Goal: Information Seeking & Learning: Learn about a topic

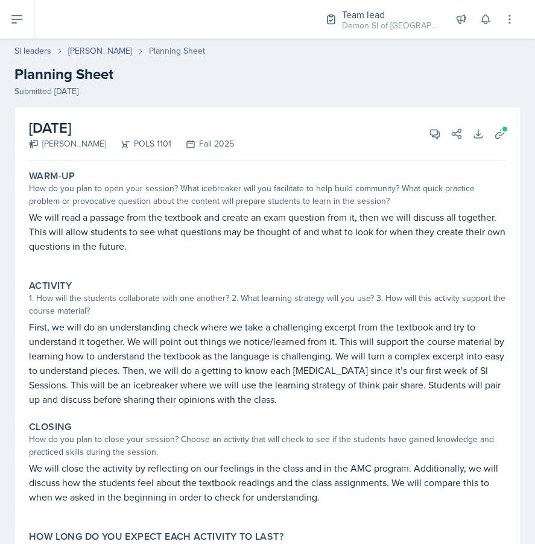
click at [265, 114] on div "[DATE] Malk Almimar POLS 1101 Fall 2025 View Comments Comments [DATE] [PERSON_N…" at bounding box center [267, 133] width 477 height 53
click at [29, 49] on link "Si leaders" at bounding box center [32, 51] width 37 height 13
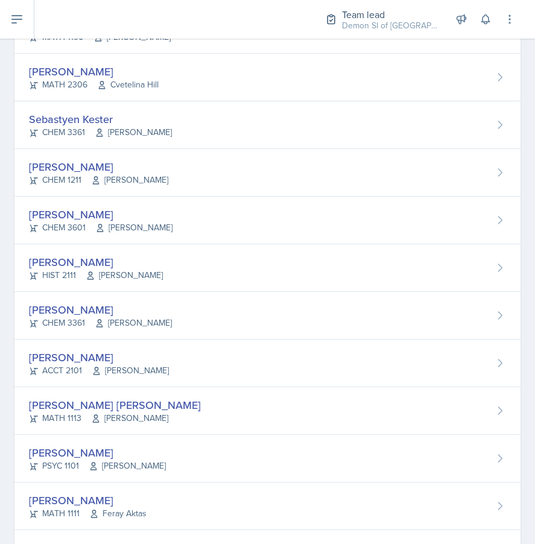
scroll to position [685, 0]
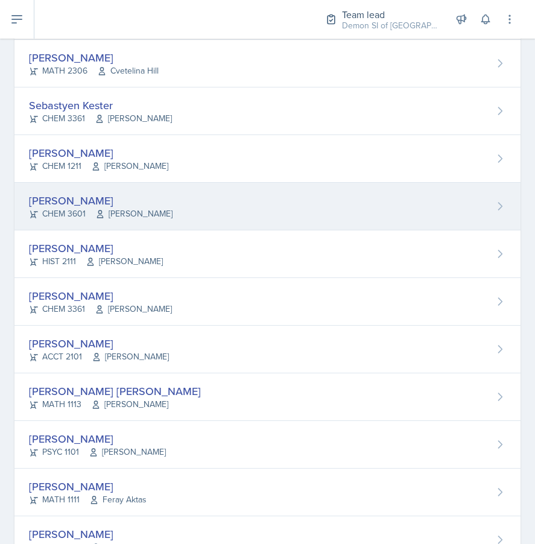
click at [63, 203] on div "[PERSON_NAME]" at bounding box center [100, 200] width 143 height 16
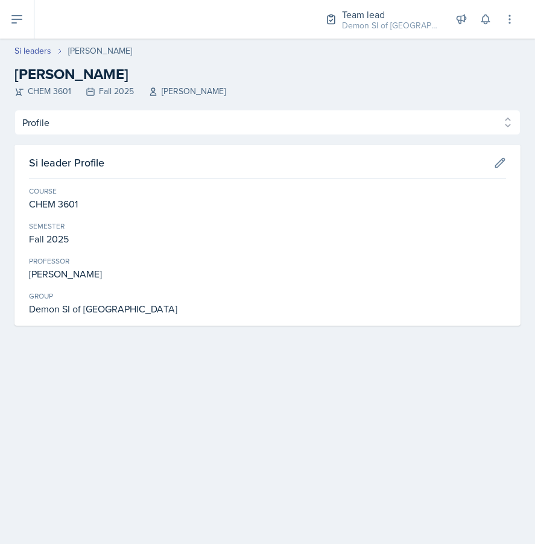
click at [113, 138] on div "Profile Planning Sheets Observation Forms Uploads Profile Planning Sheets Obser…" at bounding box center [267, 218] width 506 height 216
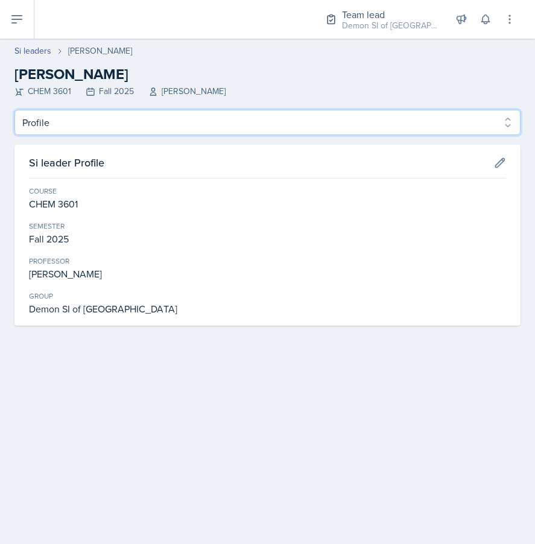
click at [111, 127] on select "Profile Planning Sheets Observation Forms Uploads" at bounding box center [267, 122] width 506 height 25
select select "Planning Sheets"
click at [14, 110] on select "Profile Planning Sheets Observation Forms Uploads" at bounding box center [267, 122] width 506 height 25
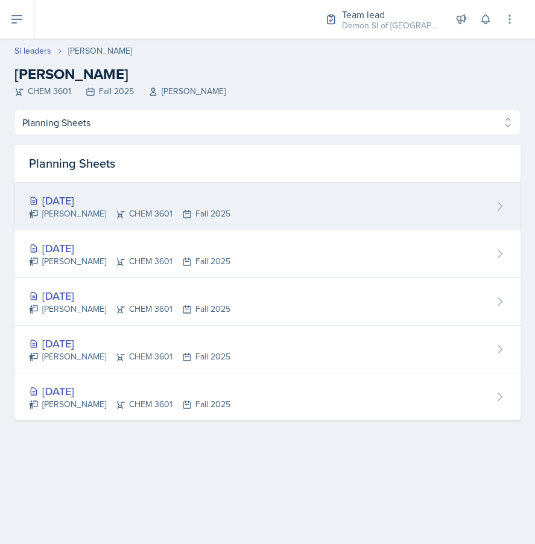
click at [101, 198] on div "[DATE]" at bounding box center [129, 200] width 201 height 16
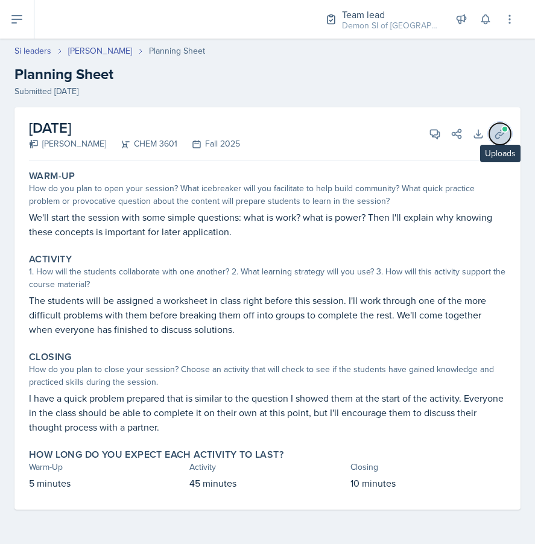
click at [501, 133] on icon at bounding box center [500, 134] width 12 height 12
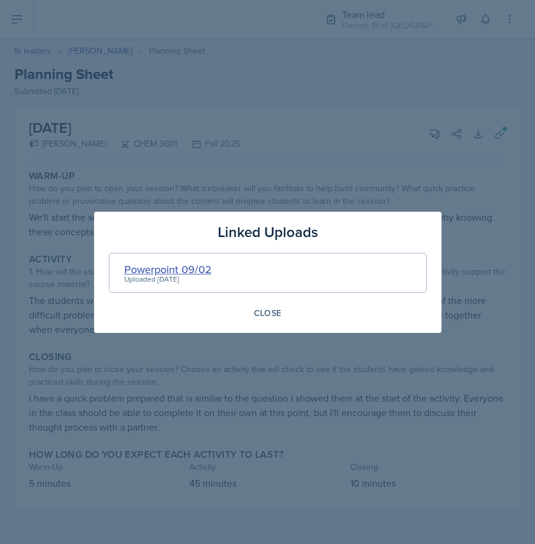
click at [139, 272] on div "Powerpoint 09/02" at bounding box center [167, 269] width 87 height 16
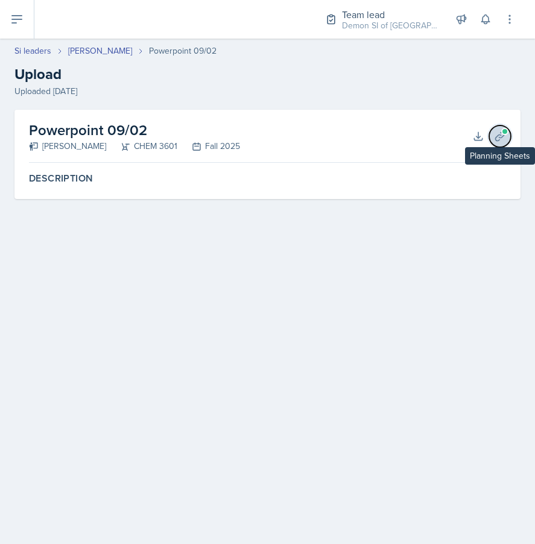
click at [489, 134] on button "Planning Sheets" at bounding box center [500, 136] width 22 height 22
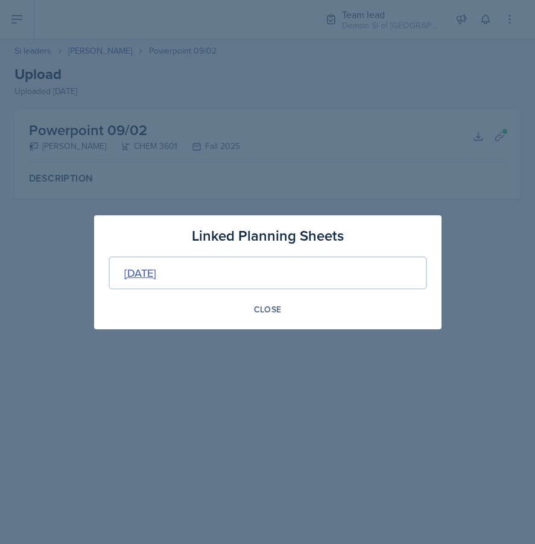
click at [156, 270] on div "[DATE]" at bounding box center [140, 273] width 32 height 16
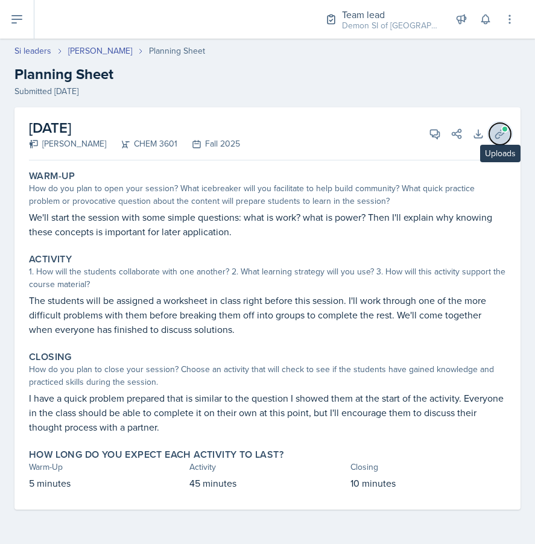
click at [501, 137] on icon at bounding box center [500, 134] width 12 height 12
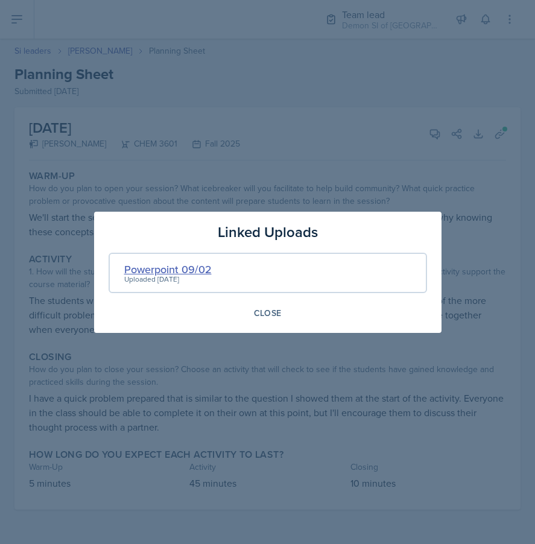
click at [147, 271] on div "Powerpoint 09/02" at bounding box center [167, 269] width 87 height 16
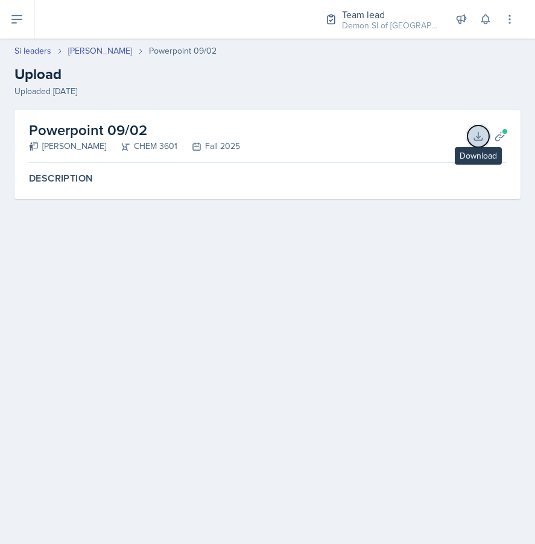
click at [477, 137] on icon at bounding box center [478, 136] width 12 height 12
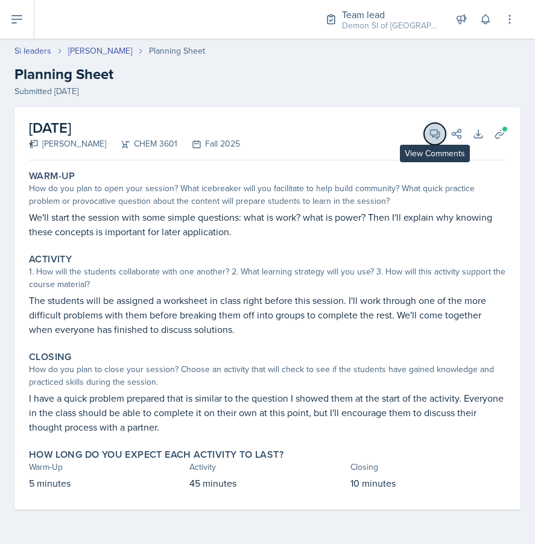
click at [436, 132] on icon at bounding box center [435, 134] width 12 height 12
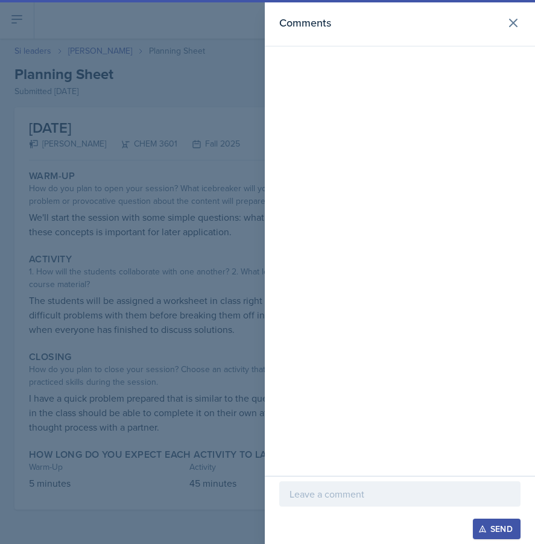
click at [300, 499] on p at bounding box center [399, 494] width 221 height 14
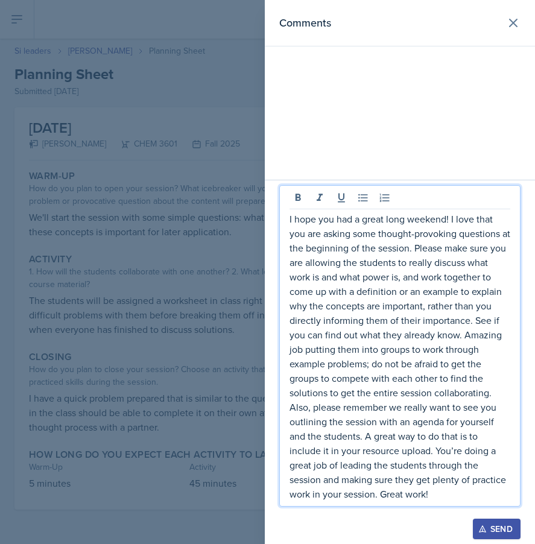
click at [487, 525] on div "Send" at bounding box center [496, 529] width 32 height 10
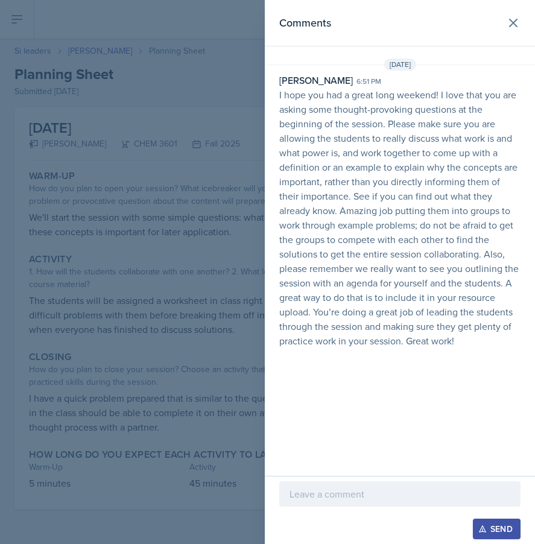
click at [83, 288] on div at bounding box center [267, 272] width 535 height 544
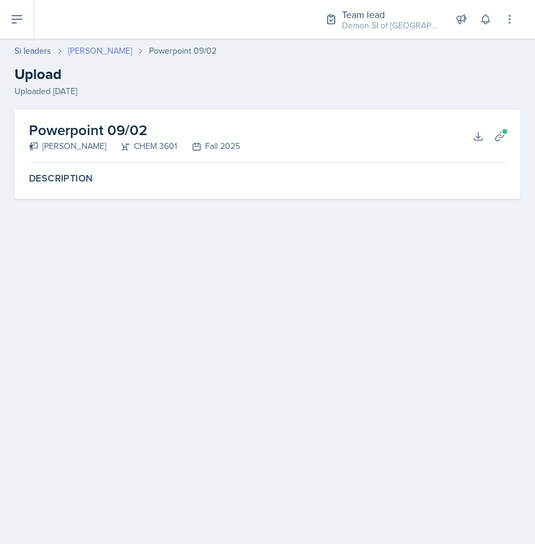
click at [89, 49] on link "[PERSON_NAME]" at bounding box center [100, 51] width 64 height 13
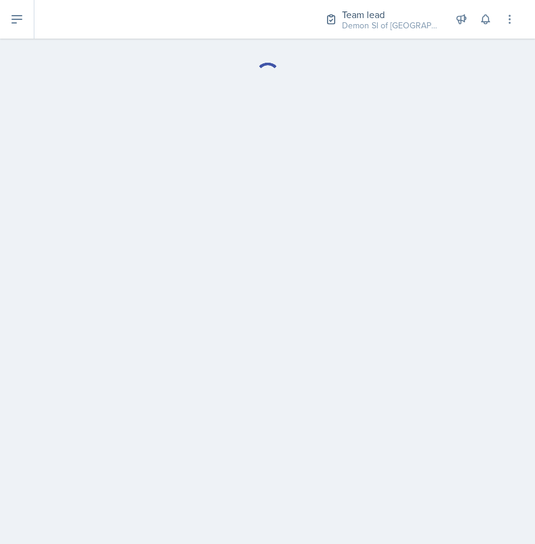
select select "Planning Sheets"
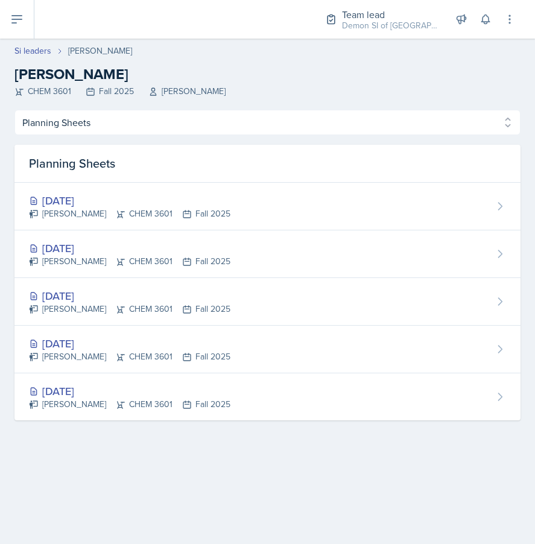
click at [36, 57] on div "Si leaders Matt Mineo Matt Mineo CHEM 3601 Fall 2025 Mark Mitchell" at bounding box center [267, 71] width 535 height 53
click at [34, 44] on header "Si leaders Matt Mineo Matt Mineo CHEM 3601 Fall 2025 Mark Mitchell" at bounding box center [267, 74] width 535 height 71
click at [34, 54] on link "Si leaders" at bounding box center [32, 51] width 37 height 13
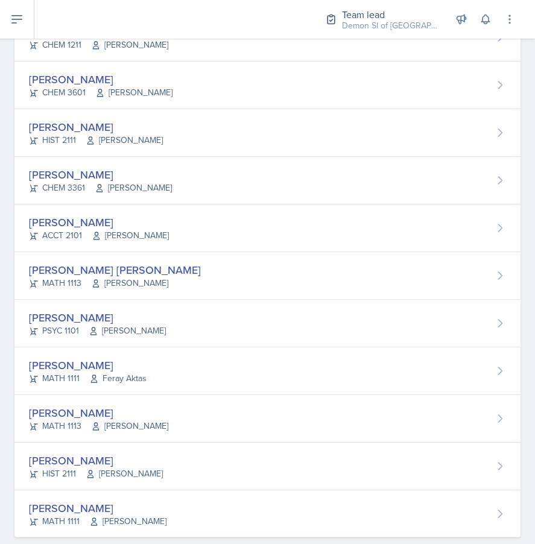
scroll to position [829, 0]
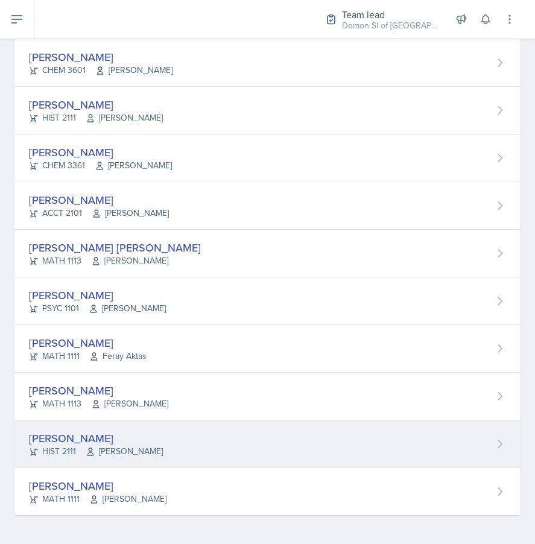
click at [39, 440] on div "[PERSON_NAME]" at bounding box center [96, 438] width 134 height 16
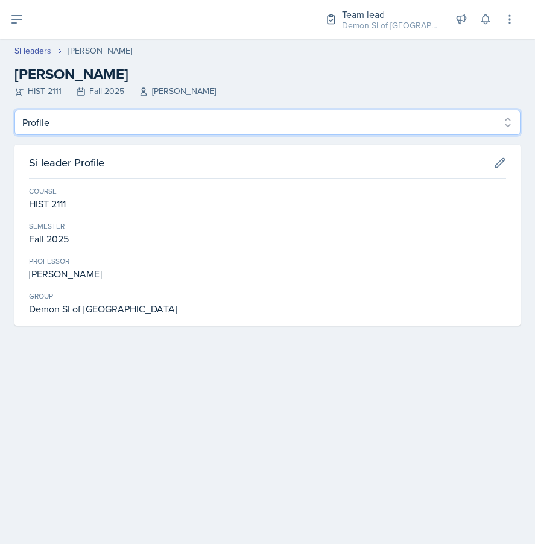
click at [98, 118] on select "Profile Planning Sheets Observation Forms Uploads" at bounding box center [267, 122] width 506 height 25
select select "Planning Sheets"
click at [14, 110] on select "Profile Planning Sheets Observation Forms Uploads" at bounding box center [267, 122] width 506 height 25
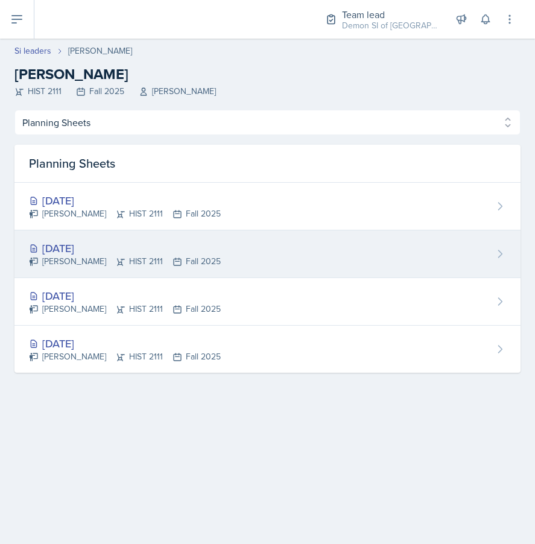
click at [83, 233] on div "Sep 1st, 2025 Jonathan Westmoreland HIST 2111 Fall 2025" at bounding box center [267, 254] width 506 height 48
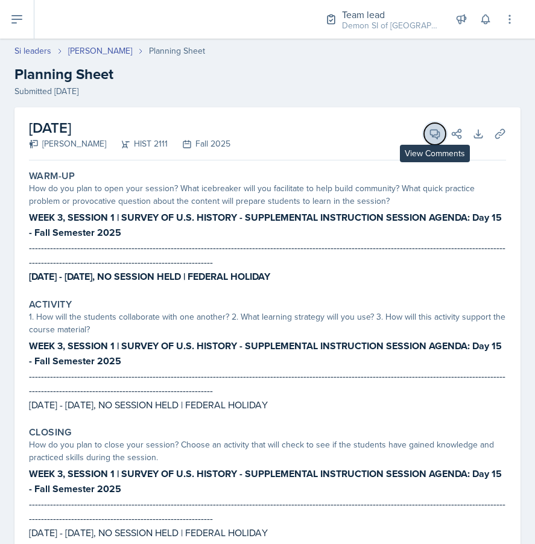
click at [436, 137] on icon at bounding box center [434, 134] width 9 height 9
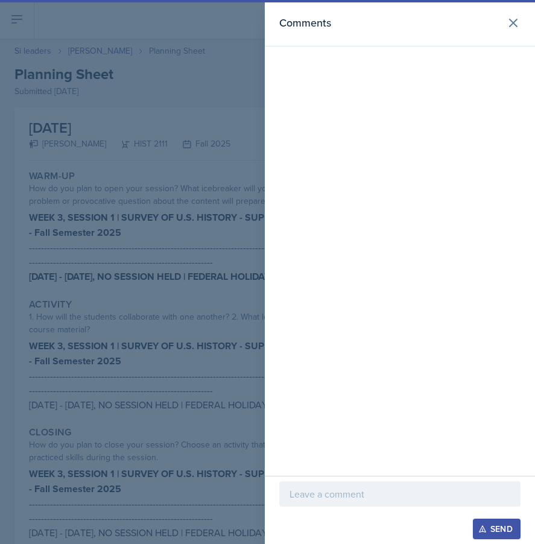
click at [319, 484] on div at bounding box center [399, 493] width 241 height 25
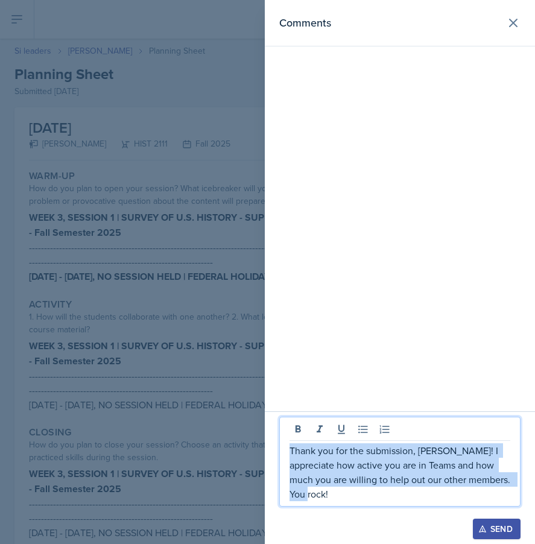
drag, startPoint x: 332, startPoint y: 492, endPoint x: 265, endPoint y: 427, distance: 93.4
click at [265, 427] on div "Thank you for the submission, Jonathan! I appreciate how active you are in Team…" at bounding box center [400, 477] width 270 height 133
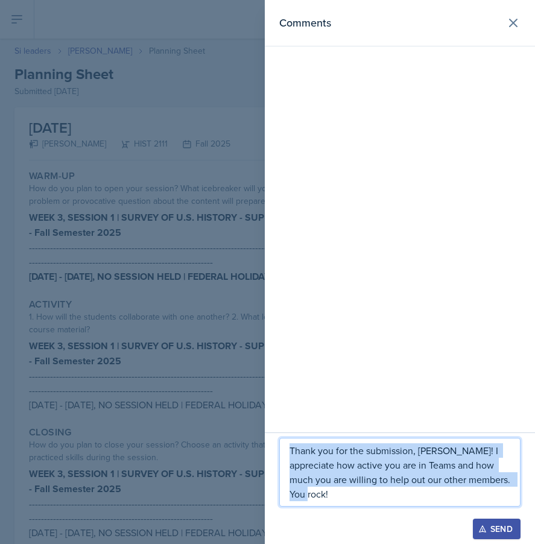
copy p "Thank you for the submission, Jonathan! I appreciate how active you are in Team…"
click at [487, 520] on button "Send" at bounding box center [497, 528] width 48 height 20
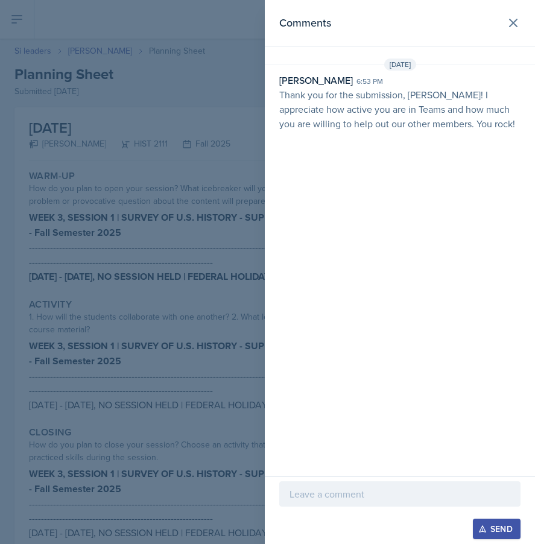
click at [96, 278] on div at bounding box center [267, 272] width 535 height 544
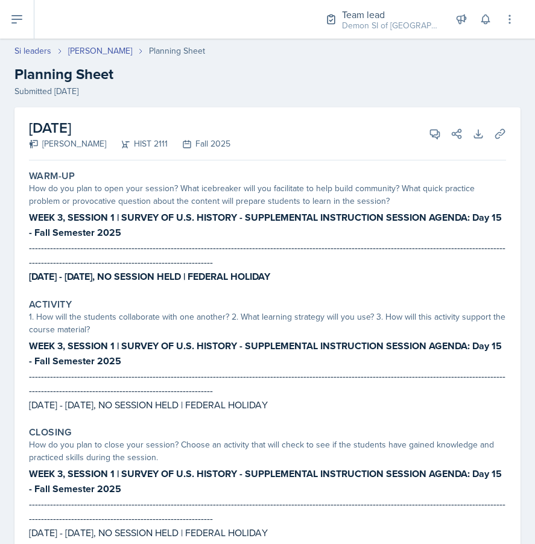
scroll to position [1, 0]
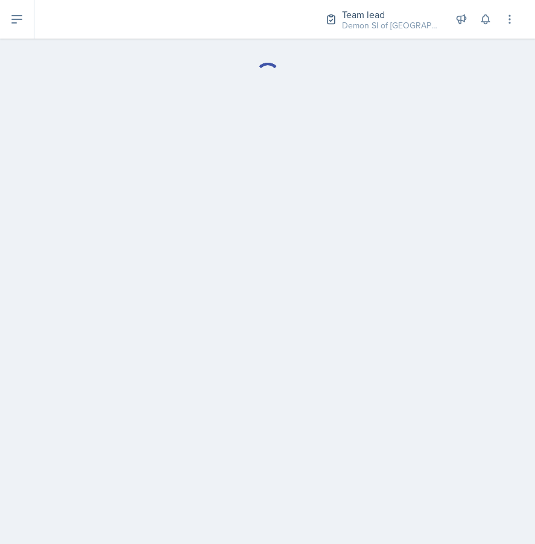
select select "Planning Sheets"
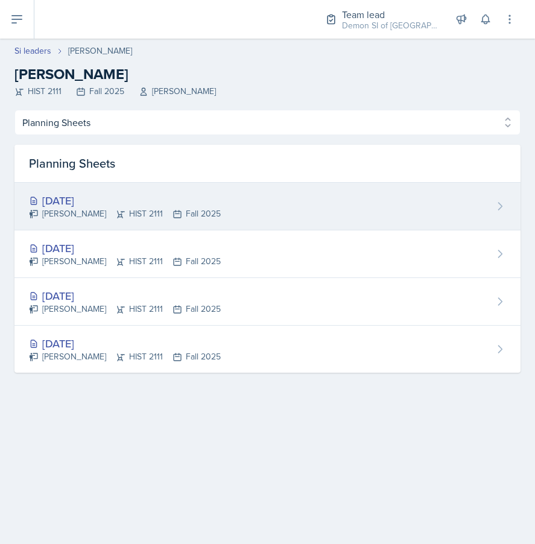
click at [97, 198] on div "[DATE]" at bounding box center [125, 200] width 192 height 16
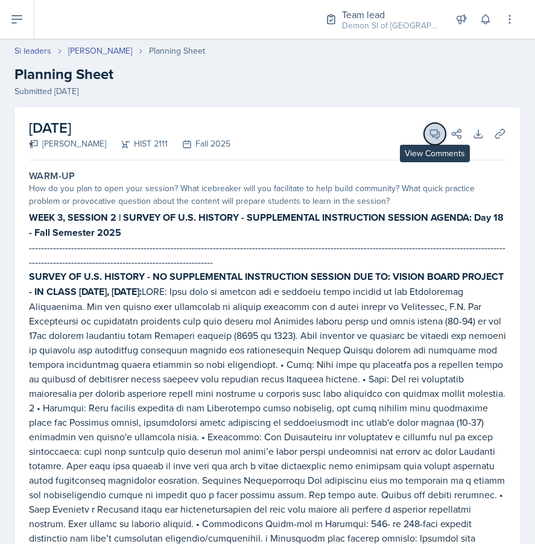
click at [431, 130] on icon at bounding box center [434, 134] width 9 height 9
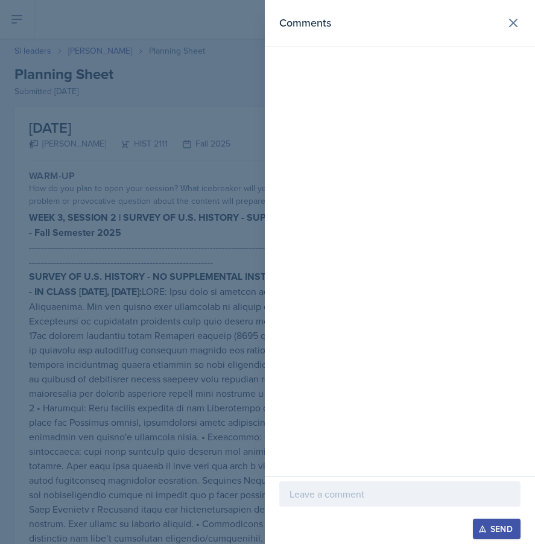
click at [311, 495] on p at bounding box center [399, 494] width 221 height 14
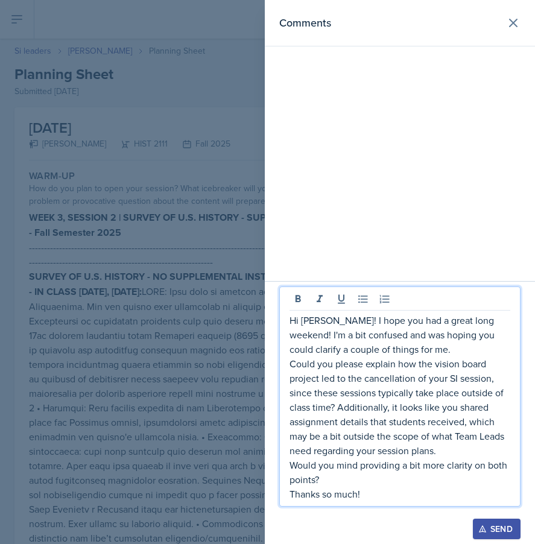
click at [493, 519] on button "Send" at bounding box center [497, 528] width 48 height 20
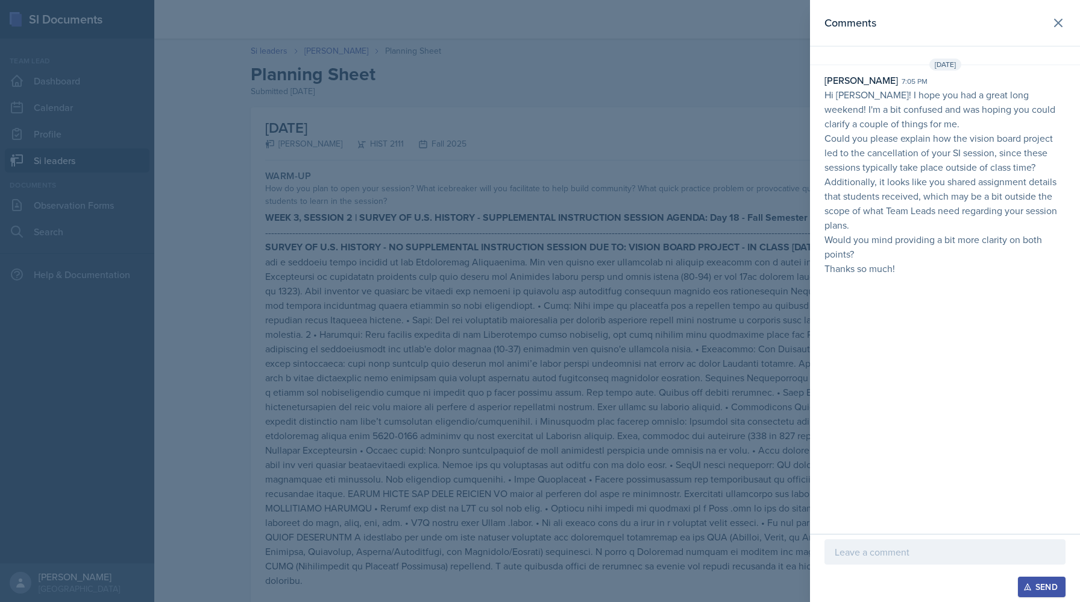
click at [465, 348] on div at bounding box center [540, 301] width 1080 height 602
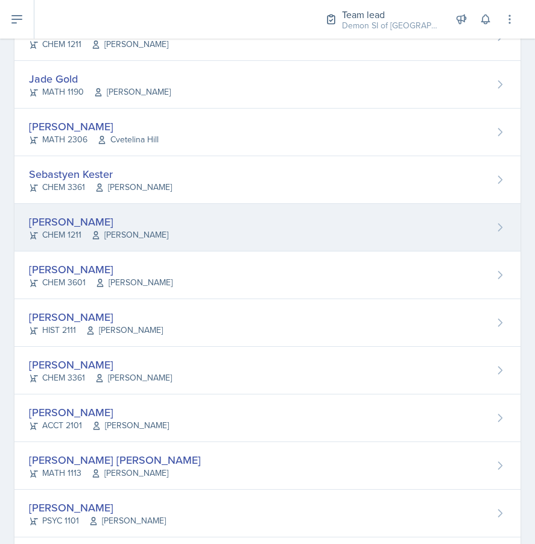
scroll to position [619, 0]
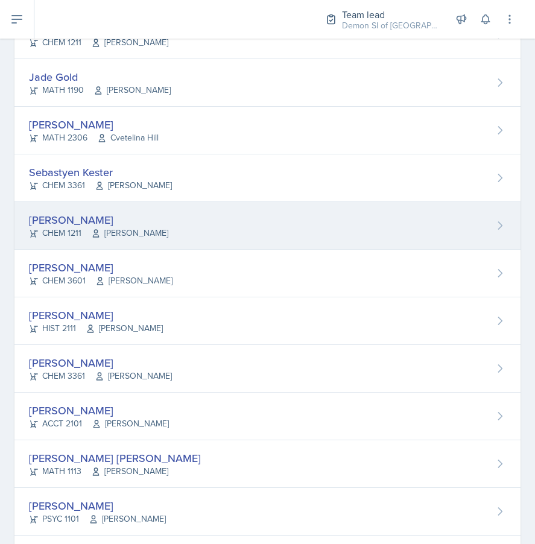
click at [127, 228] on span "[PERSON_NAME]" at bounding box center [129, 233] width 77 height 13
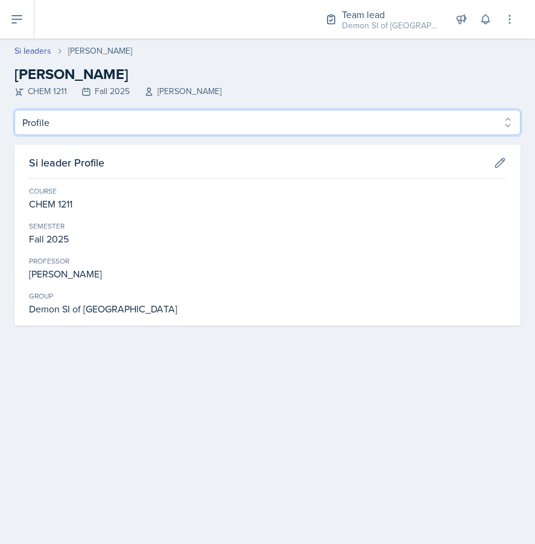
click at [81, 130] on select "Profile Planning Sheets Observation Forms Uploads" at bounding box center [267, 122] width 506 height 25
select select "Planning Sheets"
click at [14, 110] on select "Profile Planning Sheets Observation Forms Uploads" at bounding box center [267, 122] width 506 height 25
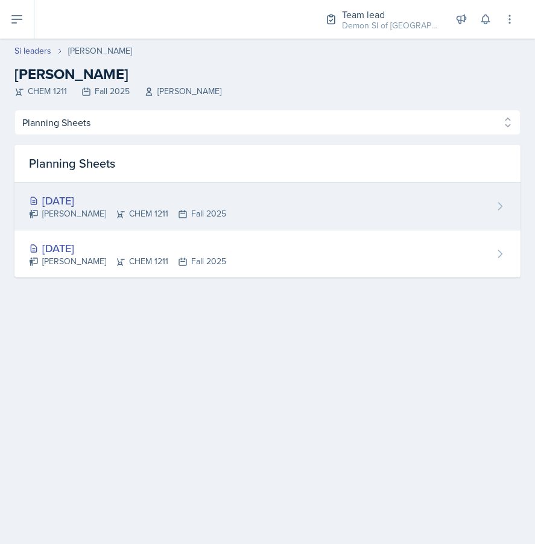
click at [142, 202] on div "[DATE]" at bounding box center [127, 200] width 197 height 16
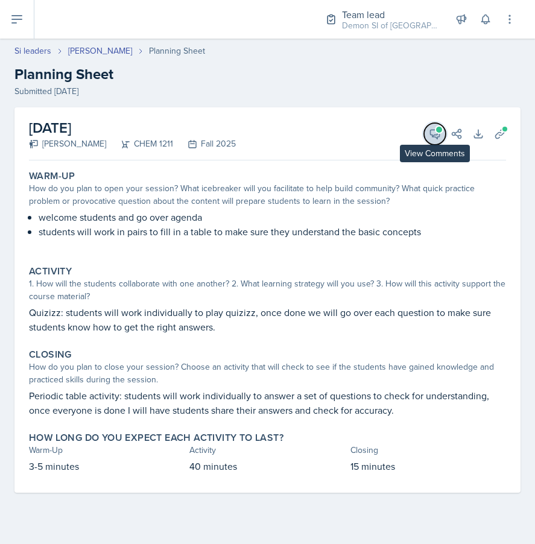
click at [435, 137] on icon at bounding box center [435, 134] width 12 height 12
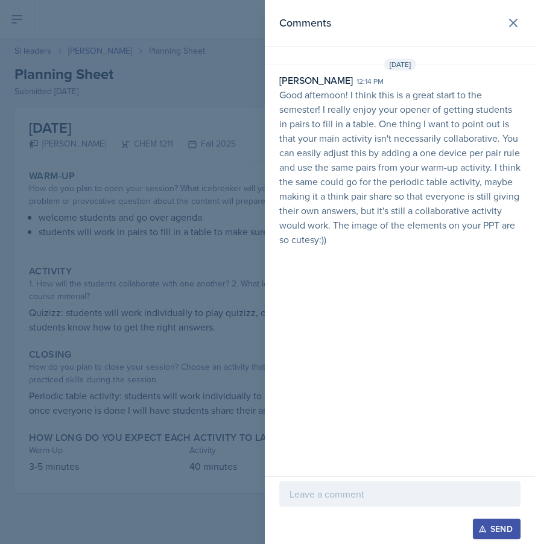
click at [139, 292] on div at bounding box center [267, 272] width 535 height 544
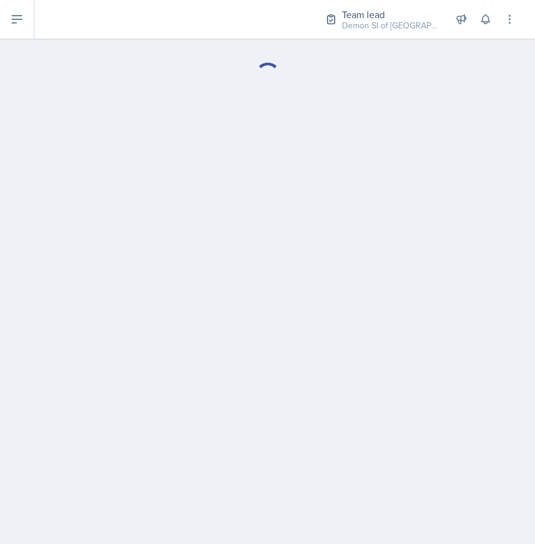
select select "Planning Sheets"
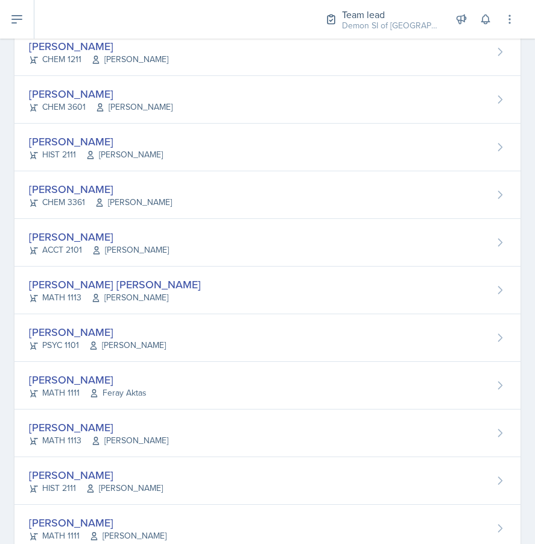
scroll to position [798, 0]
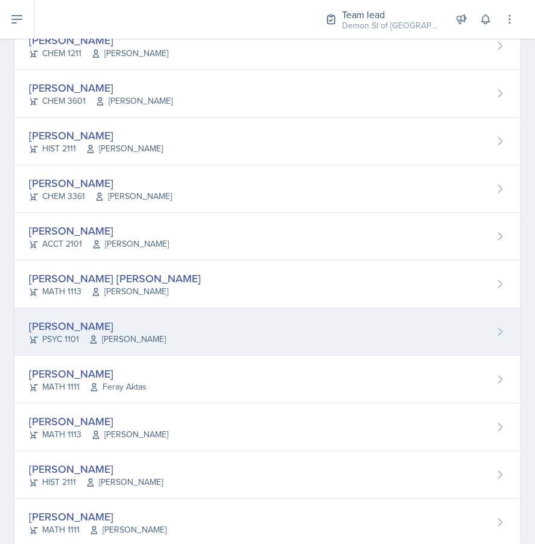
click at [98, 341] on span "[PERSON_NAME]" at bounding box center [127, 339] width 77 height 13
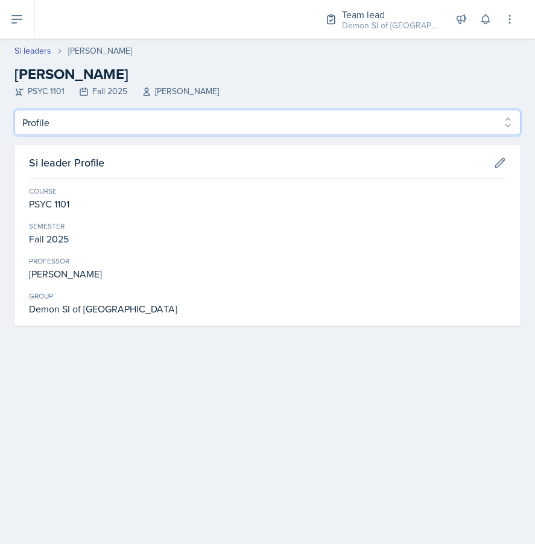
click at [128, 121] on select "Profile Planning Sheets Observation Forms Uploads" at bounding box center [267, 122] width 506 height 25
select select "Planning Sheets"
click at [14, 110] on select "Profile Planning Sheets Observation Forms Uploads" at bounding box center [267, 122] width 506 height 25
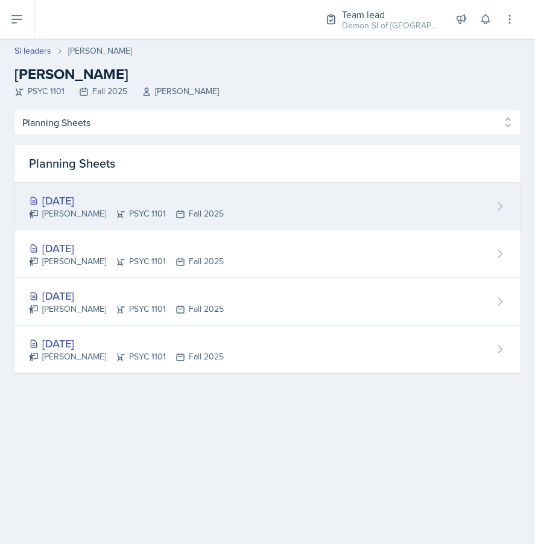
click at [131, 207] on div "Artemas Souder PSYC 1101 Fall 2025" at bounding box center [126, 213] width 195 height 13
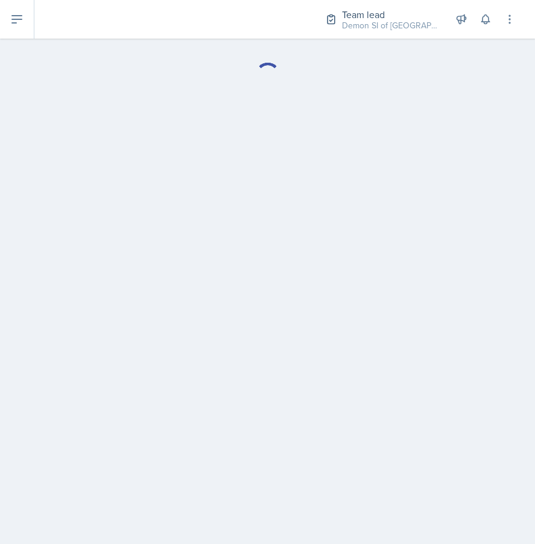
select select "Planning Sheets"
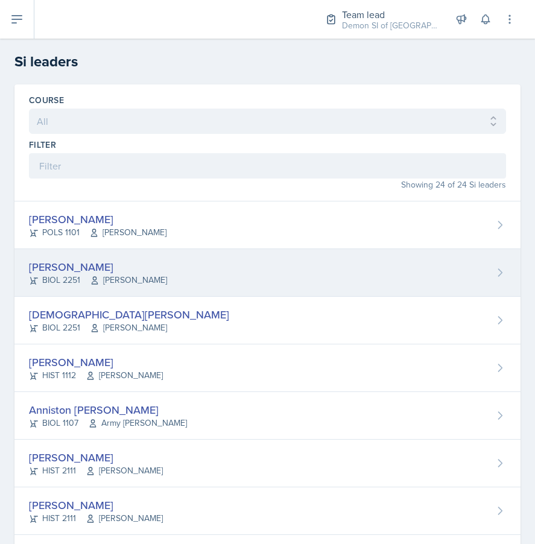
scroll to position [829, 0]
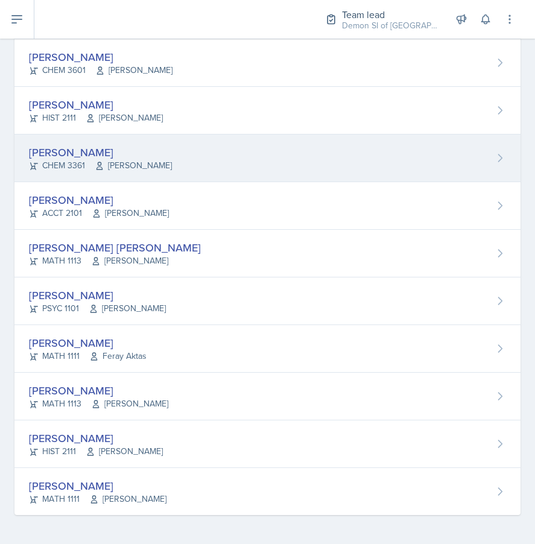
click at [99, 164] on icon at bounding box center [100, 166] width 10 height 10
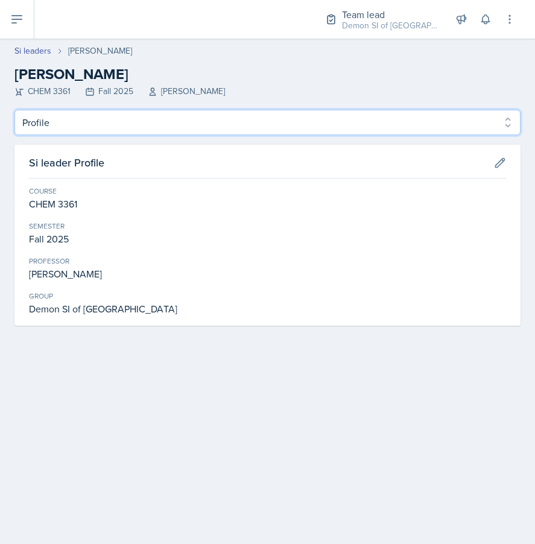
click at [125, 125] on select "Profile Planning Sheets Observation Forms Uploads" at bounding box center [267, 122] width 506 height 25
select select "Planning Sheets"
click at [14, 110] on select "Profile Planning Sheets Observation Forms Uploads" at bounding box center [267, 122] width 506 height 25
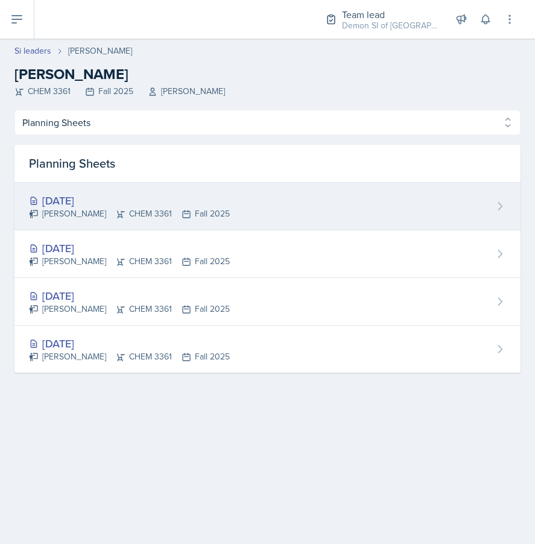
click at [112, 211] on div "[PERSON_NAME] CHEM 3361 Fall 2025" at bounding box center [129, 213] width 201 height 13
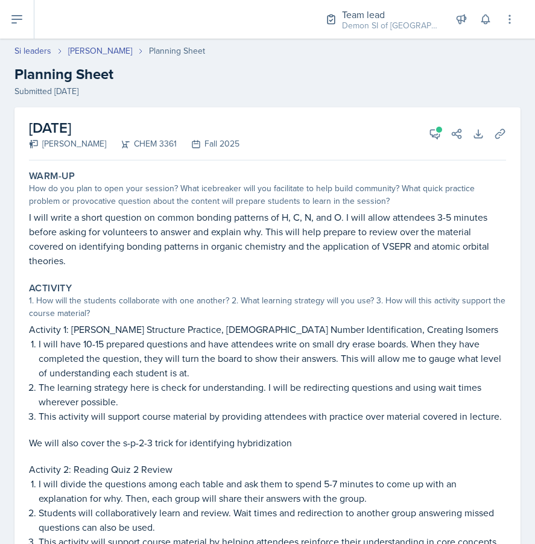
select select "Planning Sheets"
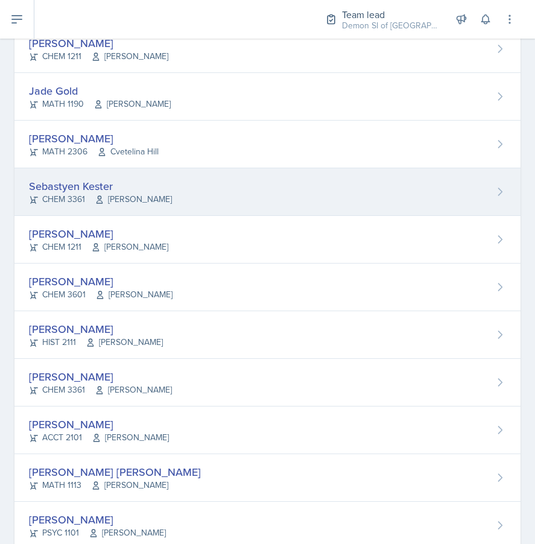
scroll to position [605, 0]
click at [125, 161] on div "Julian Jahde MATH 2306 Cvetelina Hill" at bounding box center [267, 144] width 506 height 48
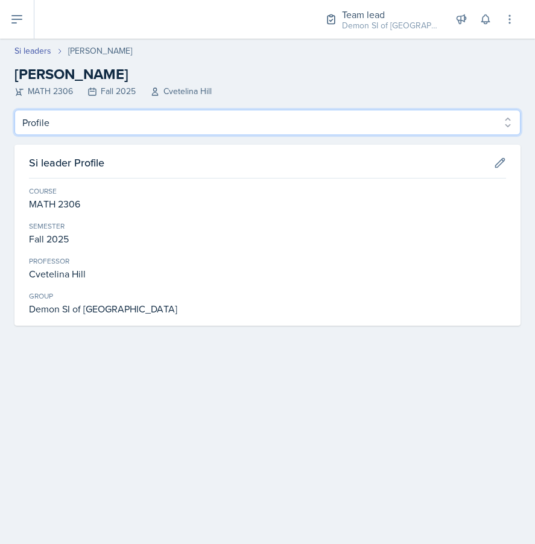
click at [101, 121] on select "Profile Planning Sheets Observation Forms Uploads" at bounding box center [267, 122] width 506 height 25
select select "Planning Sheets"
click at [14, 110] on select "Profile Planning Sheets Observation Forms Uploads" at bounding box center [267, 122] width 506 height 25
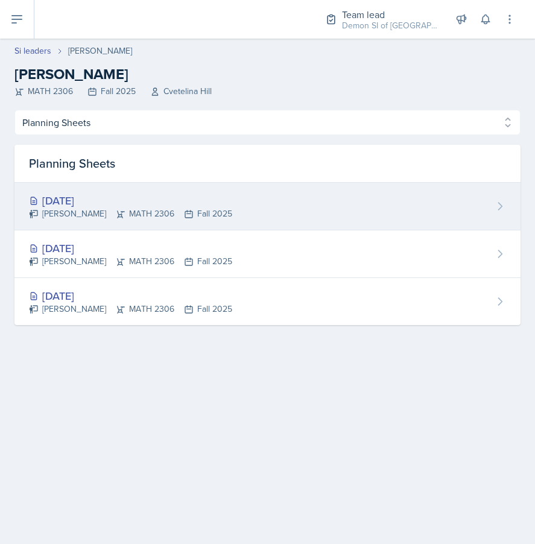
click at [91, 197] on div "[DATE]" at bounding box center [130, 200] width 203 height 16
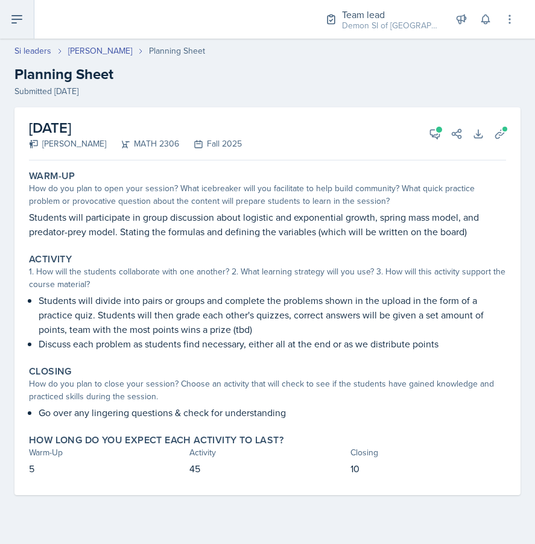
click at [12, 19] on icon at bounding box center [17, 19] width 10 height 7
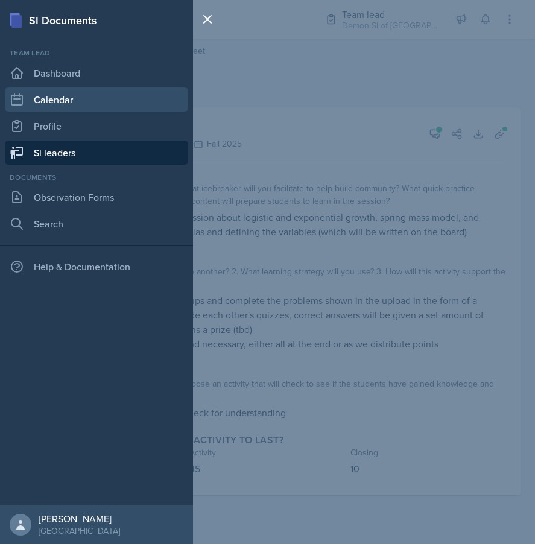
click at [125, 93] on link "Calendar" at bounding box center [96, 99] width 183 height 24
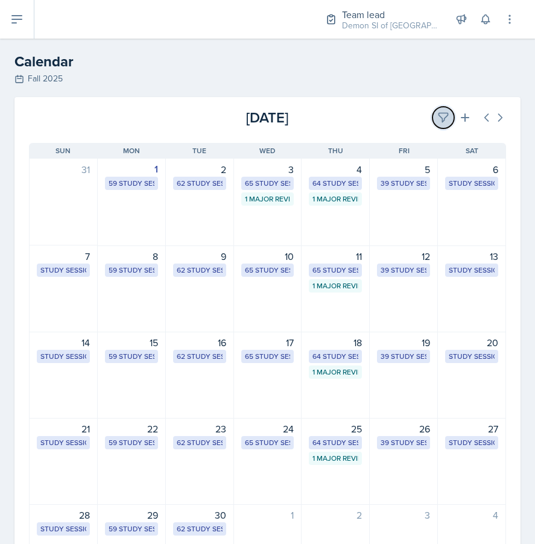
click at [440, 117] on icon at bounding box center [443, 118] width 12 height 12
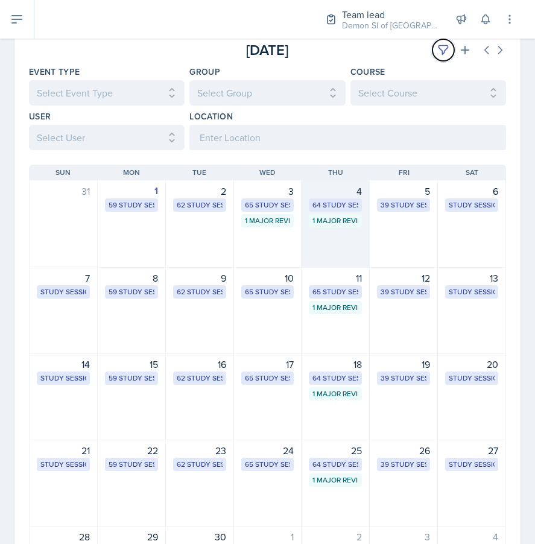
scroll to position [69, 0]
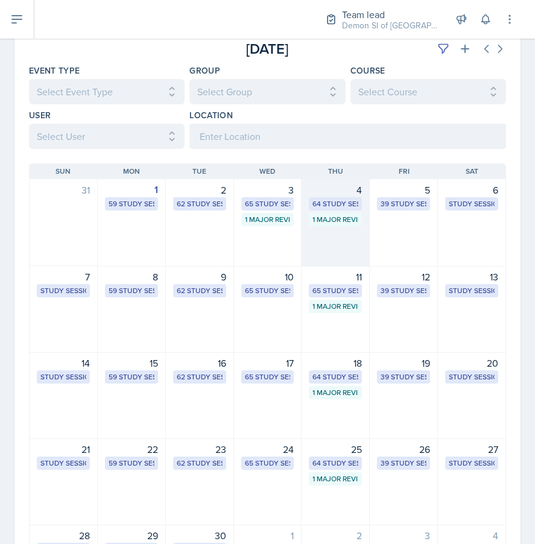
click at [327, 216] on div "1 Major Review Session" at bounding box center [335, 219] width 46 height 11
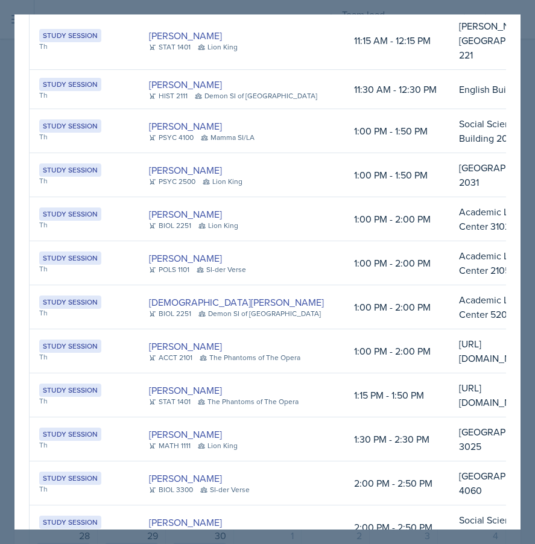
scroll to position [0, 0]
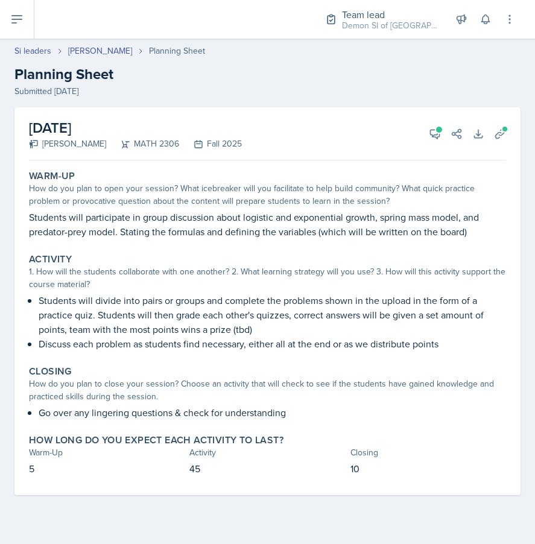
select select "Planning Sheets"
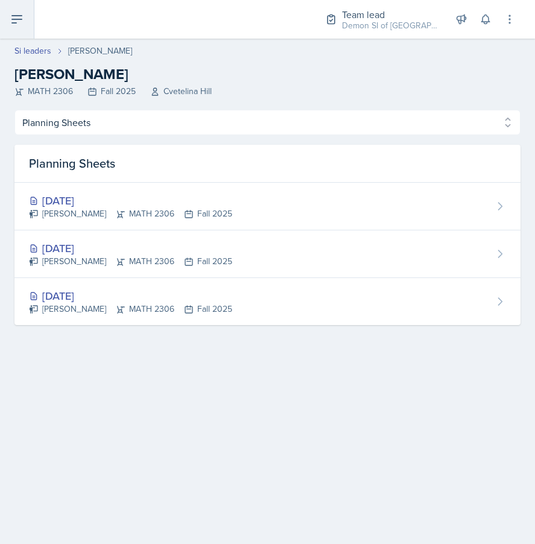
click at [24, 14] on button at bounding box center [17, 19] width 34 height 39
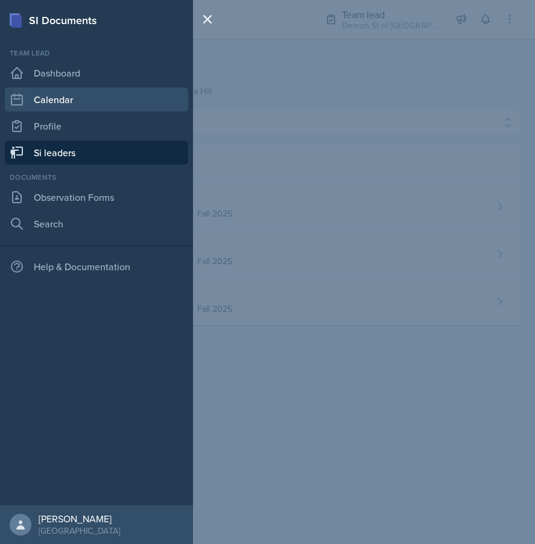
click at [35, 98] on link "Calendar" at bounding box center [96, 99] width 183 height 24
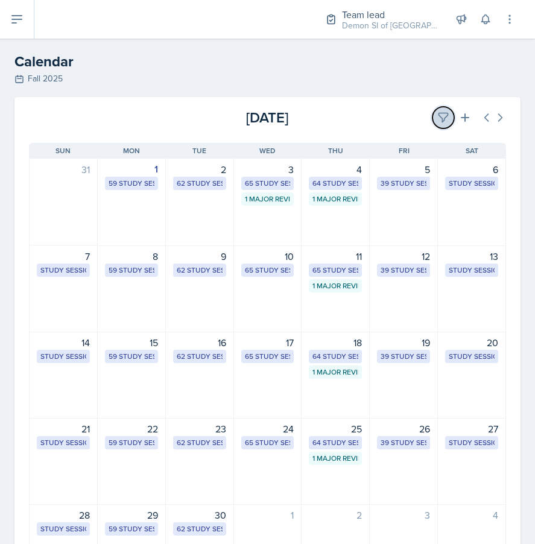
click at [451, 121] on button at bounding box center [443, 118] width 22 height 22
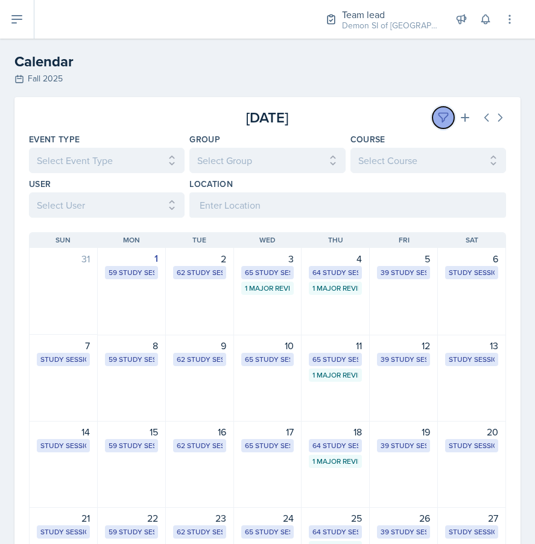
click at [439, 118] on icon at bounding box center [443, 118] width 12 height 12
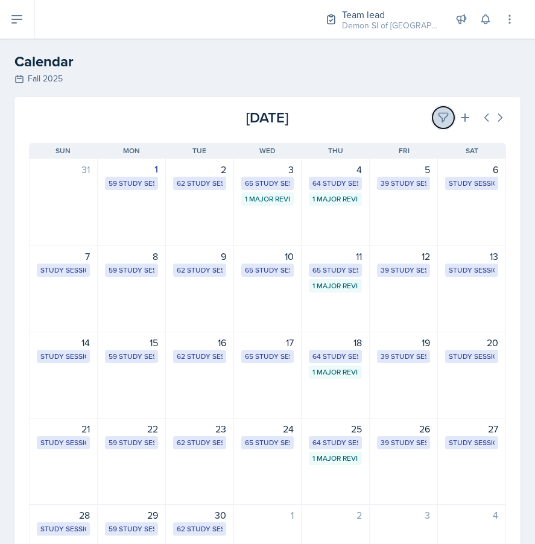
click at [437, 118] on icon at bounding box center [443, 118] width 12 height 12
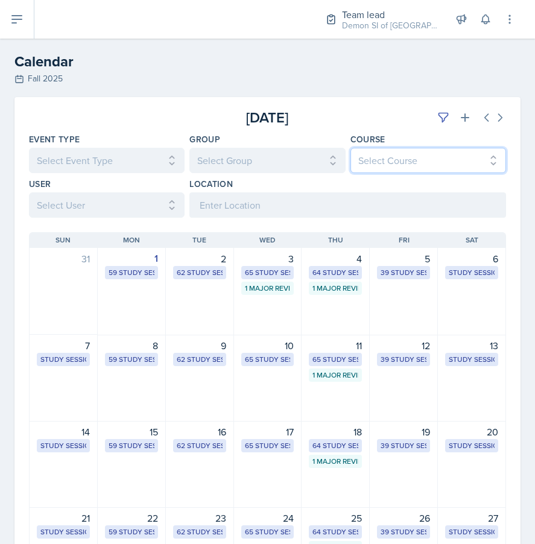
click at [397, 159] on select "Select Course All ACCT 2101 ACCT 2102 ACCT 4050 ANTH 1102 ANTH 3301 ARCH 1000 A…" at bounding box center [428, 160] width 156 height 25
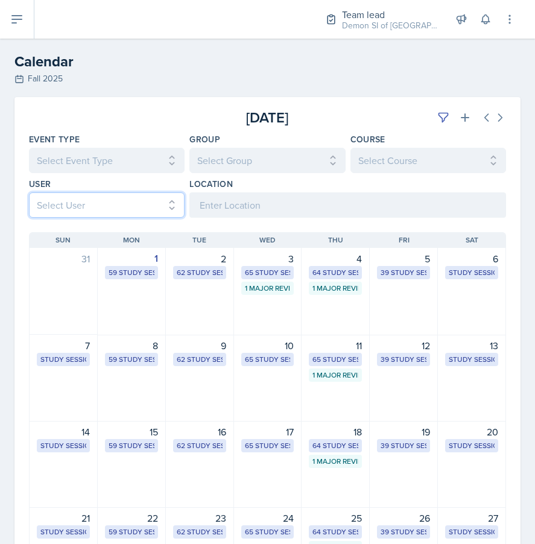
click at [124, 204] on select "Select User All Abeer Kayser Aditya Chauhan Aissa Sylla Alberto Di Stanislao Al…" at bounding box center [107, 204] width 156 height 25
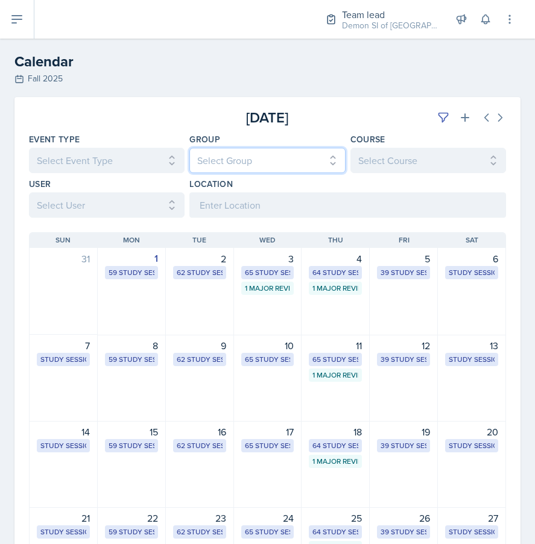
click at [241, 157] on select "Select Group All Demon SI of Fleet Street Les Mariettables Lion King Mamma SI/L…" at bounding box center [267, 160] width 156 height 25
select select "e892a4c8-123a-40ec-8aa5-ee50854cd130"
click at [189, 148] on select "Select Group All Demon SI of Fleet Street Les Mariettables Lion King Mamma SI/L…" at bounding box center [267, 160] width 156 height 25
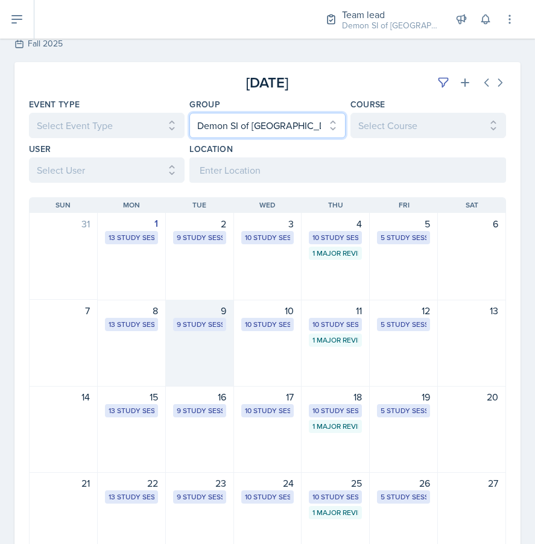
scroll to position [34, 0]
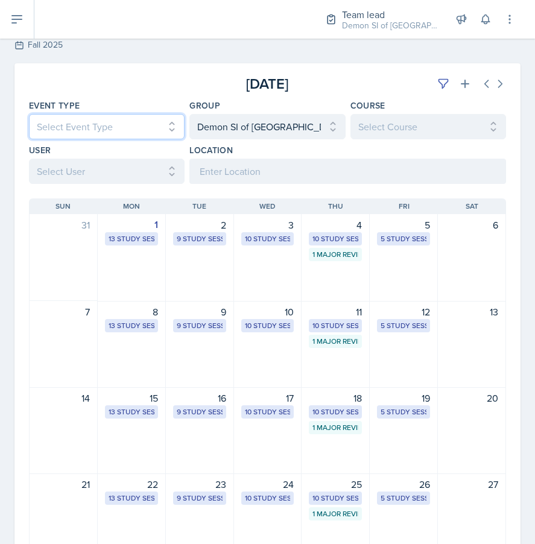
click at [133, 124] on select "Select Event Type All Major Review Session New Calendar Event Study Session" at bounding box center [107, 126] width 156 height 25
select select "d66089cd-5ee7-4f89-a345-f1bdd1643066"
click at [29, 114] on select "Select Event Type All Major Review Session New Calendar Event Study Session" at bounding box center [107, 126] width 156 height 25
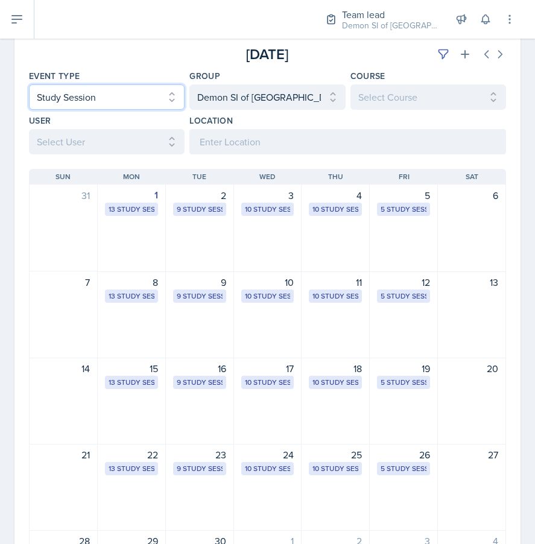
scroll to position [68, 0]
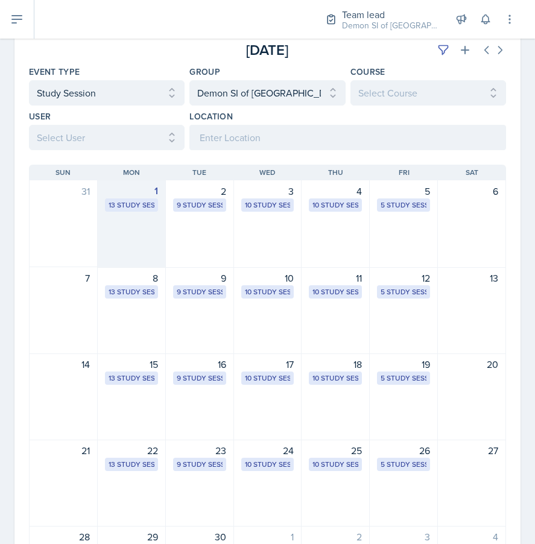
click at [122, 206] on div "13 Study Sessions" at bounding box center [132, 205] width 46 height 11
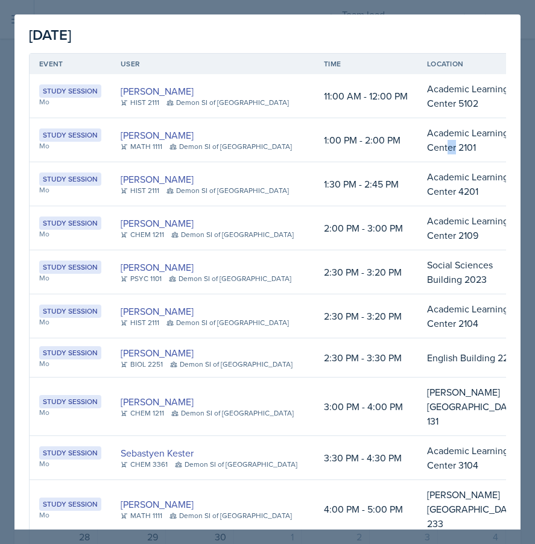
scroll to position [0, 1]
drag, startPoint x: 502, startPoint y: 134, endPoint x: 289, endPoint y: 130, distance: 212.9
click at [289, 130] on tr "Study Session Mo LaNiesha Sparks MATH 1111 Demon SI of Fleet Street 1:00 PM - 2…" at bounding box center [289, 140] width 520 height 44
click at [313, 134] on td "1:00 PM - 2:00 PM" at bounding box center [364, 140] width 103 height 44
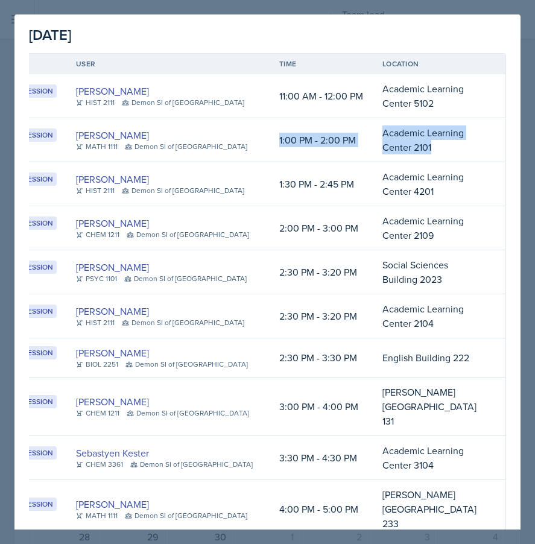
scroll to position [0, 321]
drag, startPoint x: 288, startPoint y: 134, endPoint x: 213, endPoint y: 130, distance: 74.8
click at [213, 130] on tr "Study Session Mo LaNiesha Sparks MATH 1111 Demon SI of Fleet Street 1:00 PM - 2…" at bounding box center [245, 140] width 520 height 44
copy tr "1:00 PM - 2:00 PM Academic Learning Center 2101"
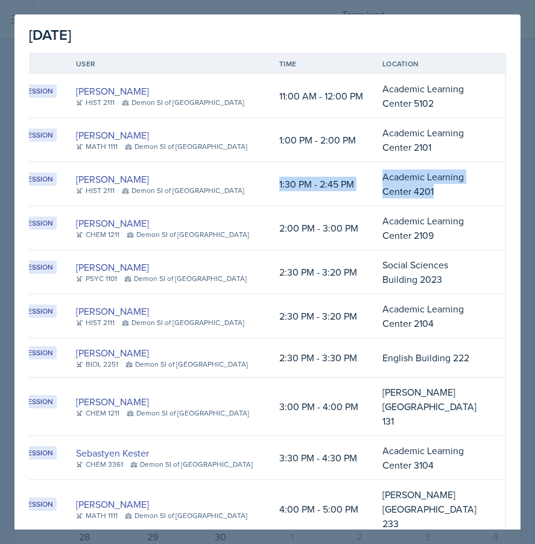
drag, startPoint x: 282, startPoint y: 172, endPoint x: 221, endPoint y: 171, distance: 60.3
click at [221, 171] on tr "Study Session Mo Jonathan Westmoreland HIST 2111 Demon SI of Fleet Street 1:30 …" at bounding box center [245, 184] width 520 height 44
copy tr "1:30 PM - 2:45 PM Academic Learning Center 4201"
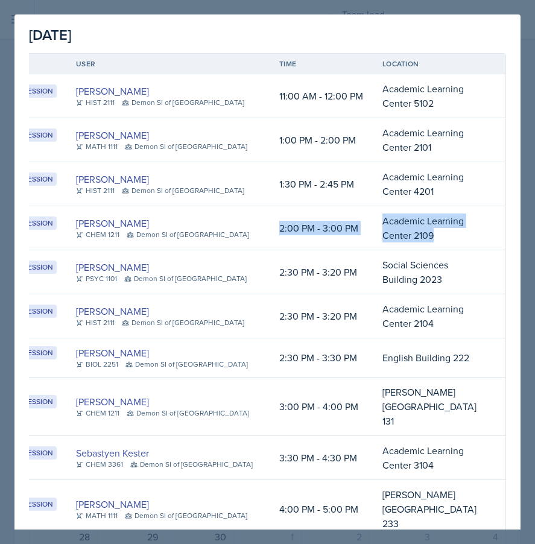
scroll to position [0, 215]
drag, startPoint x: 288, startPoint y: 212, endPoint x: 345, endPoint y: 216, distance: 58.0
click at [345, 216] on tr "Study Session Mo Jaqueline Martinez CHEM 1211 Demon SI of Fleet Street 2:00 PM …" at bounding box center [245, 228] width 520 height 44
copy tr "2:00 PM - 3:00 PM Academic Learning Center 2109"
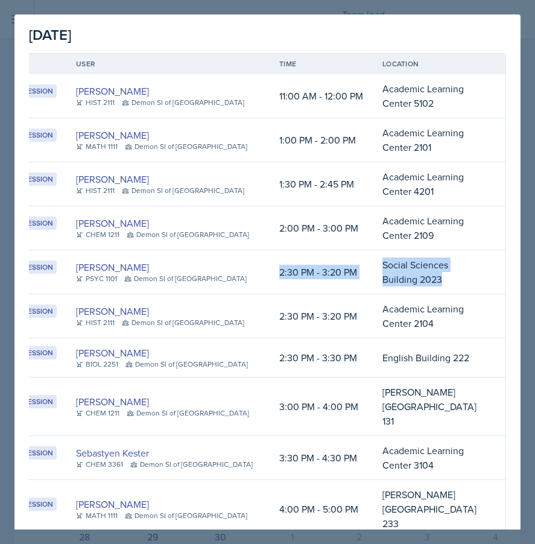
scroll to position [0, 242]
drag, startPoint x: 276, startPoint y: 251, endPoint x: 296, endPoint y: 244, distance: 21.0
click at [296, 250] on tr "Study Session Mo Artemas Souder PSYC 1101 Demon SI of Fleet Street 2:30 PM - 3:…" at bounding box center [245, 272] width 520 height 44
copy tr "2:30 PM - 3:20 PM Social Sciences Building 2023"
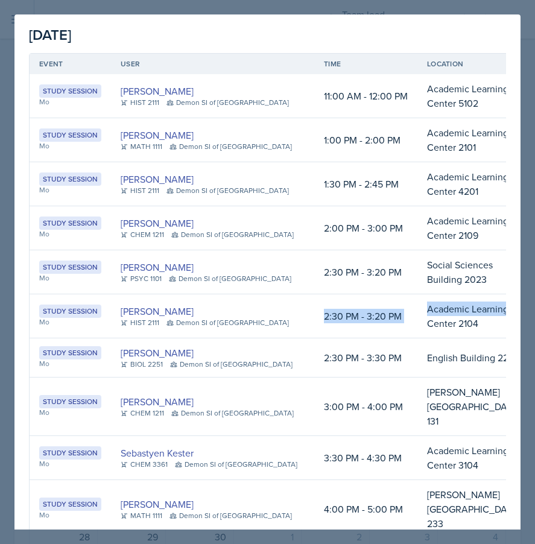
drag, startPoint x: 289, startPoint y: 290, endPoint x: 476, endPoint y: 284, distance: 187.0
click at [476, 294] on tr "Study Session Mo Maria Patino Cruz HIST 2111 Demon SI of Fleet Street 2:30 PM -…" at bounding box center [290, 316] width 520 height 44
click at [476, 294] on td "Academic Learning Center 2104" at bounding box center [473, 316] width 113 height 44
drag, startPoint x: 502, startPoint y: 289, endPoint x: 438, endPoint y: 289, distance: 63.9
click at [438, 294] on td "Academic Learning Center 2104" at bounding box center [473, 316] width 113 height 44
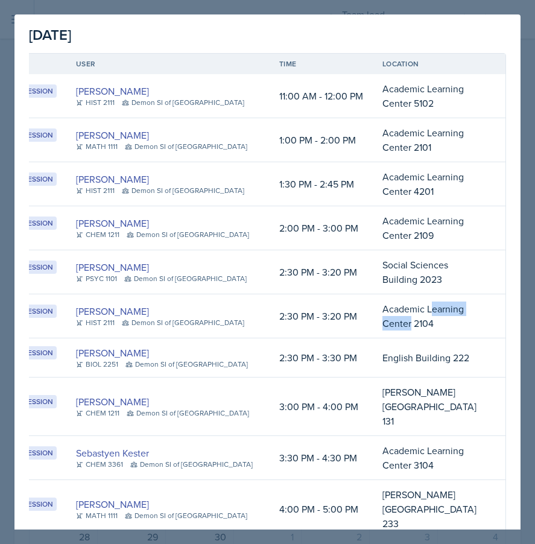
scroll to position [0, 109]
drag, startPoint x: 438, startPoint y: 289, endPoint x: 179, endPoint y: 285, distance: 258.7
click at [179, 294] on tr "Study Session Mo Maria Patino Cruz HIST 2111 Demon SI of Fleet Street 2:30 PM -…" at bounding box center [245, 316] width 520 height 44
copy tr "2:30 PM - 3:20 PM Academic Learning Center 2104"
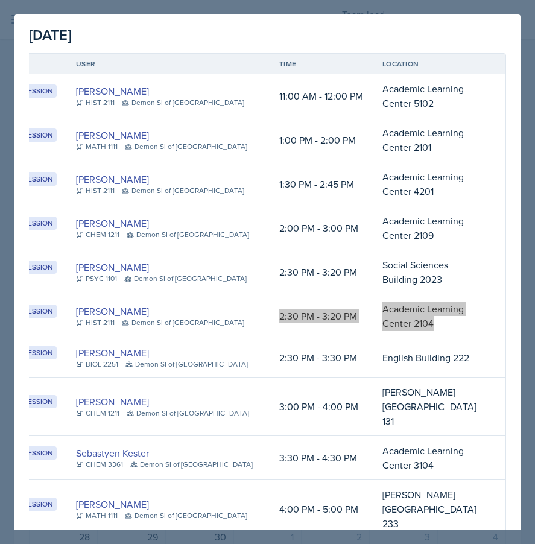
scroll to position [0, 0]
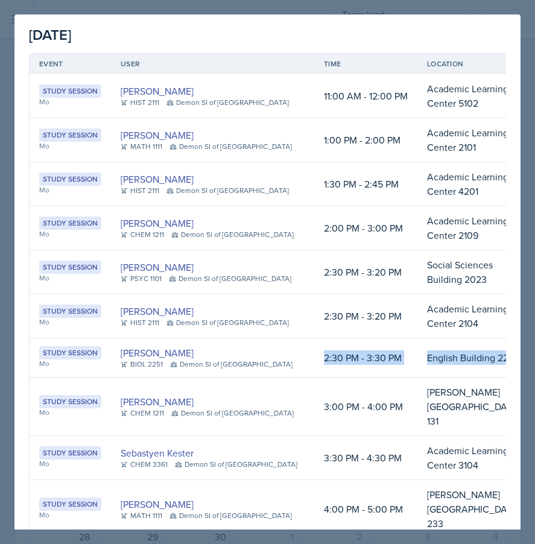
drag, startPoint x: 480, startPoint y: 328, endPoint x: 286, endPoint y: 323, distance: 194.2
click at [286, 338] on tr "Study Session Mo Rhema Arnold BIOL 2251 Demon SI of Fleet Street 2:30 PM - 3:30…" at bounding box center [290, 357] width 520 height 39
copy tr "2:30 PM - 3:30 PM English Building 222"
click at [314, 377] on td "3:00 PM - 4:00 PM" at bounding box center [365, 406] width 103 height 58
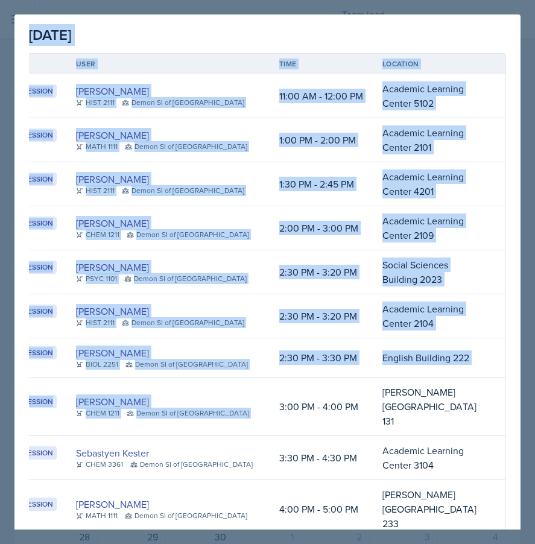
scroll to position [0, 321]
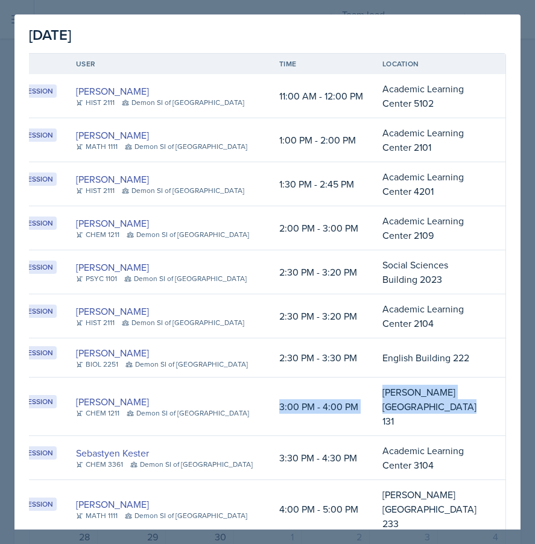
drag, startPoint x: 288, startPoint y: 365, endPoint x: 208, endPoint y: 368, distance: 80.2
click at [208, 377] on tr "Study Session Mo Anais Gjergji CHEM 1211 Demon SI of Fleet Street 3:00 PM - 4:0…" at bounding box center [245, 406] width 520 height 58
copy tr "3:00 PM - 4:00 PM Bagwell Education Building 131"
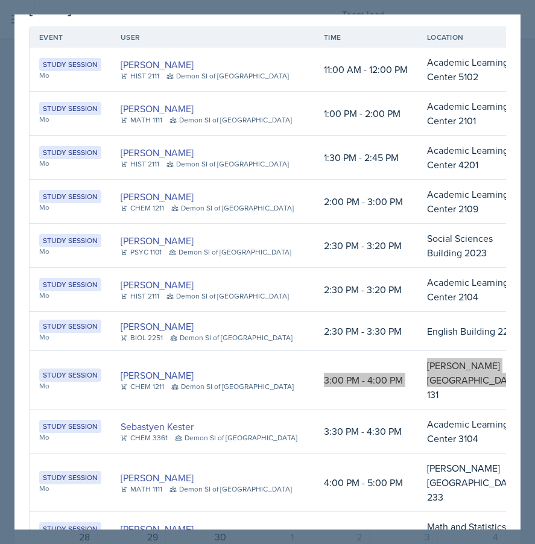
scroll to position [37, 0]
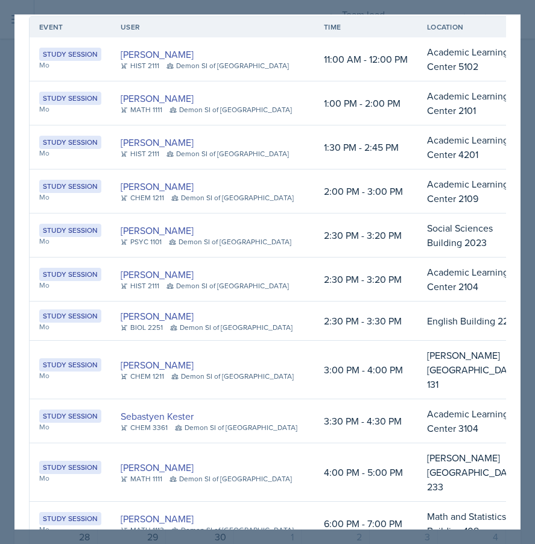
click at [314, 399] on td "3:30 PM - 4:30 PM" at bounding box center [365, 421] width 103 height 44
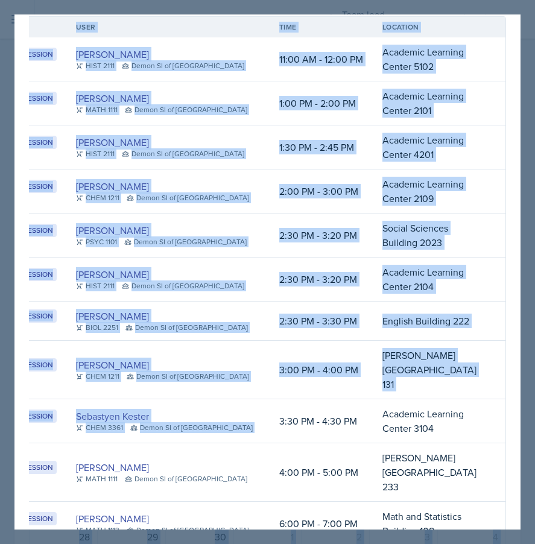
scroll to position [0, 321]
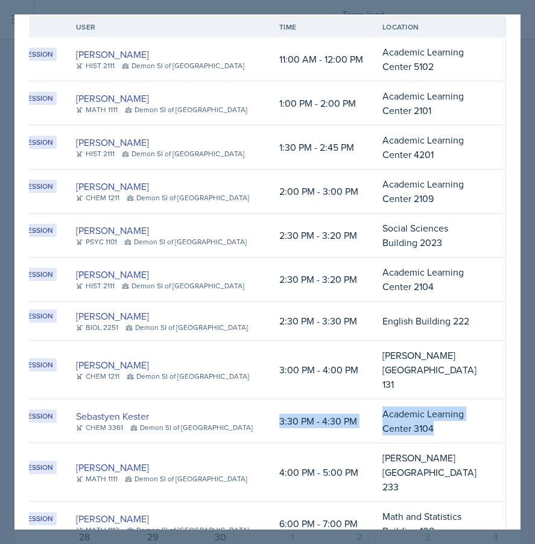
drag, startPoint x: 287, startPoint y: 368, endPoint x: 211, endPoint y: 368, distance: 76.0
click at [211, 399] on tr "Study Session Mo Sebastyen Kester CHEM 3361 Demon SI of Fleet Street 3:30 PM - …" at bounding box center [245, 421] width 520 height 44
copy tr "3:30 PM - 4:30 PM Academic Learning Center 3104"
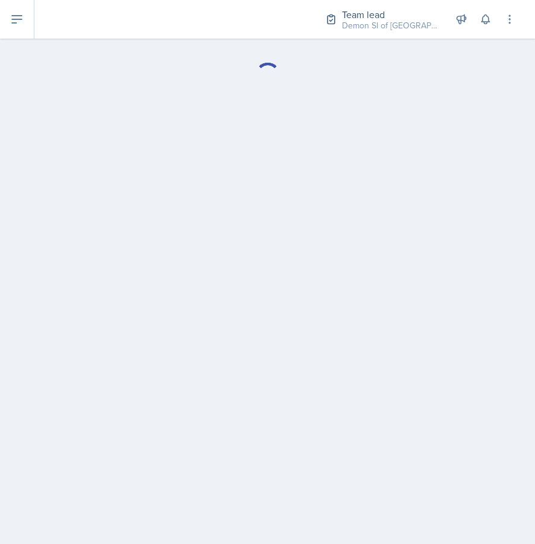
select select "Planning Sheets"
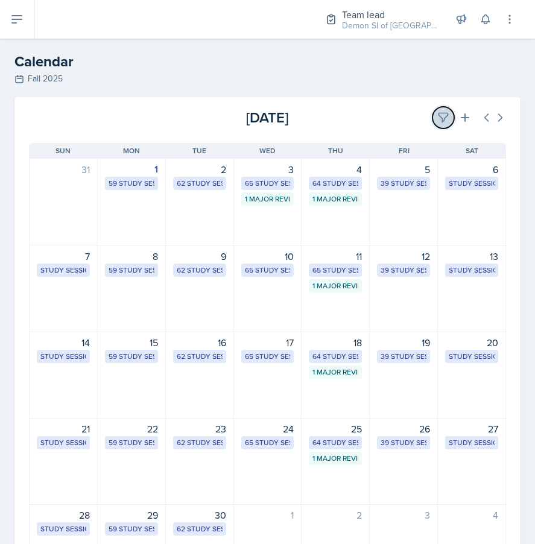
click at [441, 120] on icon at bounding box center [443, 118] width 12 height 12
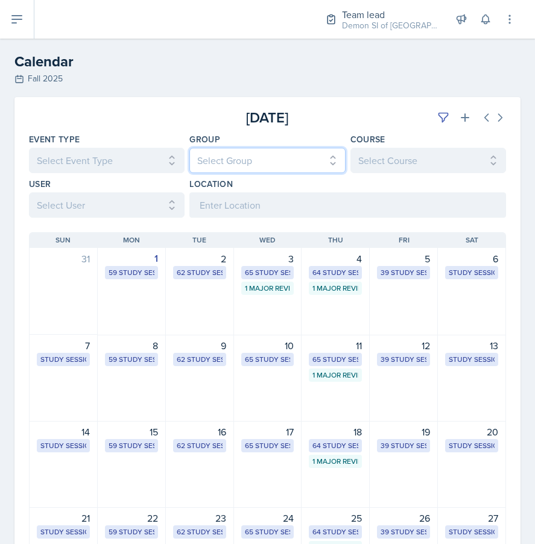
click at [264, 157] on select "Select Group All Demon SI of Fleet Street Les Mariettables Lion King Mamma SI/L…" at bounding box center [267, 160] width 156 height 25
select select "e892a4c8-123a-40ec-8aa5-ee50854cd130"
click at [189, 148] on select "Select Group All Demon SI of Fleet Street Les Mariettables Lion King Mamma SI/L…" at bounding box center [267, 160] width 156 height 25
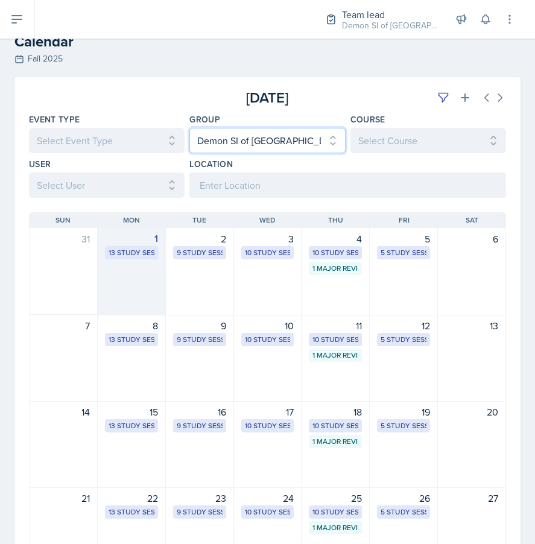
scroll to position [21, 0]
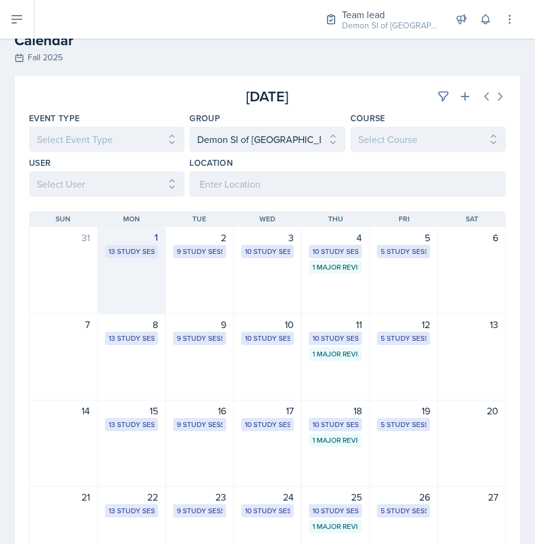
click at [144, 255] on div "13 Study Sessions" at bounding box center [132, 251] width 46 height 11
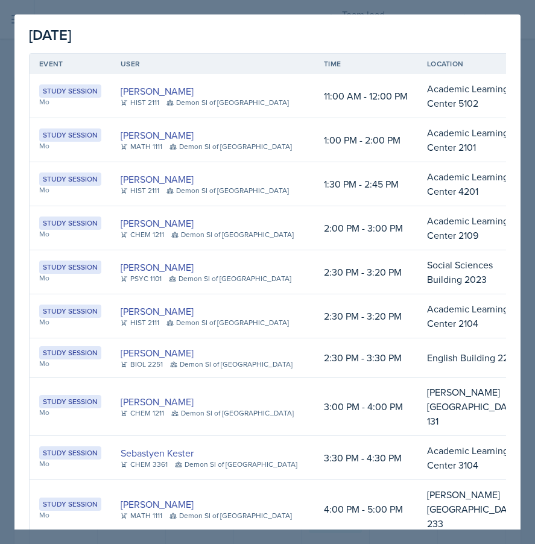
click at [144, 273] on div "PSYC 1101" at bounding box center [141, 278] width 41 height 11
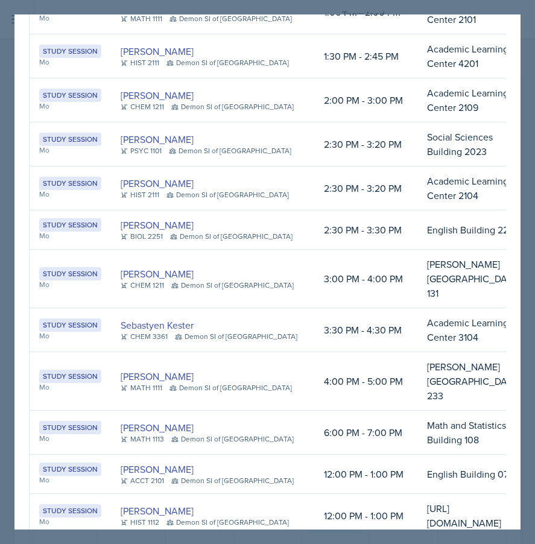
drag, startPoint x: 289, startPoint y: 317, endPoint x: 309, endPoint y: 320, distance: 20.2
click at [314, 352] on td "4:00 PM - 5:00 PM" at bounding box center [365, 381] width 103 height 58
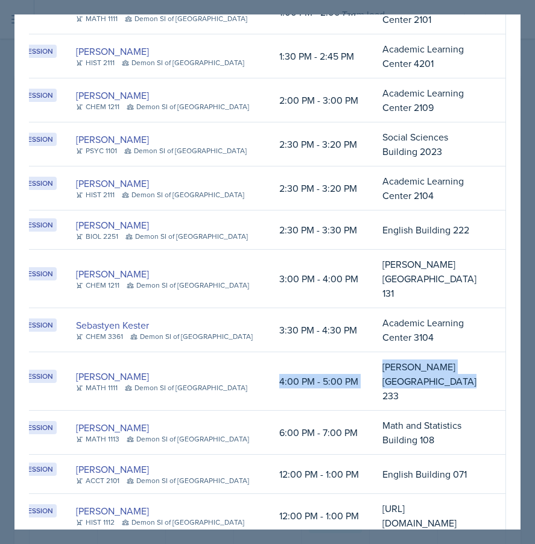
scroll to position [0, 321]
drag, startPoint x: 289, startPoint y: 318, endPoint x: 206, endPoint y: 317, distance: 83.2
click at [206, 352] on tr "Study Session Mo Elizabeth Yalew MATH 1111 Demon SI of Fleet Street 4:00 PM - 5…" at bounding box center [245, 381] width 520 height 58
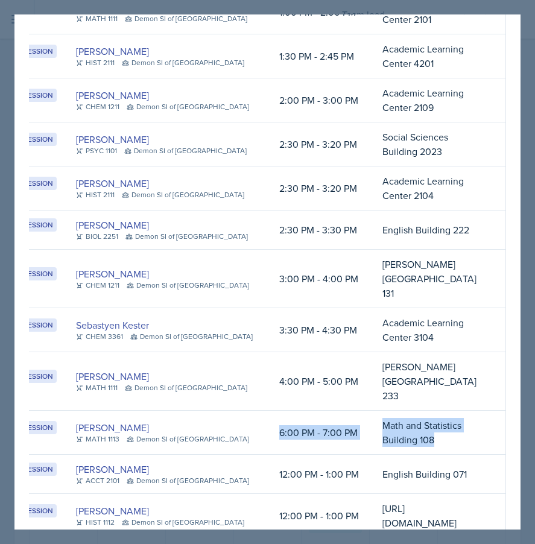
scroll to position [0, 189]
drag, startPoint x: 288, startPoint y: 361, endPoint x: 345, endPoint y: 356, distance: 56.8
click at [345, 411] on tr "Study Session Mo Madison Villalba MATH 1113 Demon SI of Fleet Street 6:00 PM - …" at bounding box center [245, 433] width 520 height 44
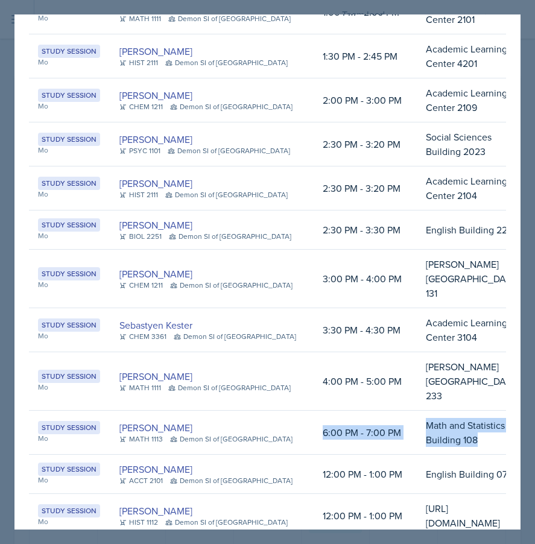
scroll to position [0, 0]
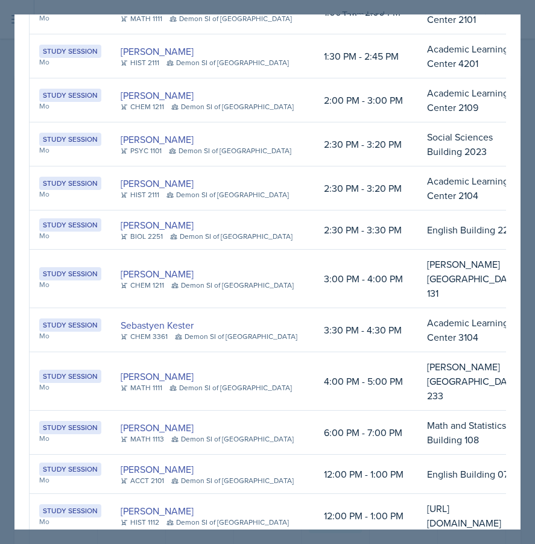
click at [454, 455] on td "English Building 071" at bounding box center [473, 474] width 113 height 39
drag, startPoint x: 485, startPoint y: 394, endPoint x: 289, endPoint y: 400, distance: 196.0
click at [289, 455] on tr "Study Session Mo Franky Gao ACCT 2101 Demon SI of Fleet Street 12:00 PM - 1:00 …" at bounding box center [290, 474] width 520 height 39
drag, startPoint x: 484, startPoint y: 471, endPoint x: 283, endPoint y: 449, distance: 201.3
click at [283, 494] on tr "Study Session Mo Darby Bowen HIST 1112 Demon SI of Fleet Street 12:00 PM - 1:00…" at bounding box center [290, 515] width 520 height 43
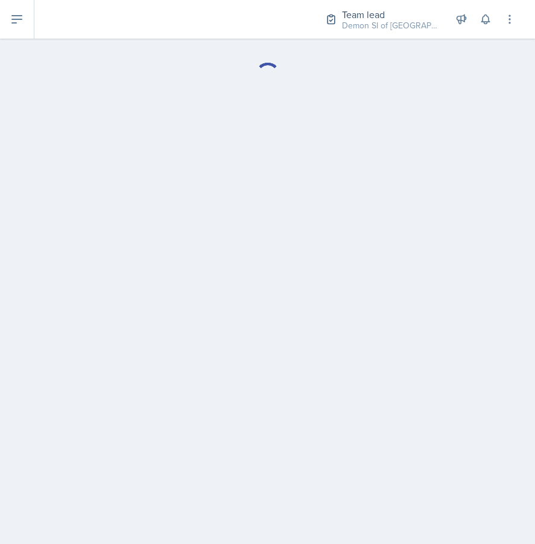
select select "Planning Sheets"
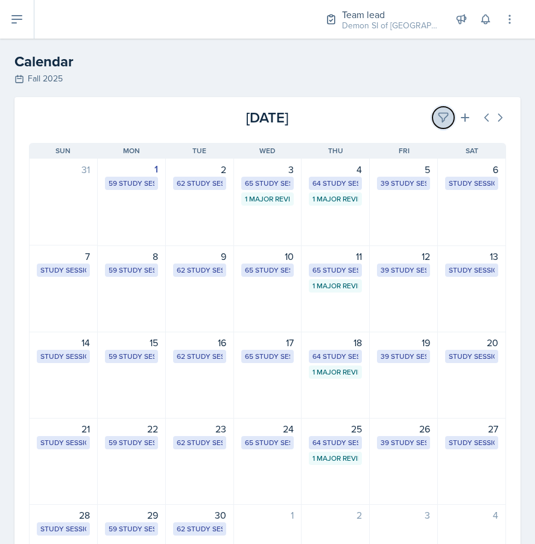
click at [443, 115] on icon at bounding box center [443, 118] width 12 height 12
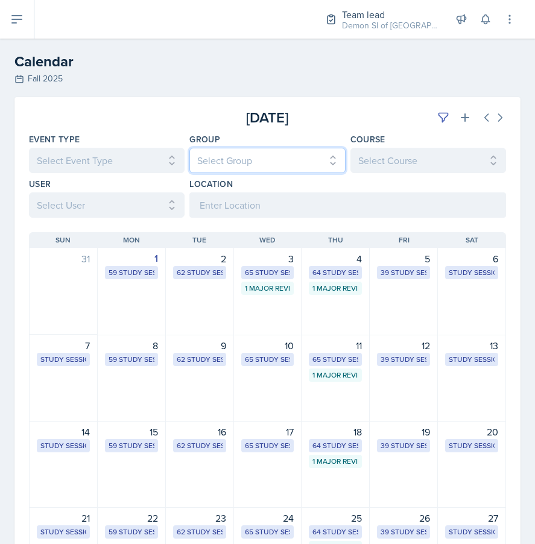
click at [253, 168] on select "Select Group All Demon SI of Fleet Street Les Mariettables Lion King Mamma SI/L…" at bounding box center [267, 160] width 156 height 25
select select "e892a4c8-123a-40ec-8aa5-ee50854cd130"
click at [189, 148] on select "Select Group All Demon SI of Fleet Street Les Mariettables Lion King Mamma SI/L…" at bounding box center [267, 160] width 156 height 25
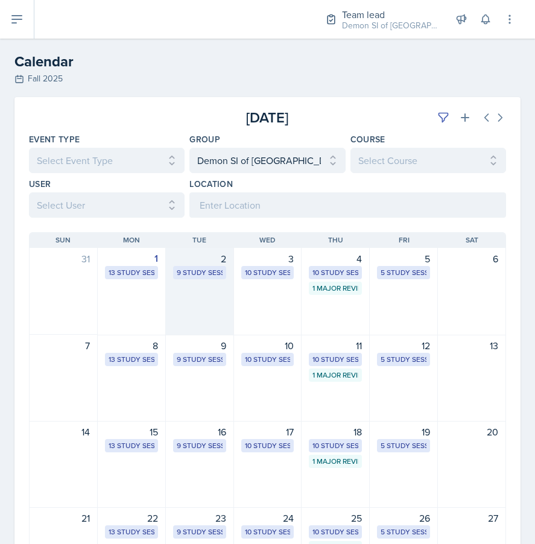
click at [200, 270] on div "9 Study Sessions" at bounding box center [200, 272] width 46 height 11
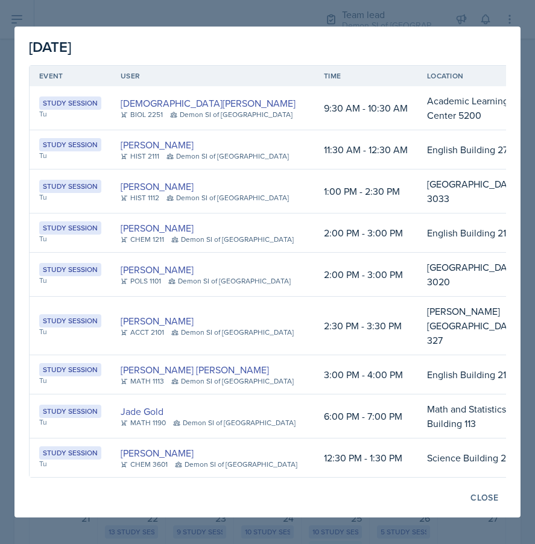
scroll to position [24, 0]
click at [143, 151] on div "HIST 2111" at bounding box center [140, 156] width 39 height 11
click at [143, 137] on link "[PERSON_NAME]" at bounding box center [157, 144] width 73 height 14
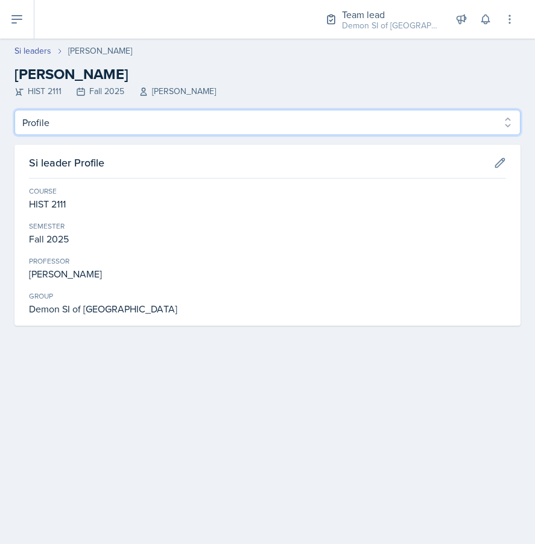
click at [153, 125] on select "Profile Planning Sheets Observation Forms Uploads" at bounding box center [267, 122] width 506 height 25
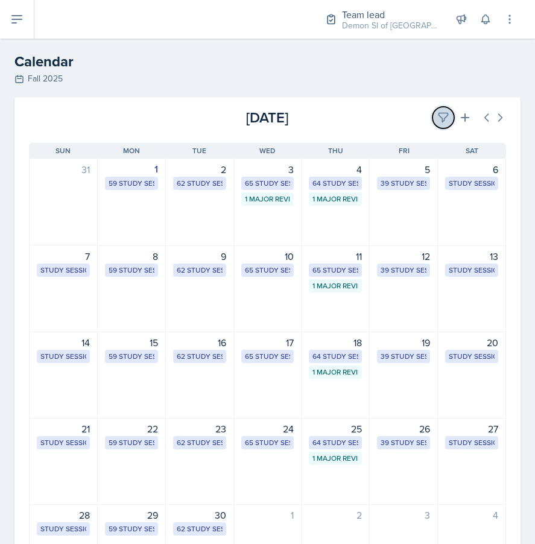
click at [439, 116] on icon at bounding box center [442, 117] width 9 height 9
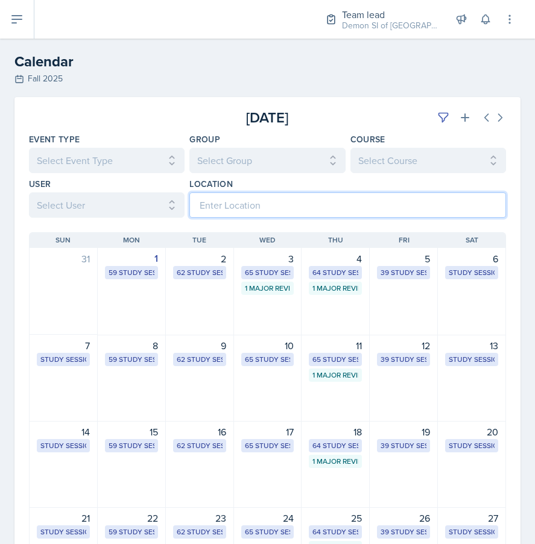
click at [238, 201] on input at bounding box center [347, 204] width 317 height 25
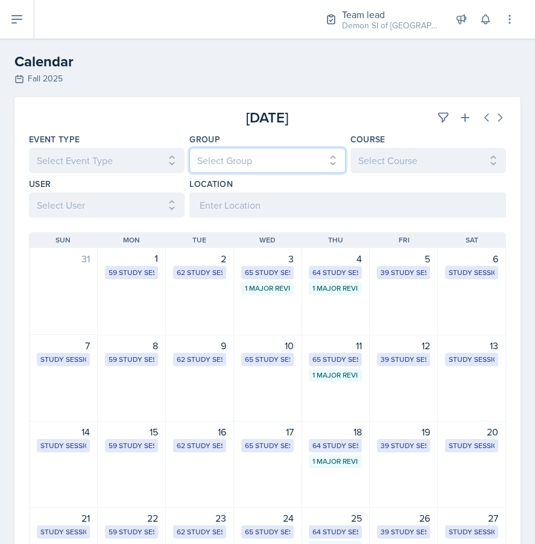
click at [222, 159] on select "Select Group All Demon SI of Fleet Street Les Mariettables Lion King Mamma SI/L…" at bounding box center [267, 160] width 156 height 25
select select "e892a4c8-123a-40ec-8aa5-ee50854cd130"
click at [189, 148] on select "Select Group All Demon SI of Fleet Street Les Mariettables Lion King Mamma SI/L…" at bounding box center [267, 160] width 156 height 25
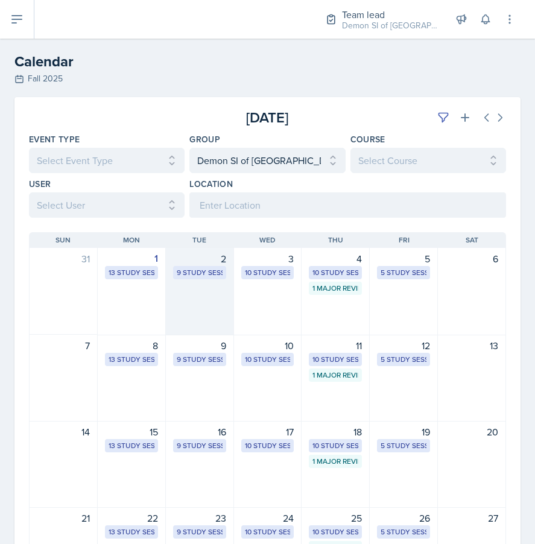
click at [207, 271] on div "9 Study Sessions" at bounding box center [200, 272] width 46 height 11
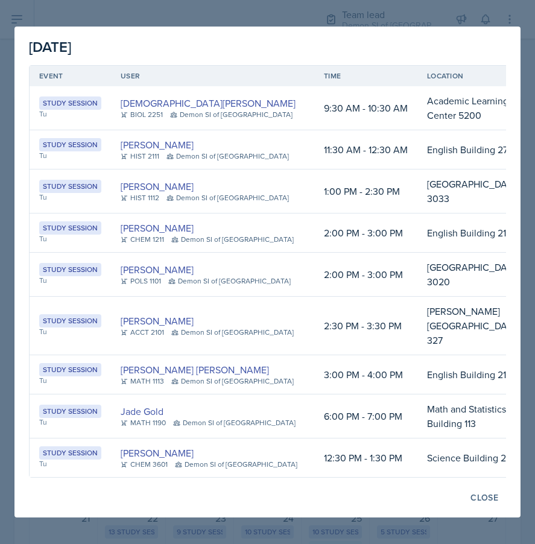
scroll to position [24, 0]
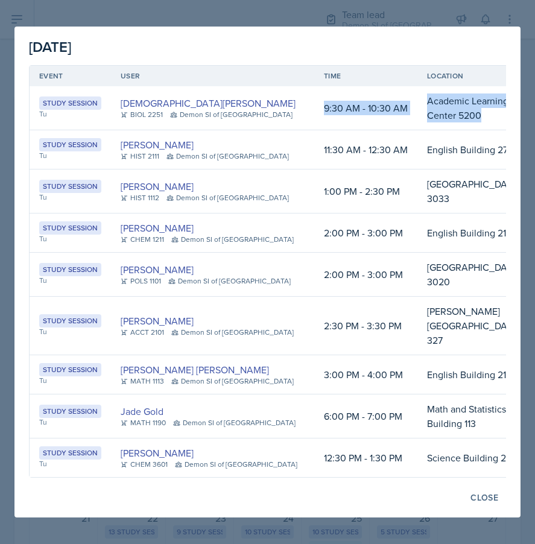
drag, startPoint x: 438, startPoint y: 92, endPoint x: 292, endPoint y: 71, distance: 147.5
click at [292, 86] on tr "Study Session Tu Christian Black BIOL 2251 Demon SI of Fleet Street 9:30 AM - 1…" at bounding box center [290, 108] width 520 height 44
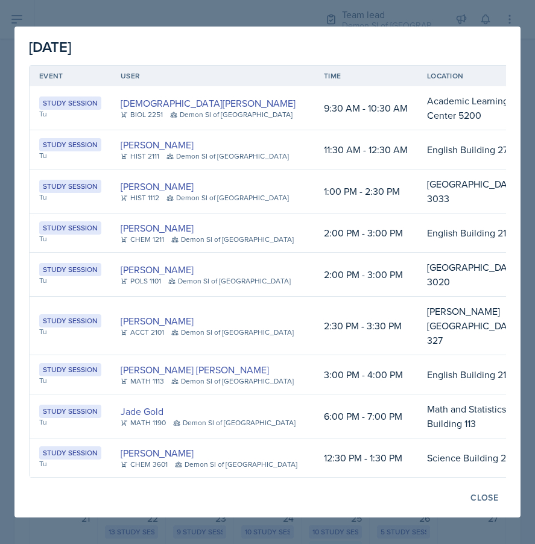
click at [423, 141] on td "English Building 277" at bounding box center [473, 149] width 113 height 39
drag, startPoint x: 423, startPoint y: 140, endPoint x: 400, endPoint y: 123, distance: 28.9
click at [417, 130] on td "English Building 277" at bounding box center [473, 149] width 113 height 39
click at [445, 148] on td "English Building 277" at bounding box center [473, 149] width 113 height 39
drag, startPoint x: 430, startPoint y: 141, endPoint x: 298, endPoint y: 126, distance: 133.5
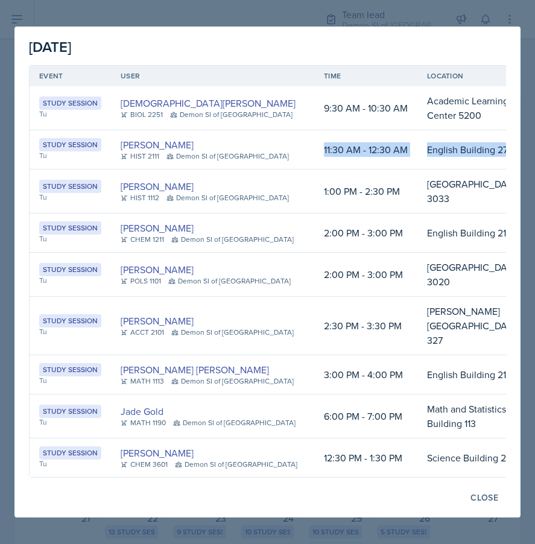
click at [298, 130] on tr "Study Session Tu Kate Brainerd HIST 2111 Demon SI of Fleet Street 11:30 AM - 12…" at bounding box center [290, 149] width 520 height 39
drag, startPoint x: 471, startPoint y: 181, endPoint x: 290, endPoint y: 172, distance: 181.1
click at [290, 172] on tr "Study Session Tu Darby Bowen HIST 1112 Demon SI of Fleet Street 1:00 PM - 2:30 …" at bounding box center [290, 191] width 520 height 44
drag, startPoint x: 463, startPoint y: 271, endPoint x: 288, endPoint y: 253, distance: 175.7
click at [288, 253] on tr "Study Session Tu Malk Almimar POLS 1101 Demon SI of Fleet Street 2:00 PM - 3:00…" at bounding box center [290, 275] width 520 height 44
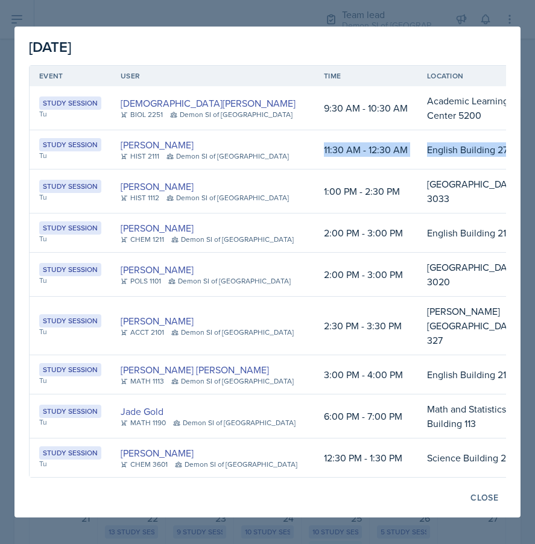
click at [455, 325] on td "Bagwell Education Building 327" at bounding box center [473, 326] width 113 height 58
drag, startPoint x: 453, startPoint y: 325, endPoint x: 286, endPoint y: 309, distance: 167.8
click at [286, 309] on tr "Study Session Tu Mellayne Richards ACCT 2101 Demon SI of Fleet Street 2:30 PM -…" at bounding box center [290, 326] width 520 height 58
click at [384, 333] on td "2:30 PM - 3:30 PM" at bounding box center [365, 326] width 103 height 58
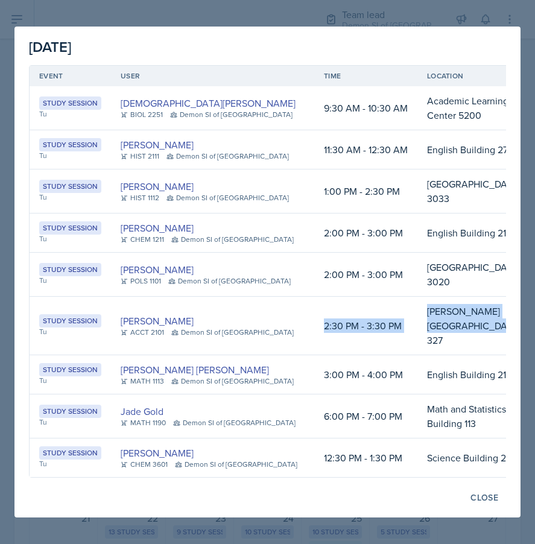
drag, startPoint x: 480, startPoint y: 330, endPoint x: 297, endPoint y: 306, distance: 184.3
click at [297, 306] on tr "Study Session Tu Mellayne Richards ACCT 2101 Demon SI of Fleet Street 2:30 PM -…" at bounding box center [290, 326] width 520 height 58
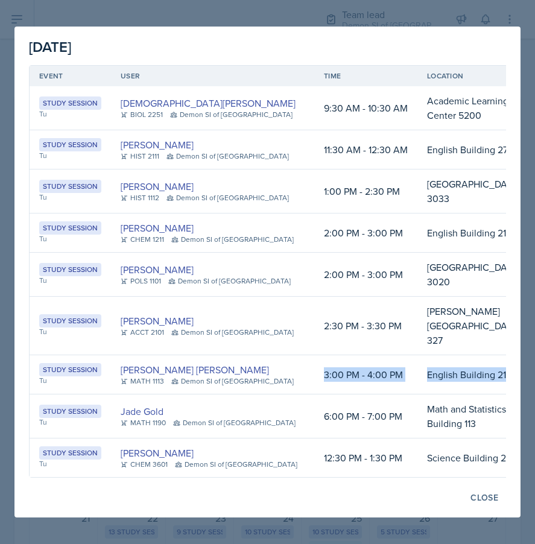
drag, startPoint x: 430, startPoint y: 366, endPoint x: 293, endPoint y: 361, distance: 137.5
click at [293, 361] on tr "Study Session Tu Gabriela Rosario Santisteban Navarro MATH 1113 Demon SI of Fle…" at bounding box center [290, 374] width 520 height 39
click at [430, 433] on td "Math and Statistics Building 113" at bounding box center [473, 416] width 113 height 44
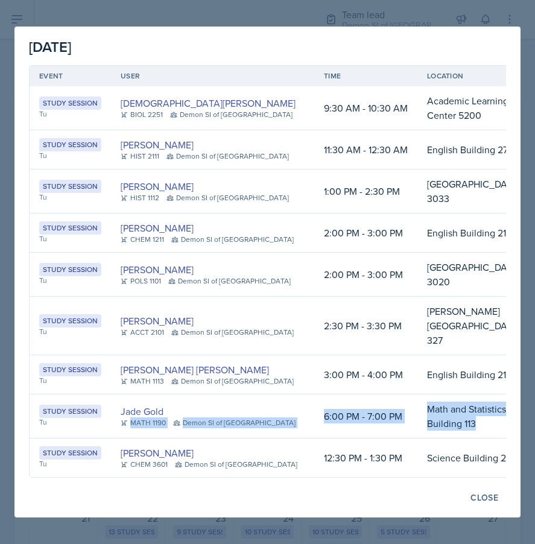
drag, startPoint x: 430, startPoint y: 433, endPoint x: 282, endPoint y: 411, distance: 149.3
click at [282, 411] on tr "Study Session Tu Jade Gold MATH 1190 Demon SI of Fleet Street 6:00 PM - 7:00 PM…" at bounding box center [290, 416] width 520 height 44
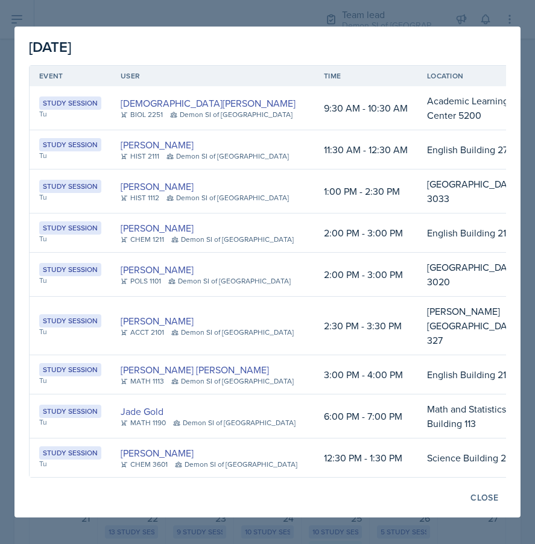
click at [417, 432] on td "Math and Statistics Building 113" at bounding box center [473, 416] width 113 height 44
drag, startPoint x: 424, startPoint y: 427, endPoint x: 294, endPoint y: 408, distance: 131.6
click at [294, 408] on tr "Study Session Tu Jade Gold MATH 1190 Demon SI of Fleet Street 6:00 PM - 7:00 PM…" at bounding box center [290, 416] width 520 height 44
drag, startPoint x: 424, startPoint y: 479, endPoint x: 293, endPoint y: 465, distance: 132.1
click at [293, 465] on tr "Study Session Tu Matt Mineo CHEM 3601 Demon SI of Fleet Street 12:30 PM - 1:30 …" at bounding box center [290, 457] width 520 height 39
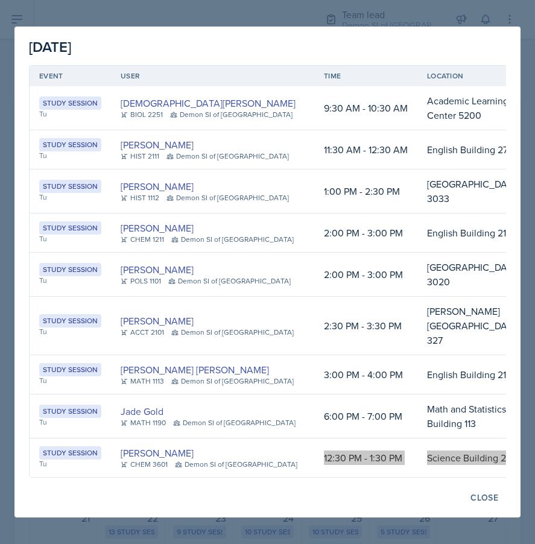
scroll to position [0, 0]
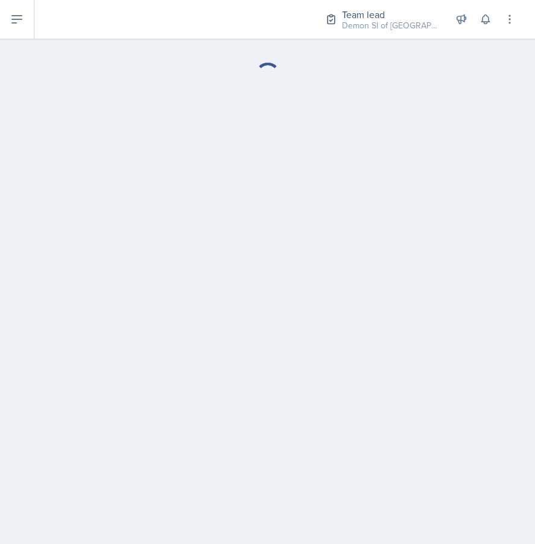
select select "Planning Sheets"
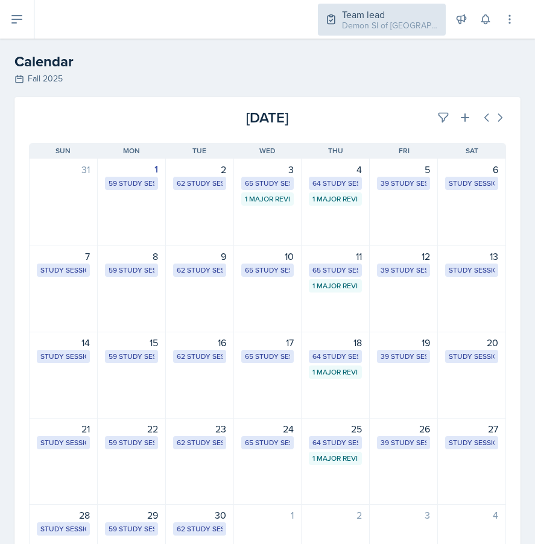
click at [389, 33] on div "Team lead Demon SI of Fleet Street / Fall 2025" at bounding box center [382, 20] width 128 height 32
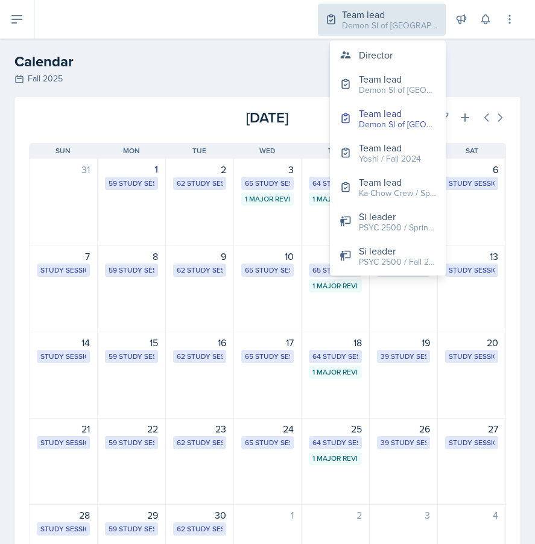
click at [360, 24] on div "Demon SI of [GEOGRAPHIC_DATA] / Fall 2025" at bounding box center [390, 25] width 96 height 13
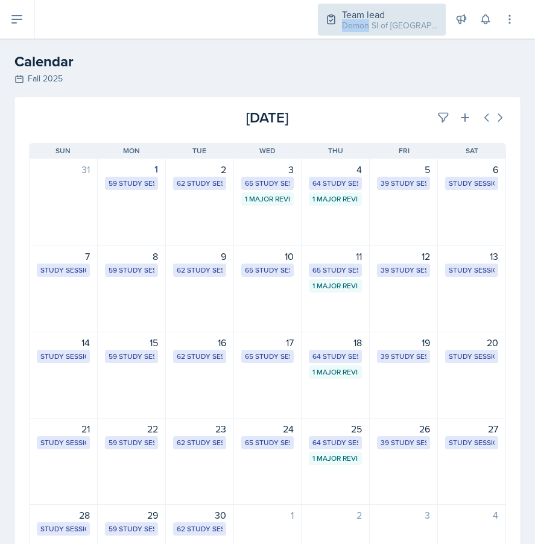
click at [360, 24] on div "Demon SI of [GEOGRAPHIC_DATA] / Fall 2025" at bounding box center [390, 25] width 96 height 13
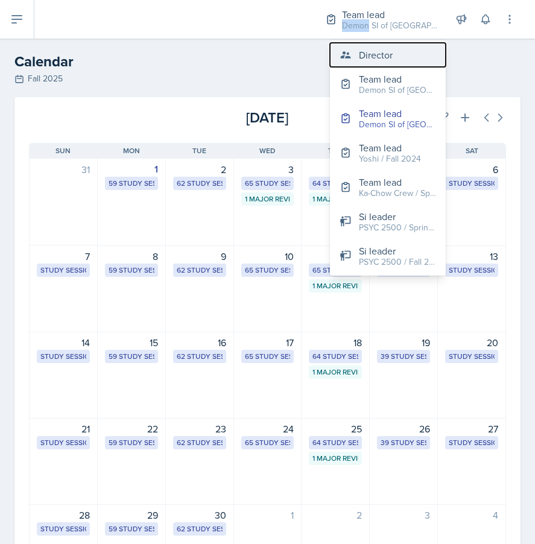
click at [358, 52] on button "Director" at bounding box center [388, 55] width 116 height 24
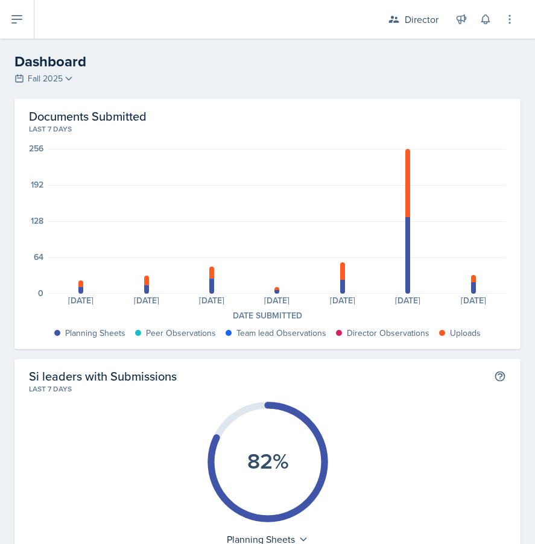
click at [341, 183] on div "Planning Sheets: 11 Team lead Observations: 1 Uploads: 12 Planning Sheets: 14 T…" at bounding box center [277, 221] width 458 height 145
click at [21, 29] on button at bounding box center [17, 19] width 34 height 39
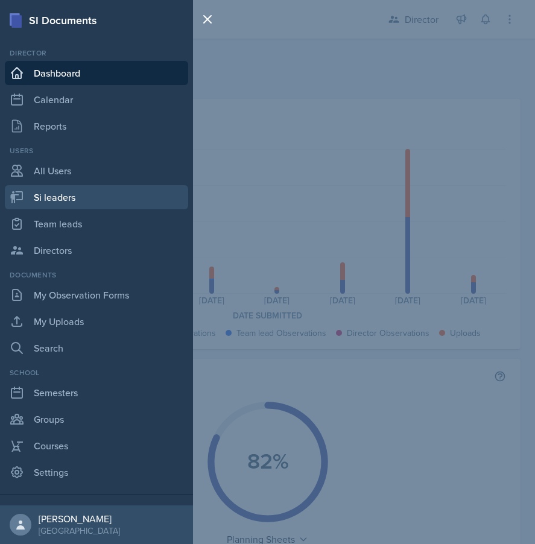
click at [83, 200] on link "Si leaders" at bounding box center [96, 197] width 183 height 24
select select "2bed604d-1099-4043-b1bc-2365e8740244"
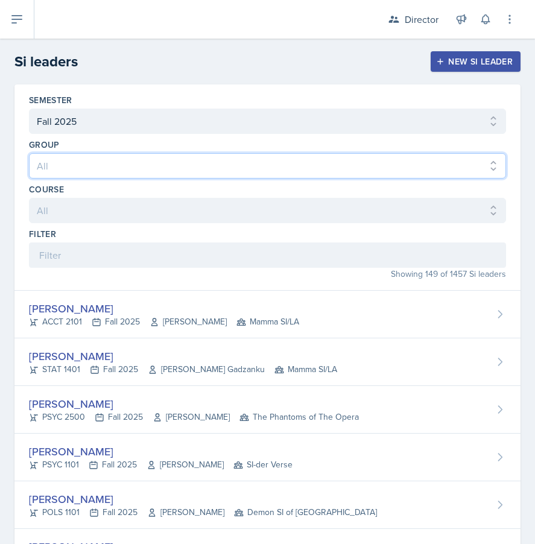
click at [160, 167] on select "All Les Mariettables Lion King Demon SI of Fleet Street Mamma SI/LA SI-der Vers…" at bounding box center [267, 165] width 477 height 25
select select "8f83532f-1719-4fe6-95c5-07f4aad66979"
click at [29, 153] on select "All Les Mariettables Lion King Demon SI of Fleet Street Mamma SI/LA SI-der Vers…" at bounding box center [267, 165] width 477 height 25
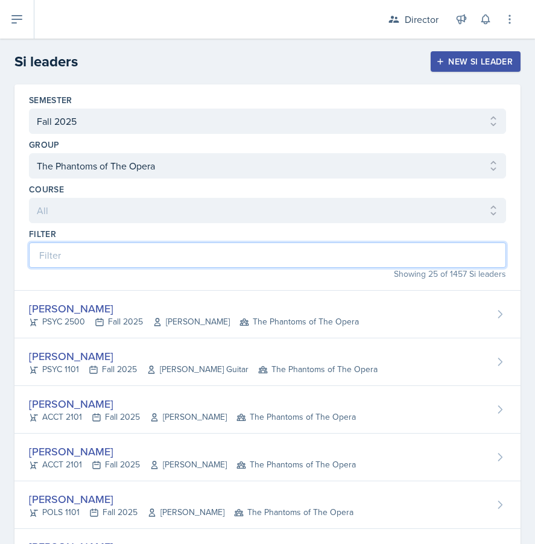
click at [166, 256] on input at bounding box center [267, 254] width 477 height 25
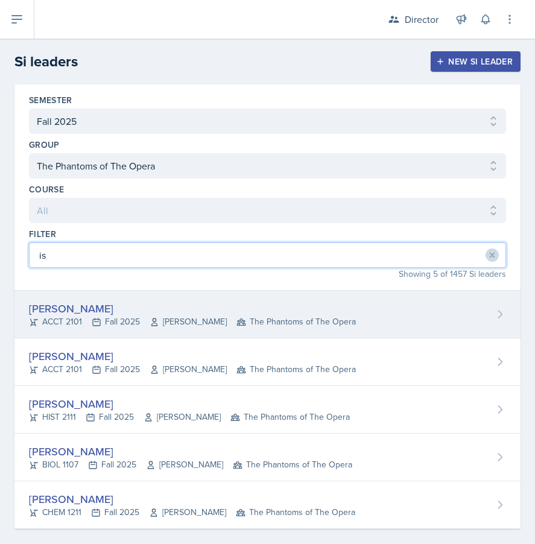
type input "is"
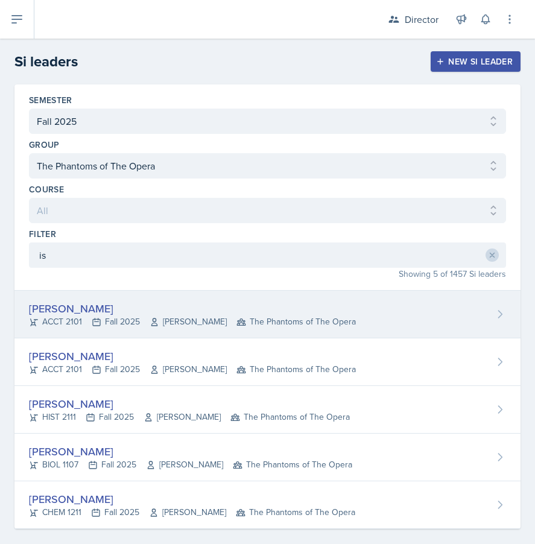
click at [41, 301] on div "[PERSON_NAME]" at bounding box center [192, 308] width 327 height 16
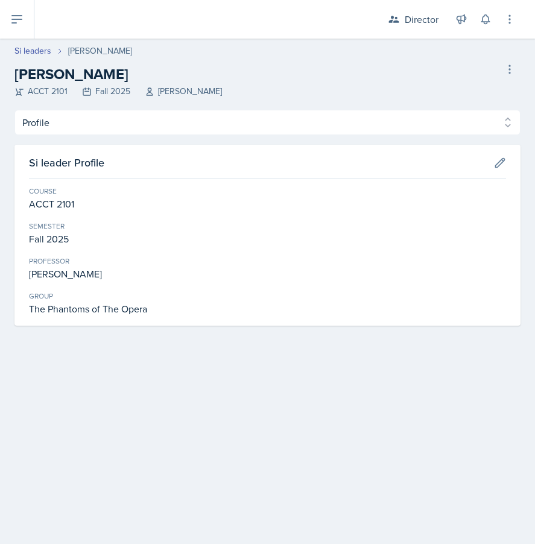
click at [204, 140] on div "Profile Planning Sheets Observation Forms Uploads Profile Planning Sheets Obser…" at bounding box center [267, 218] width 506 height 216
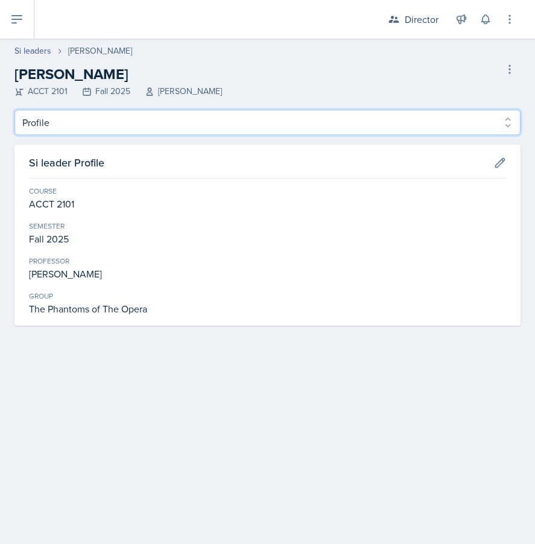
click at [197, 123] on select "Profile Planning Sheets Observation Forms Uploads" at bounding box center [267, 122] width 506 height 25
select select "Planning Sheets"
click at [14, 110] on select "Profile Planning Sheets Observation Forms Uploads" at bounding box center [267, 122] width 506 height 25
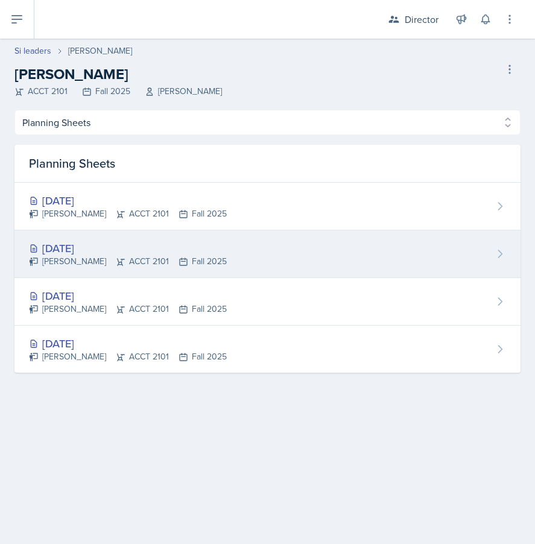
click at [203, 252] on div "[DATE]" at bounding box center [128, 248] width 198 height 16
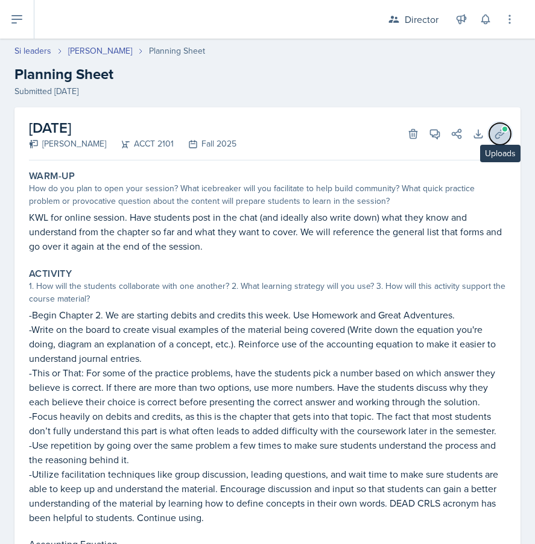
click at [502, 130] on span at bounding box center [504, 128] width 7 height 7
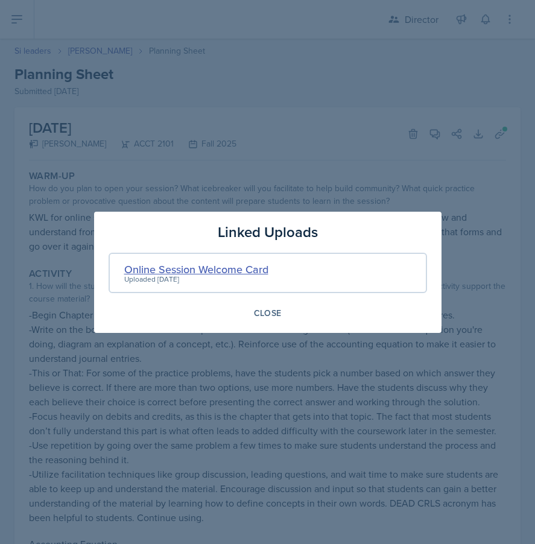
click at [172, 271] on div "Online Session Welcome Card" at bounding box center [196, 269] width 144 height 16
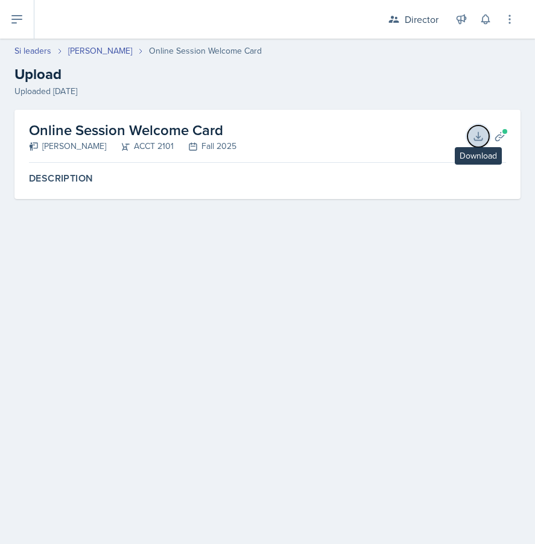
click at [471, 139] on button "Download" at bounding box center [478, 136] width 22 height 22
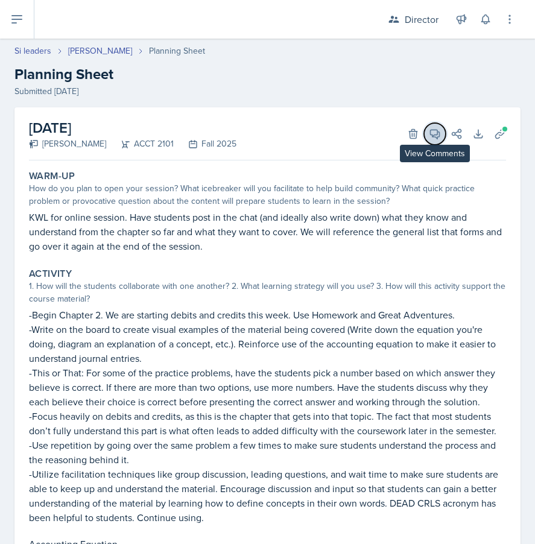
click at [435, 130] on icon at bounding box center [435, 134] width 12 height 12
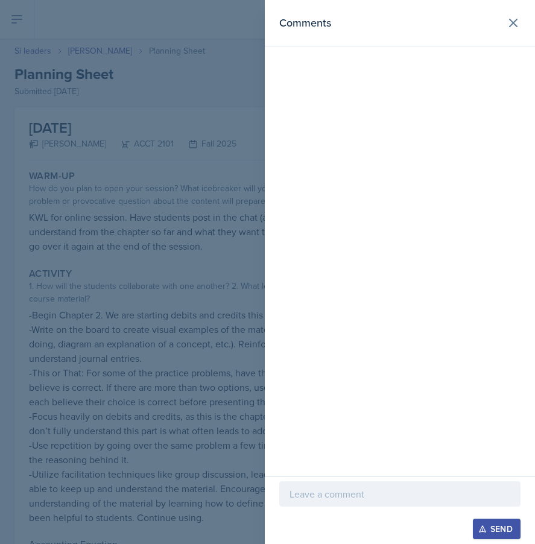
click at [368, 497] on p at bounding box center [399, 494] width 221 height 14
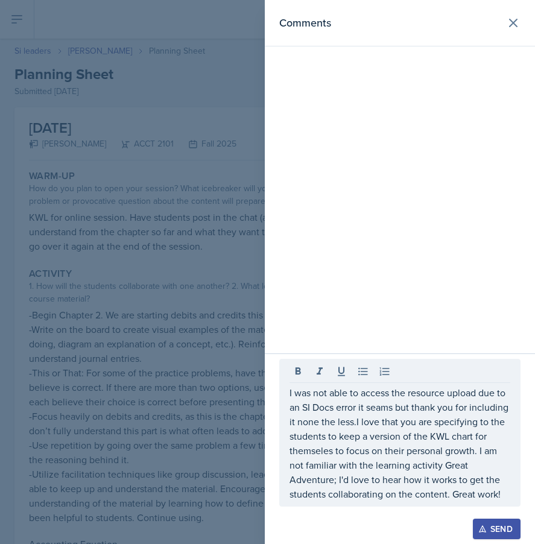
click at [210, 296] on div at bounding box center [267, 272] width 535 height 544
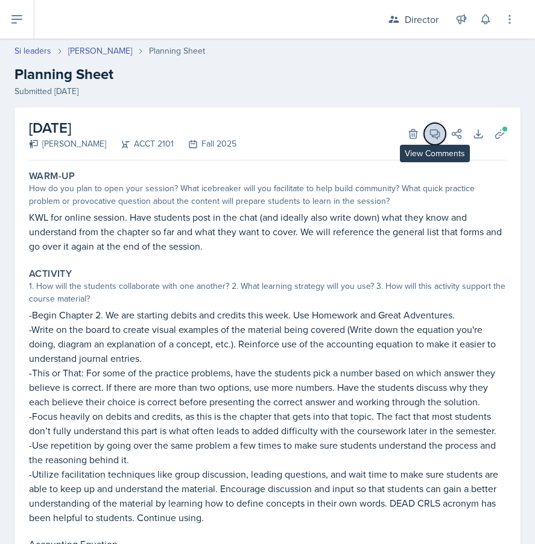
click at [433, 131] on icon at bounding box center [435, 134] width 12 height 12
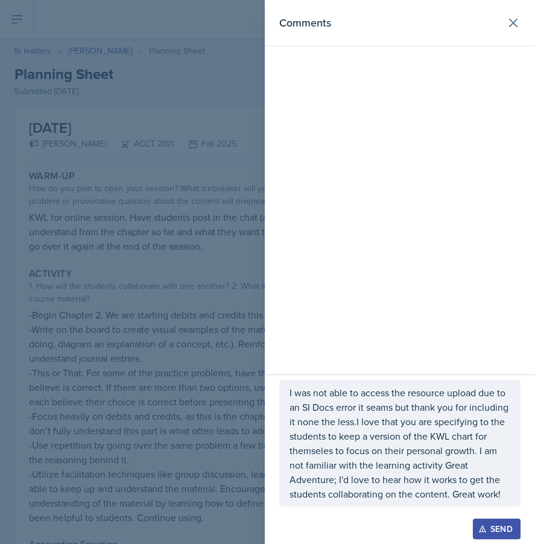
click at [312, 441] on p "I was not able to access the resource upload due to an SI Docs error it seams b…" at bounding box center [399, 443] width 221 height 116
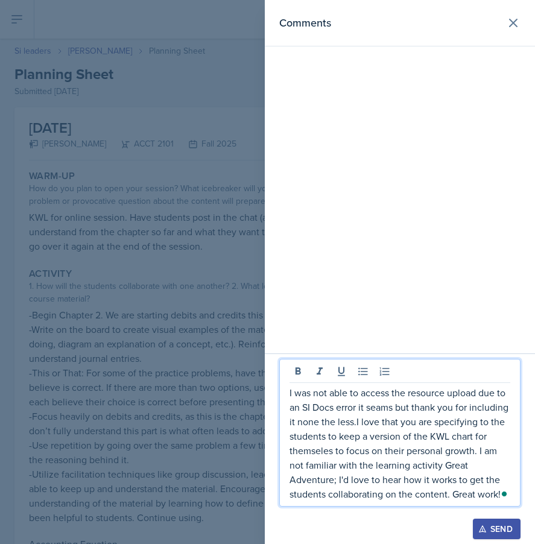
click at [312, 452] on p "I was not able to access the resource upload due to an SI Docs error it seams b…" at bounding box center [399, 443] width 221 height 116
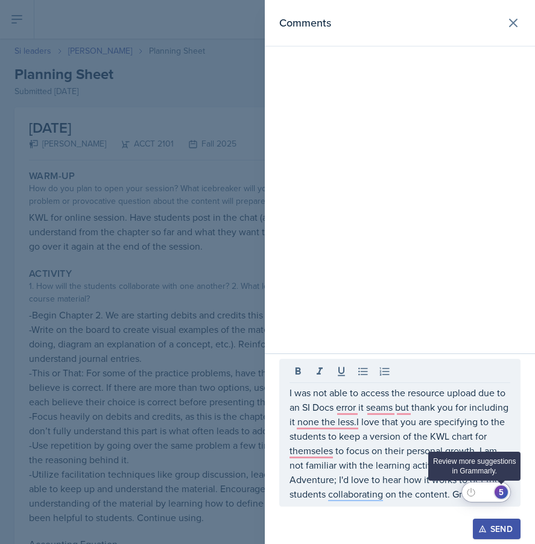
click at [499, 491] on div "5" at bounding box center [500, 491] width 13 height 13
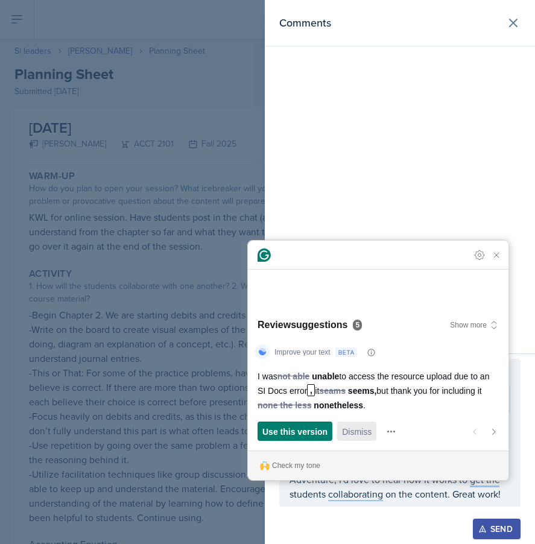
click at [358, 424] on div "Dismiss" at bounding box center [357, 430] width 30 height 19
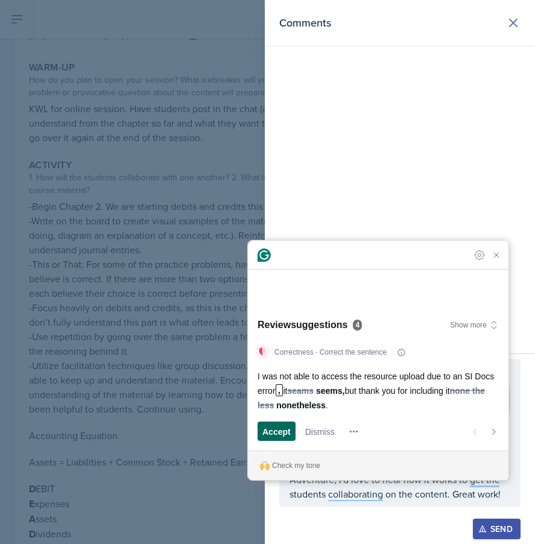
click at [267, 433] on span "Accept" at bounding box center [276, 431] width 28 height 13
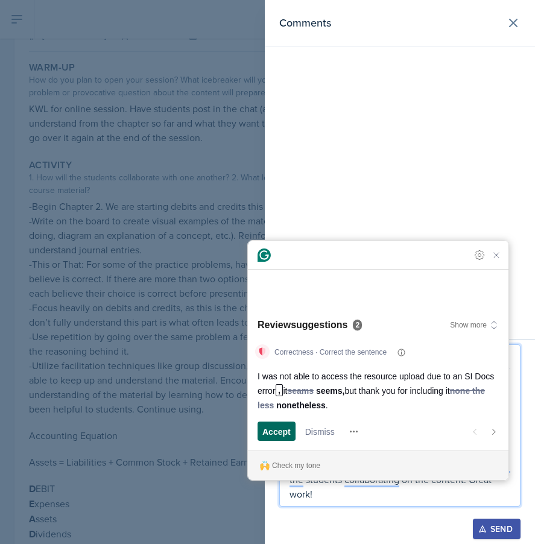
scroll to position [247, 0]
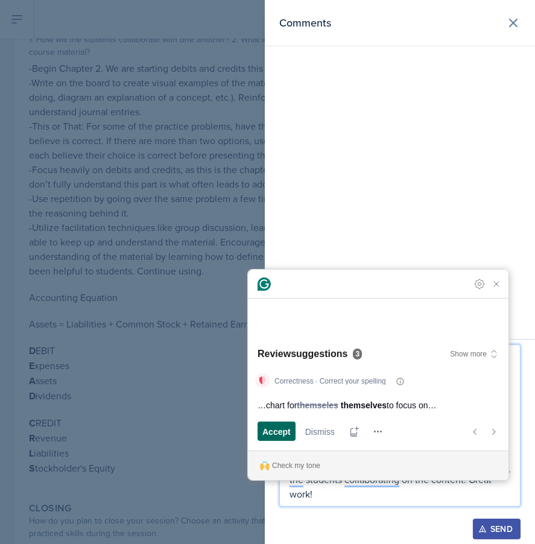
click at [264, 436] on span "Accept" at bounding box center [276, 431] width 28 height 13
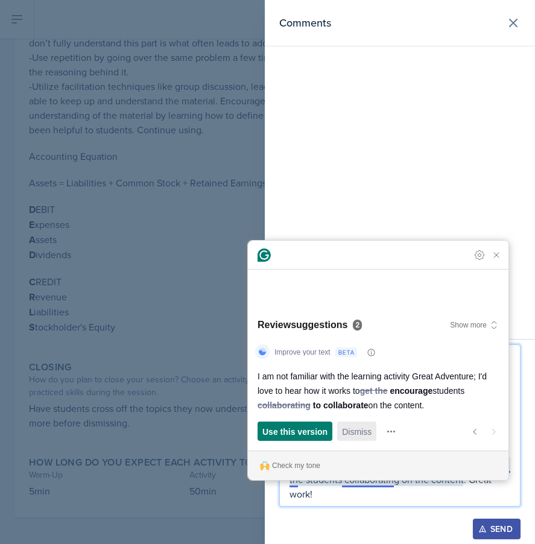
click at [347, 432] on span "Dismiss" at bounding box center [357, 431] width 30 height 13
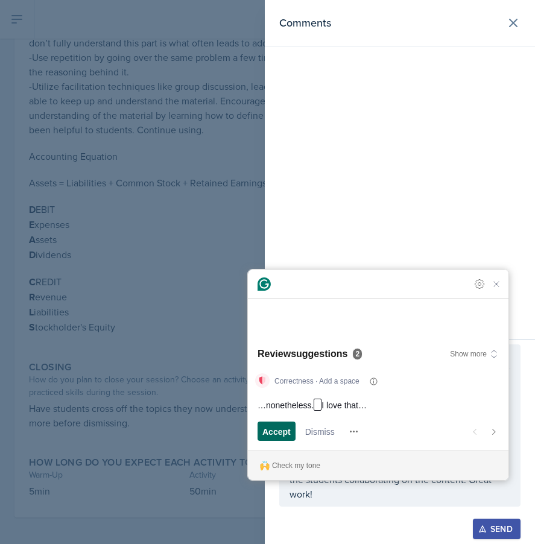
click at [283, 430] on span "Accept" at bounding box center [276, 431] width 28 height 13
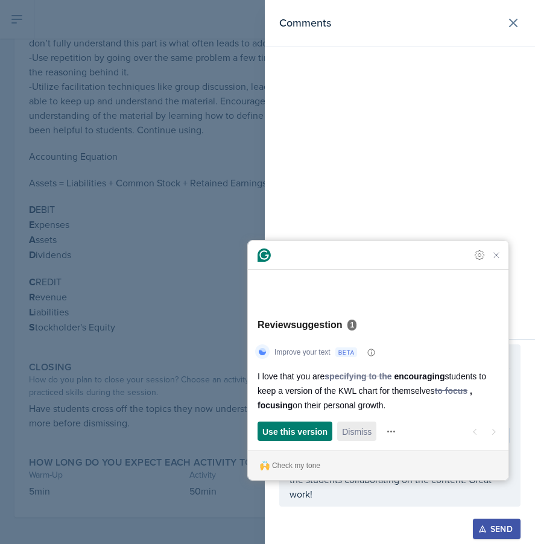
click at [358, 431] on span "Dismiss" at bounding box center [357, 431] width 30 height 13
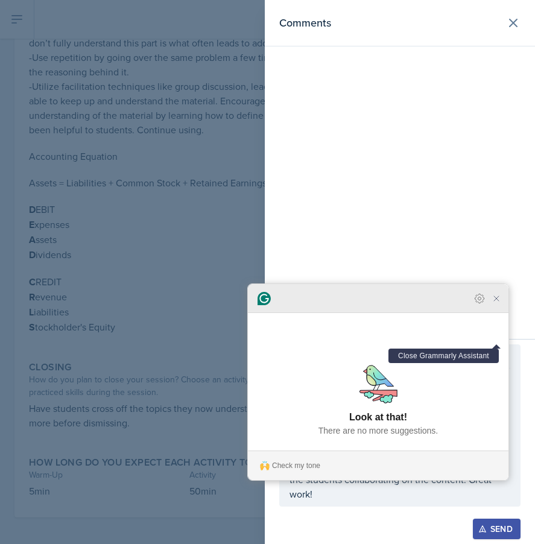
click at [500, 303] on icon "Close Grammarly Assistant" at bounding box center [496, 299] width 10 height 10
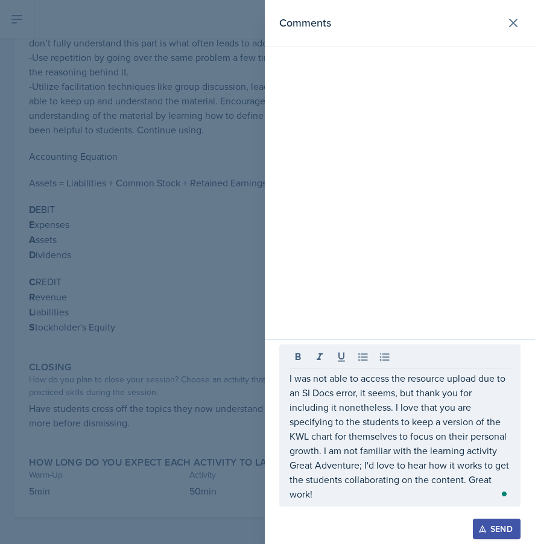
drag, startPoint x: 385, startPoint y: 505, endPoint x: 345, endPoint y: 452, distance: 65.5
click at [345, 452] on div "I was not able to access the resource upload due to an SI Docs error, it seems,…" at bounding box center [399, 425] width 241 height 162
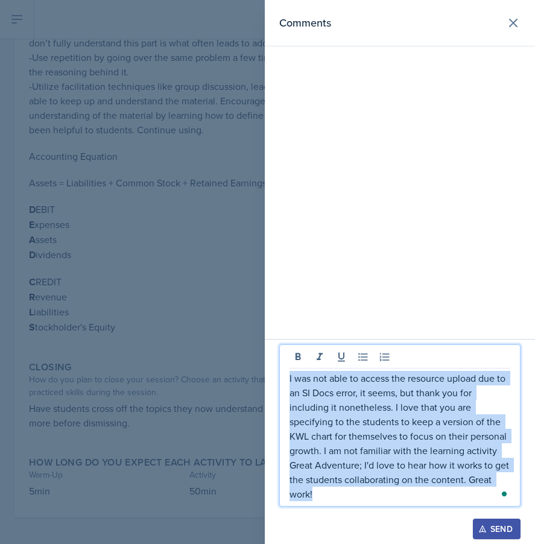
drag, startPoint x: 328, startPoint y: 495, endPoint x: 282, endPoint y: 361, distance: 141.7
click at [282, 367] on div "I was not able to access the resource upload due to an SI Docs error, it seems,…" at bounding box center [399, 425] width 241 height 162
click at [497, 525] on div "Send" at bounding box center [496, 529] width 32 height 10
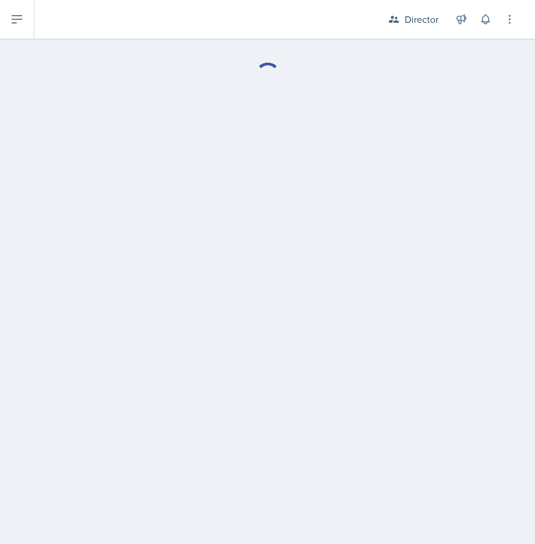
select select "Planning Sheets"
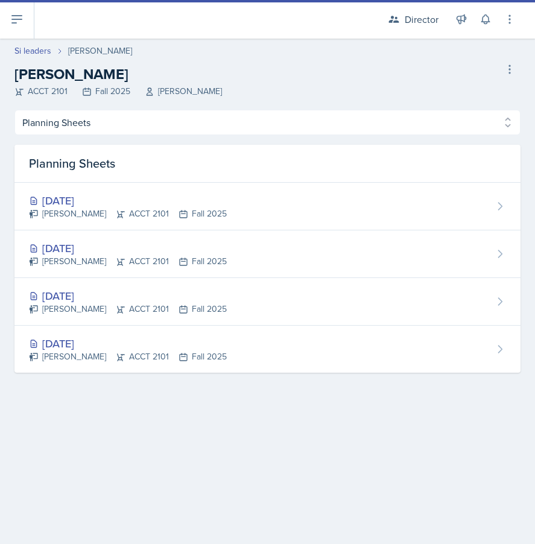
click at [103, 182] on div "Planning Sheets" at bounding box center [267, 164] width 506 height 38
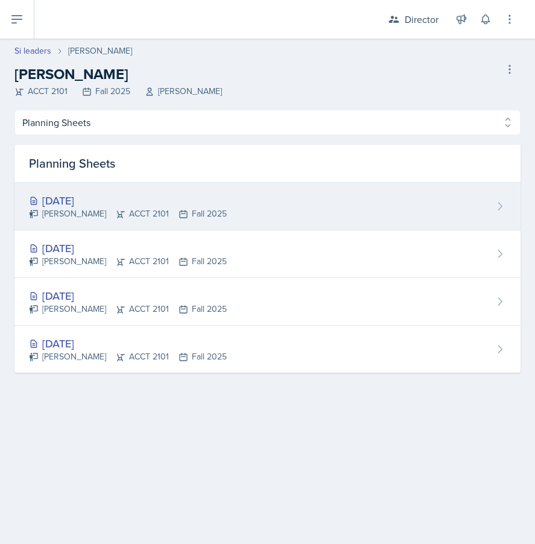
click at [103, 196] on div "Sep 5th, 2025" at bounding box center [128, 200] width 198 height 16
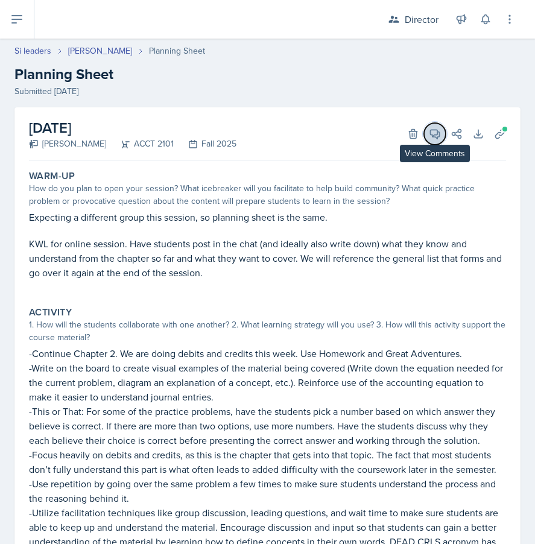
click at [433, 130] on icon at bounding box center [434, 134] width 9 height 9
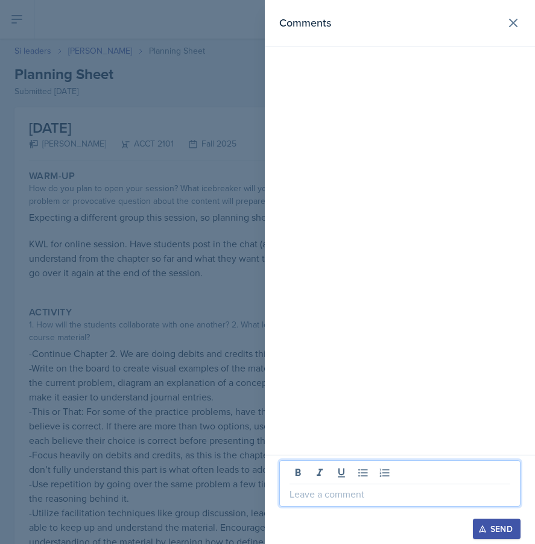
click at [387, 492] on p at bounding box center [399, 494] width 221 height 14
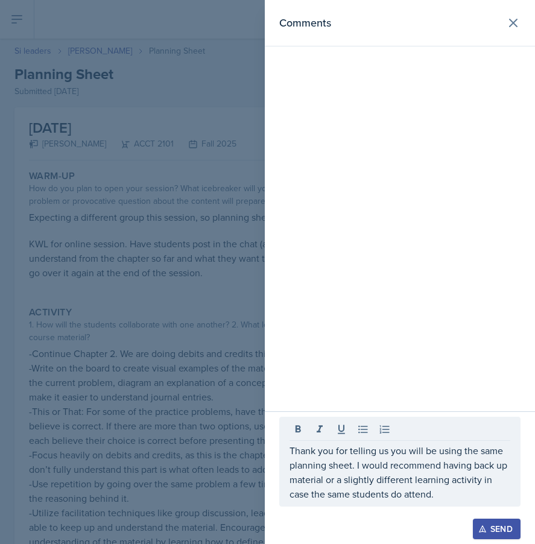
click at [140, 350] on div at bounding box center [267, 272] width 535 height 544
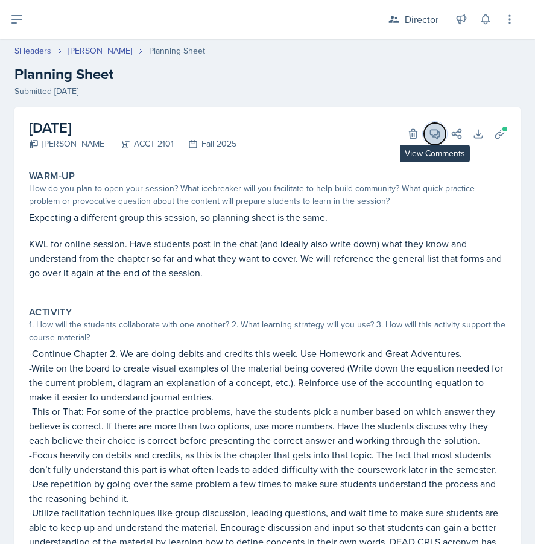
click at [431, 139] on icon at bounding box center [435, 134] width 12 height 12
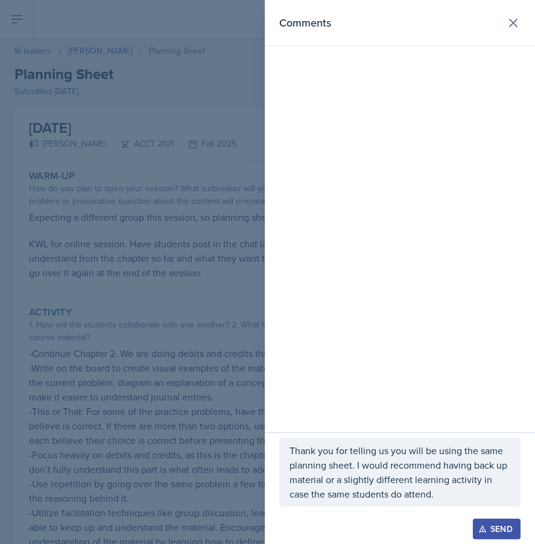
click at [428, 524] on div "Send" at bounding box center [399, 528] width 241 height 20
click at [428, 488] on p "Thank you for telling us you will be using the same planning sheet. I would rec…" at bounding box center [399, 472] width 221 height 58
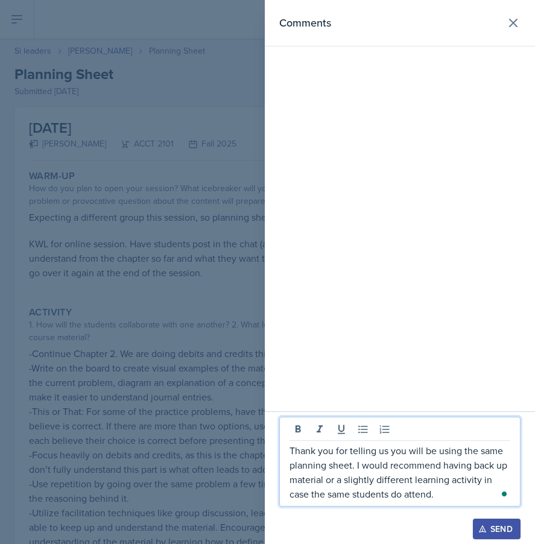
click at [454, 496] on p "Thank you for telling us you will be using the same planning sheet. I would rec…" at bounding box center [399, 472] width 221 height 58
click at [506, 495] on div "Open Grammarly." at bounding box center [504, 494] width 6 height 6
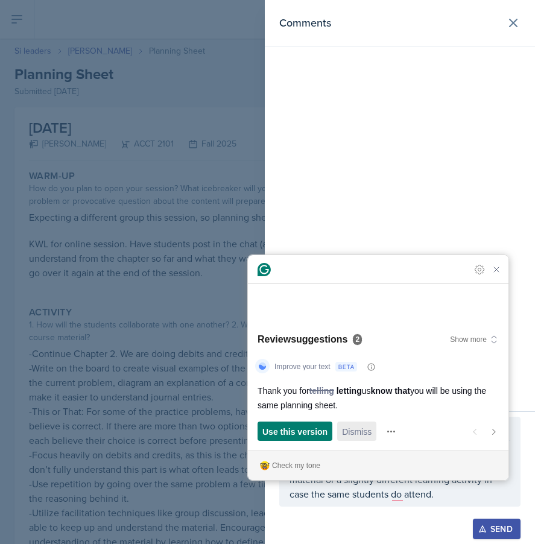
click at [357, 436] on span "Dismiss" at bounding box center [357, 431] width 30 height 13
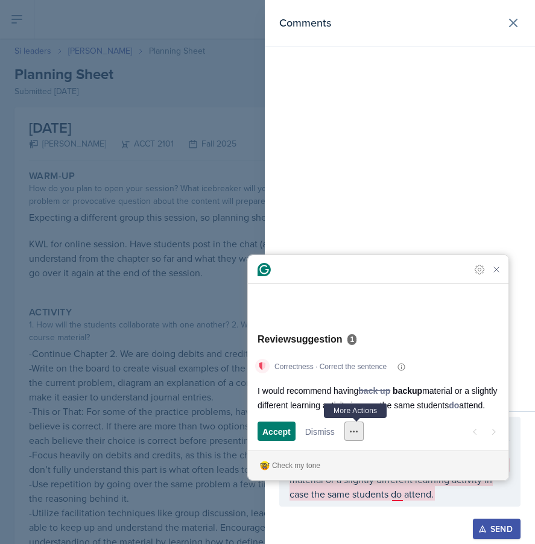
scroll to position [166, 0]
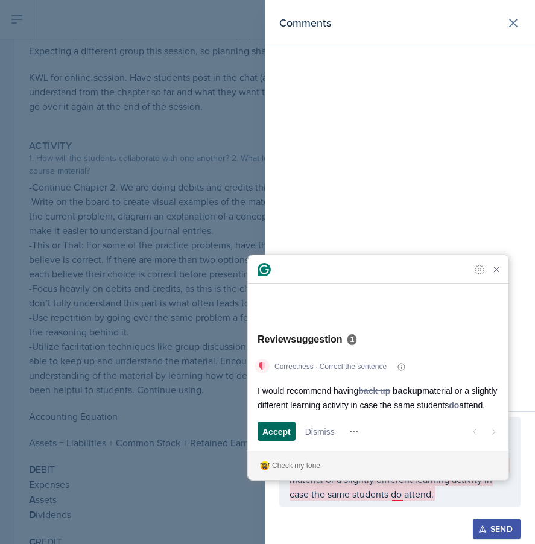
click at [279, 432] on span "Accept" at bounding box center [276, 431] width 28 height 13
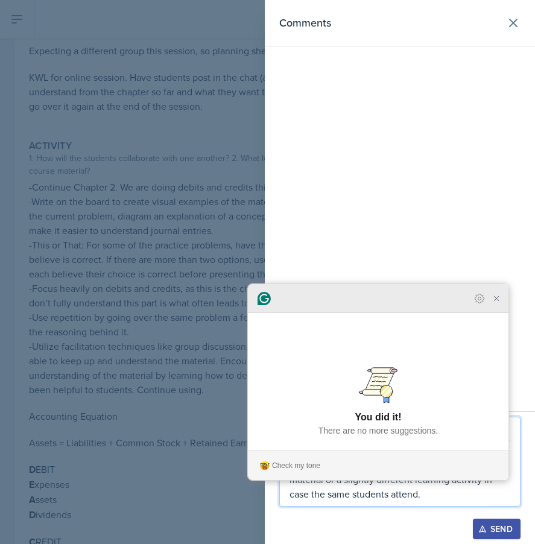
click at [502, 306] on icon "Close Grammarly Assistant" at bounding box center [496, 298] width 14 height 14
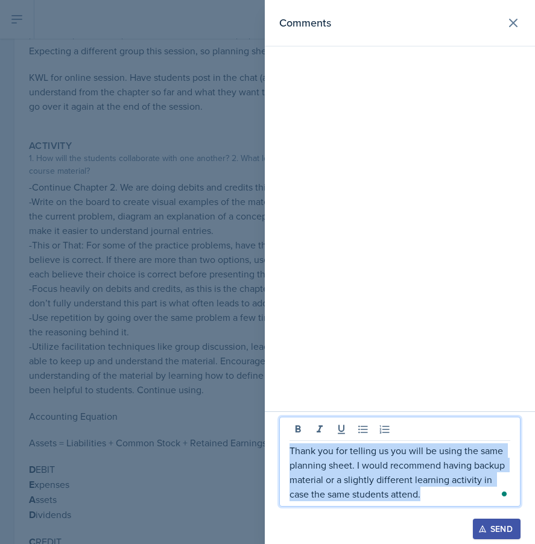
drag, startPoint x: 436, startPoint y: 498, endPoint x: 185, endPoint y: 344, distance: 295.0
click at [185, 344] on div "Comments Thank you for telling us you will be using the same planning sheet. I …" at bounding box center [267, 272] width 535 height 544
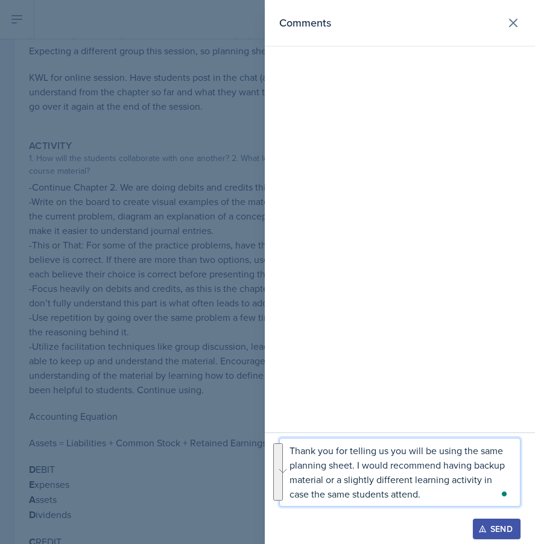
click at [439, 497] on p "Thank you for telling us you will be using the same planning sheet. I would rec…" at bounding box center [399, 472] width 221 height 58
click at [502, 524] on div "Send" at bounding box center [496, 529] width 32 height 10
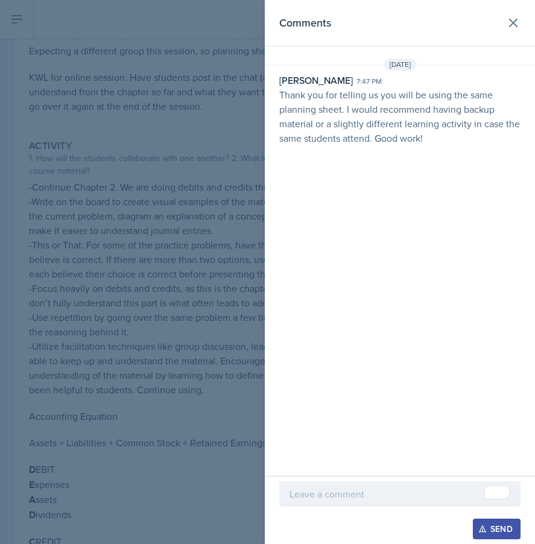
click at [153, 307] on div at bounding box center [267, 272] width 535 height 544
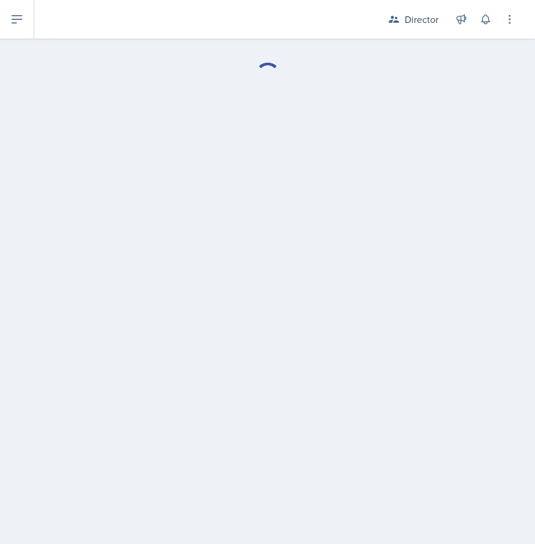
select select "Planning Sheets"
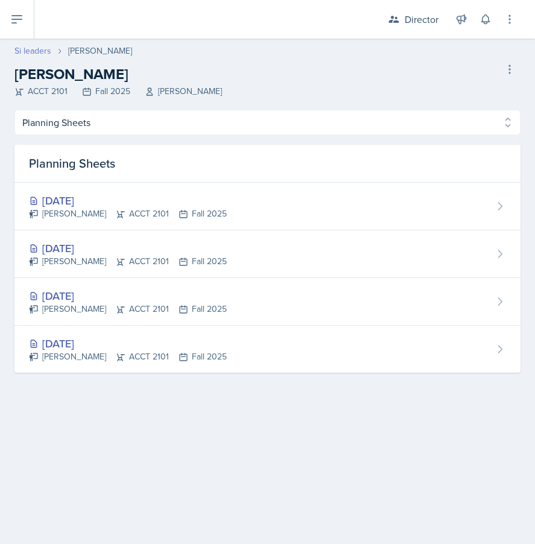
click at [30, 54] on link "Si leaders" at bounding box center [32, 51] width 37 height 13
select select "2bed604d-1099-4043-b1bc-2365e8740244"
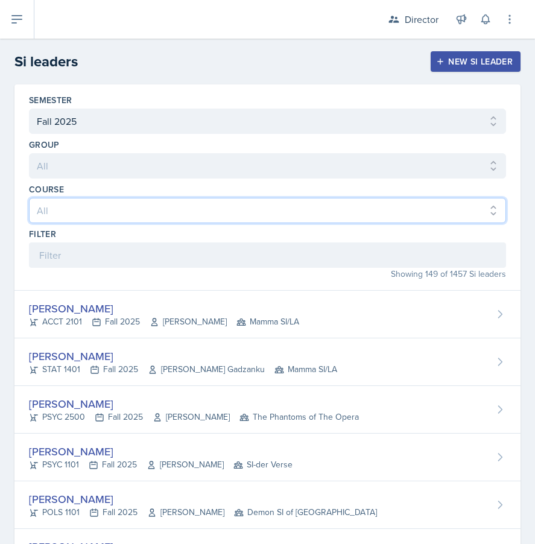
click at [129, 200] on select "All ACCT 2101 ACCT 2102 ACCT 4050 ANTH 1102 ANTH 3301 ARCH 1000 ARCH 1000 ARCH …" at bounding box center [267, 210] width 477 height 25
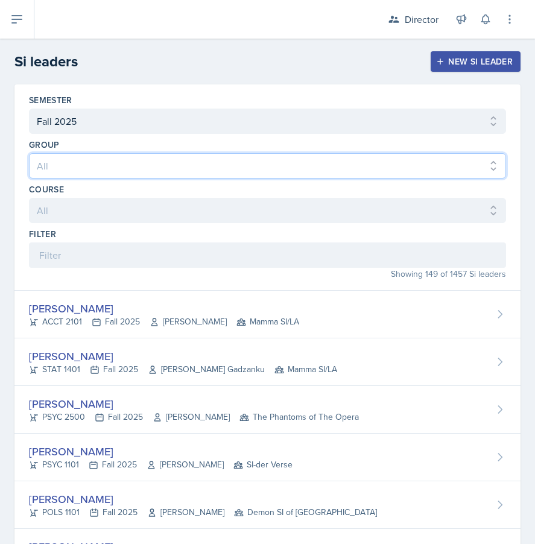
click at [129, 168] on select "All Les Mariettables Lion King Demon SI of Fleet Street Mamma SI/LA SI-der Vers…" at bounding box center [267, 165] width 477 height 25
select select "9642c9bf-76f9-4442-a3b4-36d015a1a667"
click at [29, 153] on select "All Les Mariettables Lion King Demon SI of Fleet Street Mamma SI/LA SI-der Vers…" at bounding box center [267, 165] width 477 height 25
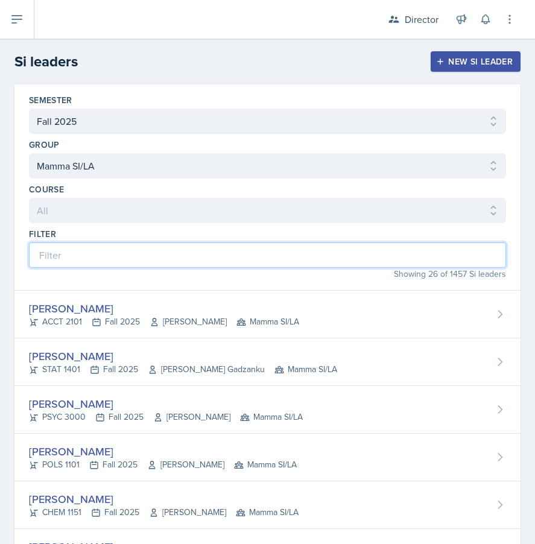
click at [131, 255] on input at bounding box center [267, 254] width 477 height 25
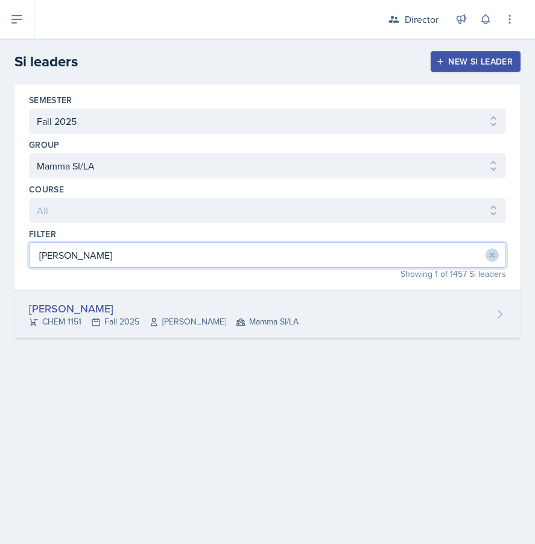
type input "kris"
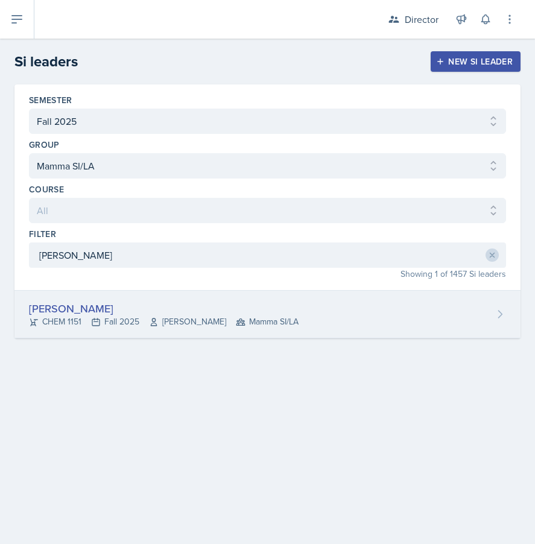
click at [89, 327] on div "CHEM 1151 Fall 2025 Peter Henricks Mamma SI/LA" at bounding box center [163, 321] width 269 height 13
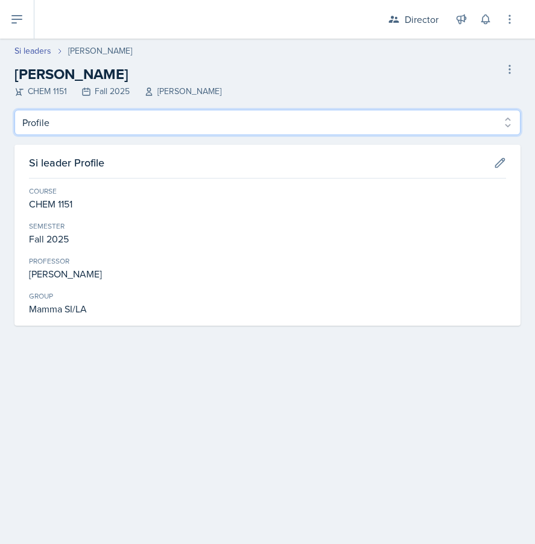
click at [113, 131] on select "Profile Planning Sheets Observation Forms Uploads" at bounding box center [267, 122] width 506 height 25
select select "Planning Sheets"
click at [14, 110] on select "Profile Planning Sheets Observation Forms Uploads" at bounding box center [267, 122] width 506 height 25
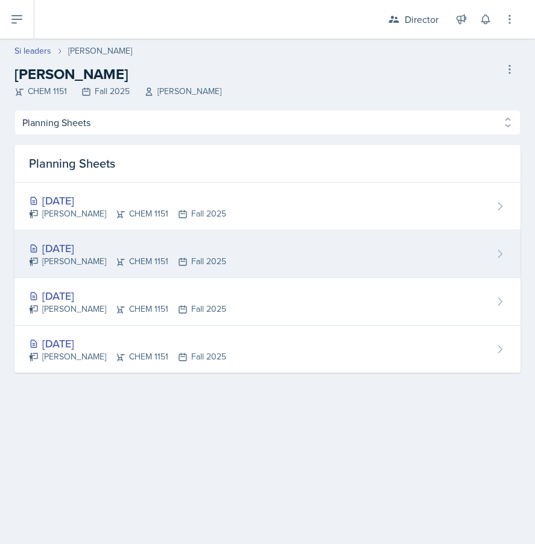
click at [143, 231] on div "Sep 1st, 2025 Kristy Bennett CHEM 1151 Fall 2025" at bounding box center [267, 254] width 506 height 48
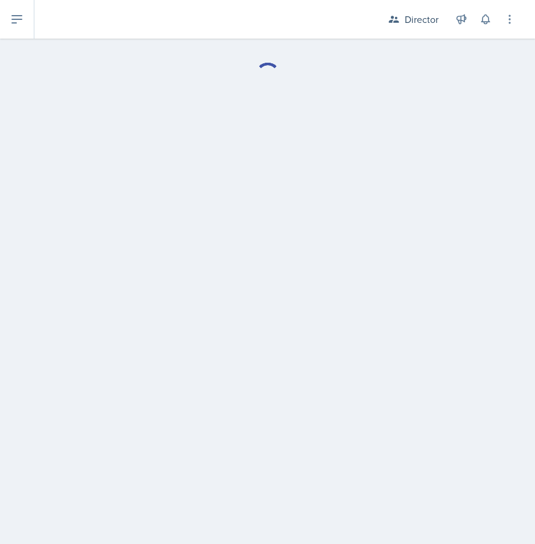
select select "Planning Sheets"
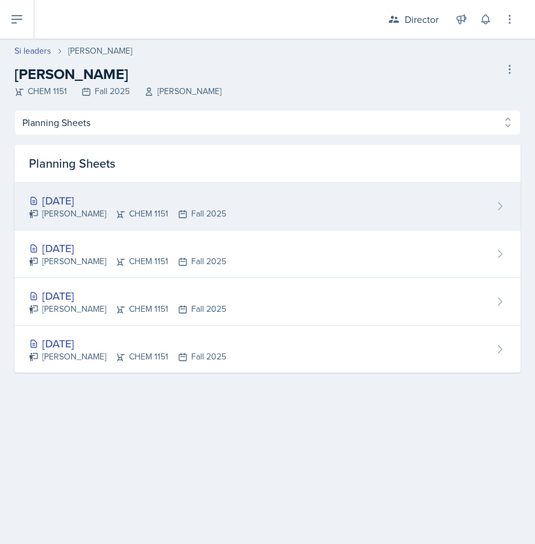
click at [178, 215] on icon at bounding box center [183, 214] width 10 height 10
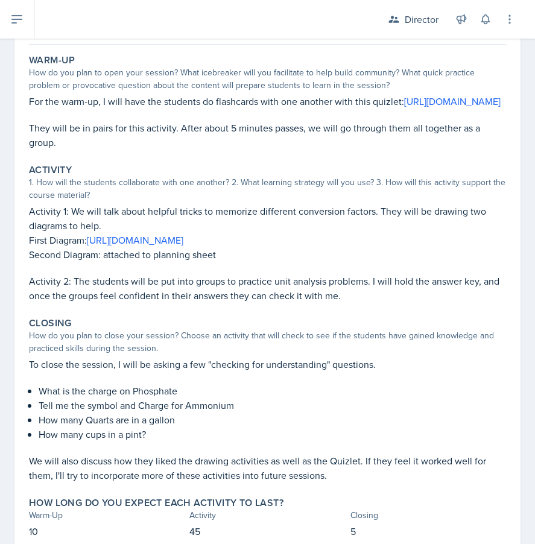
scroll to position [122, 0]
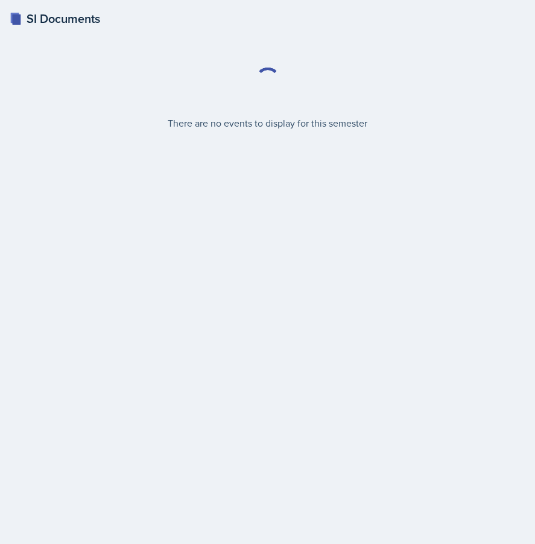
select select "2bed604d-1099-4043-b1bc-2365e8740244"
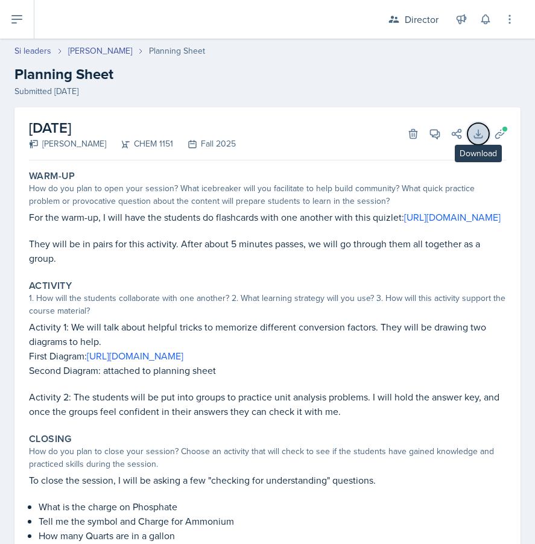
click at [470, 137] on button "Download" at bounding box center [478, 134] width 22 height 22
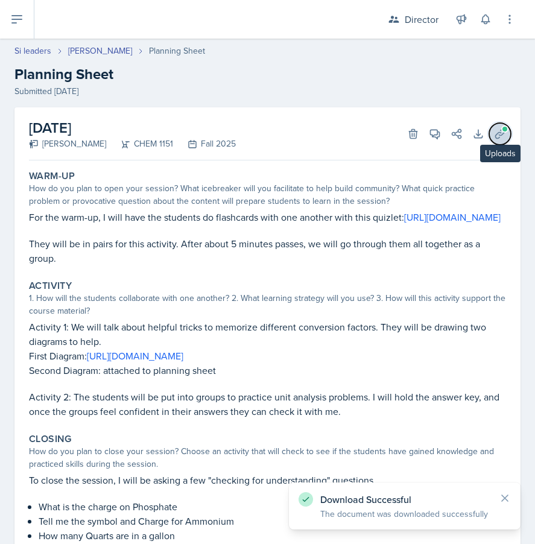
click at [500, 124] on button "Uploads" at bounding box center [500, 134] width 22 height 22
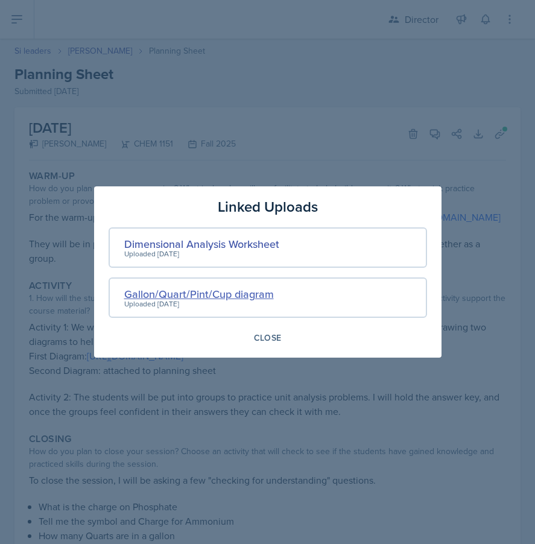
click at [212, 291] on div "Gallon/Quart/Pint/Cup diagram" at bounding box center [199, 294] width 150 height 16
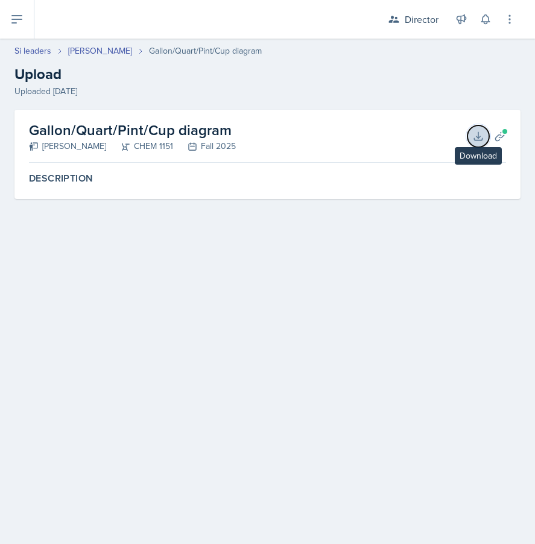
click at [477, 135] on icon at bounding box center [478, 136] width 12 height 12
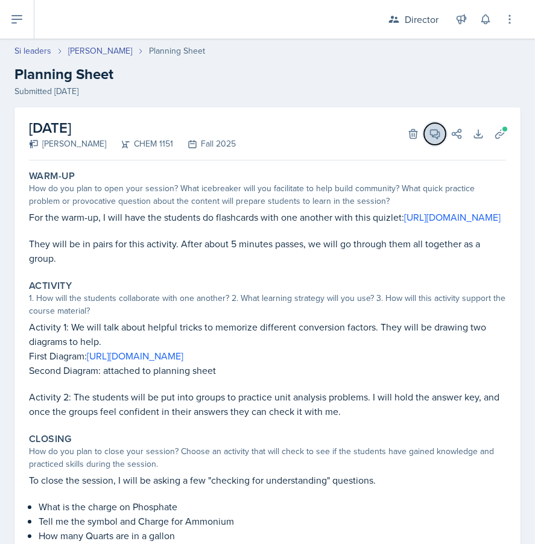
click at [435, 137] on icon at bounding box center [434, 134] width 9 height 9
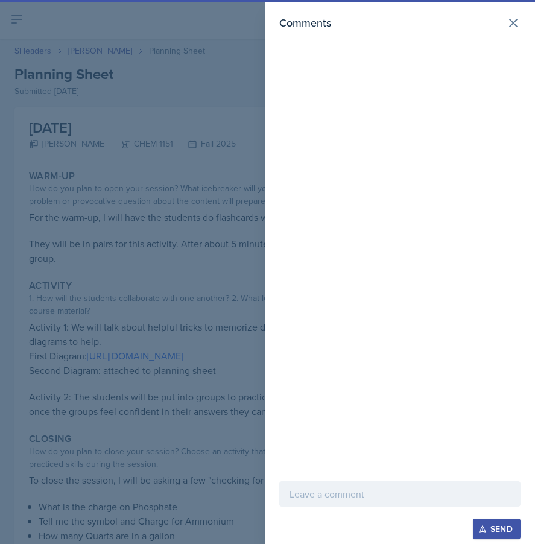
click at [447, 484] on div at bounding box center [399, 493] width 241 height 25
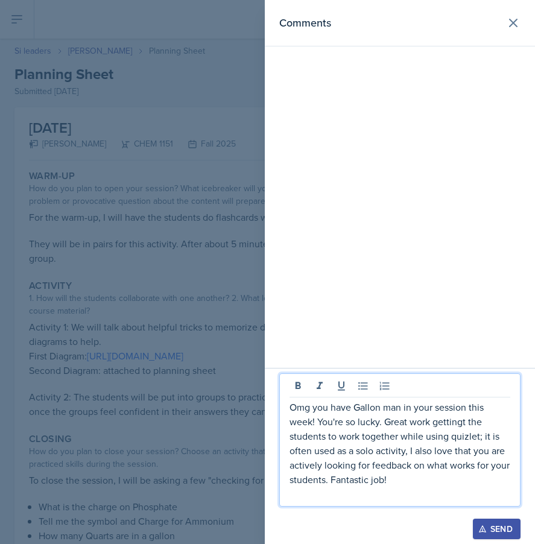
click at [414, 471] on p "Omg you have Gallon man in your session this week! You're so lucky. Great work …" at bounding box center [399, 443] width 221 height 87
click at [454, 423] on p "Omg you have Gallon man in your session this week! You're so lucky. Great work …" at bounding box center [399, 443] width 221 height 87
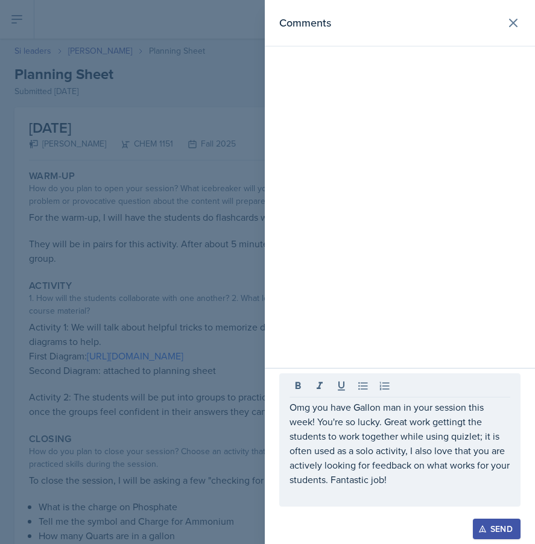
click at [105, 354] on div at bounding box center [267, 272] width 535 height 544
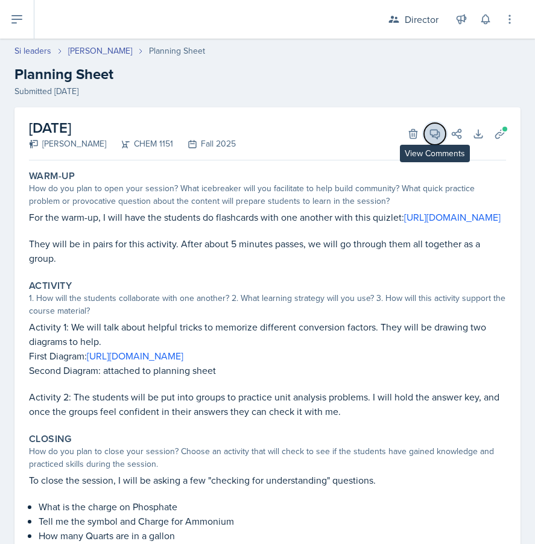
click at [440, 135] on icon at bounding box center [435, 134] width 12 height 12
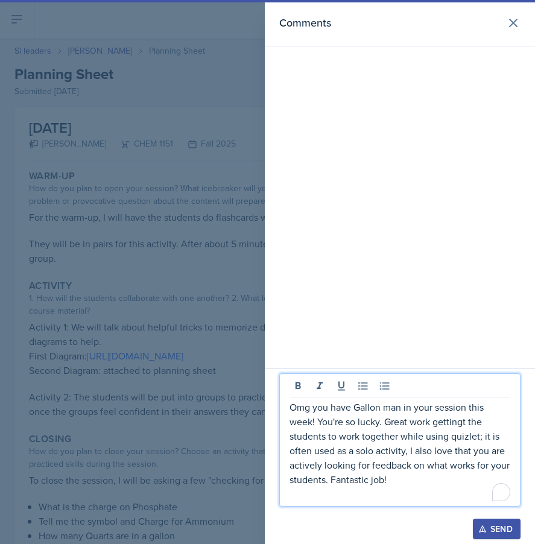
click at [326, 489] on p "To enrich screen reader interactions, please activate Accessibility in Grammarl…" at bounding box center [399, 494] width 221 height 14
click at [467, 420] on p "Omg you have Gallon man in your session this week! You're so lucky. Great work …" at bounding box center [399, 443] width 221 height 87
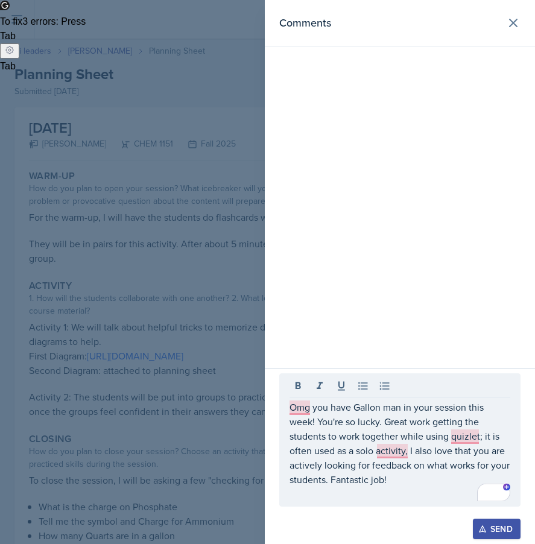
click at [16, 41] on span "Tab" at bounding box center [8, 36] width 16 height 10
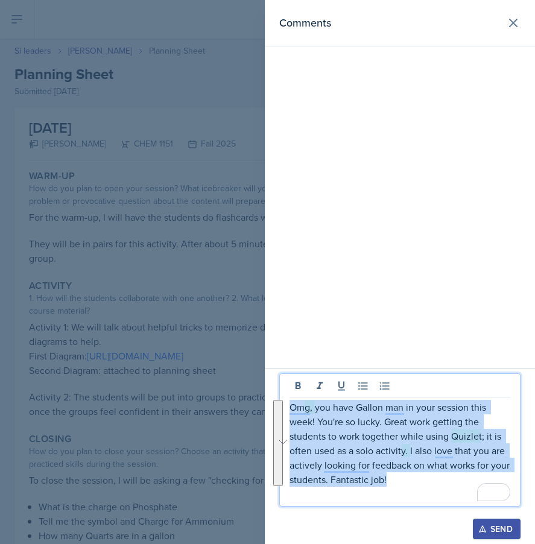
drag, startPoint x: 421, startPoint y: 482, endPoint x: 244, endPoint y: 373, distance: 207.8
click at [244, 373] on div "Comments Omg, you have Gallon man in your session this week! You're so lucky. G…" at bounding box center [267, 272] width 535 height 544
copy p "Omg, you have Gallon man in your session this week! You're so lucky. Great work…"
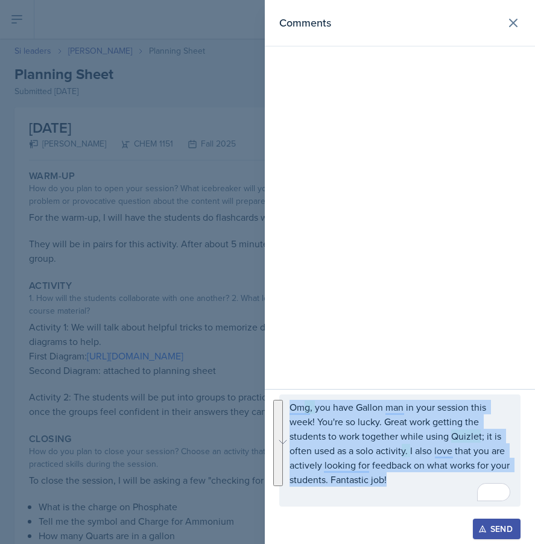
click at [490, 537] on button "Send" at bounding box center [497, 528] width 48 height 20
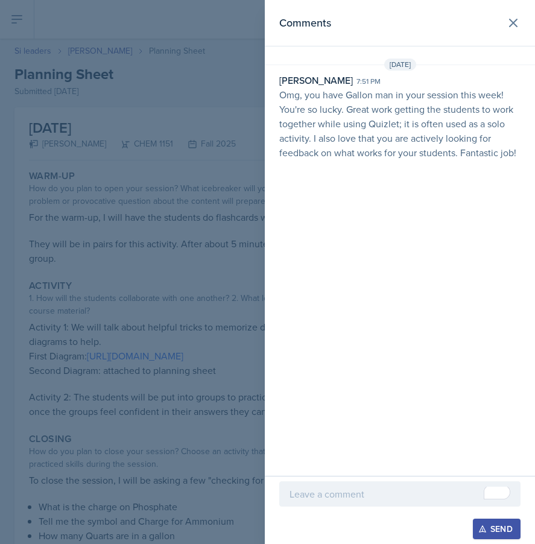
click at [143, 405] on div at bounding box center [267, 272] width 535 height 544
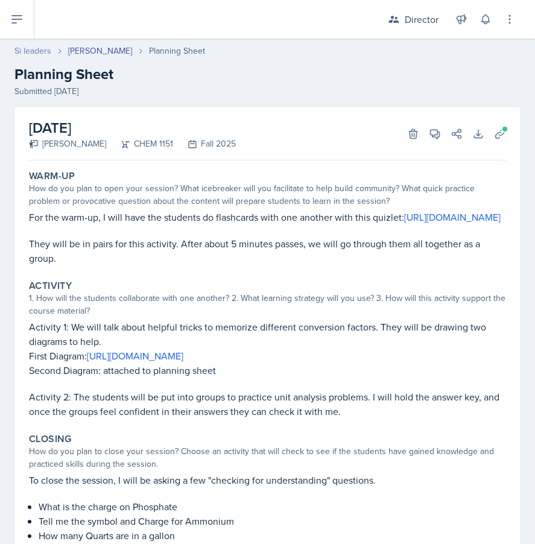
click at [38, 55] on link "Si leaders" at bounding box center [32, 51] width 37 height 13
select select "2bed604d-1099-4043-b1bc-2365e8740244"
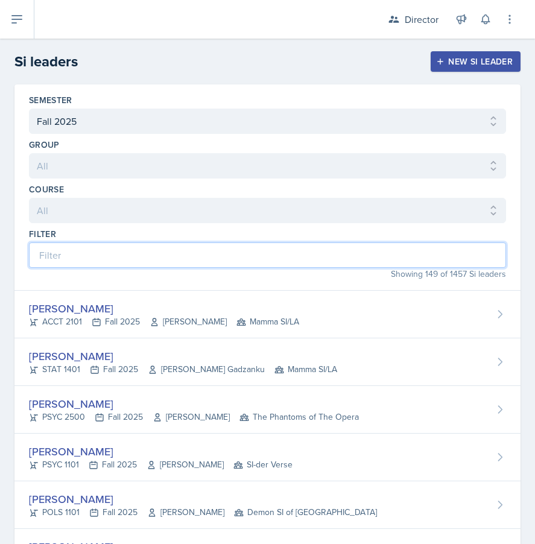
click at [100, 256] on input at bounding box center [267, 254] width 477 height 25
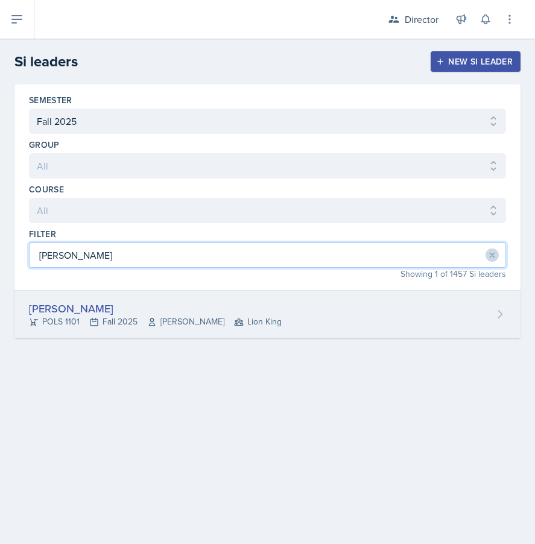
type input "ross"
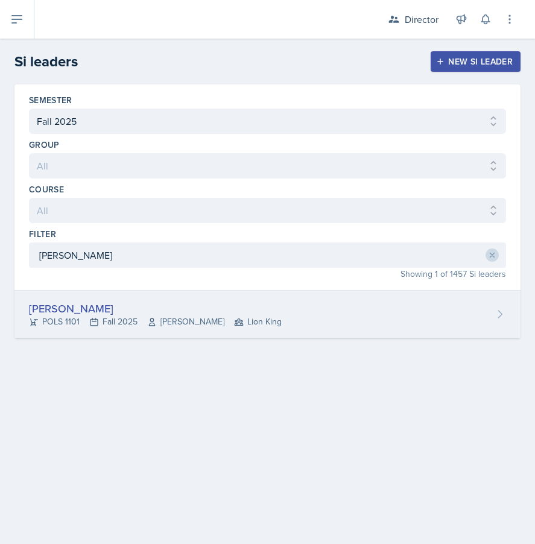
click at [51, 315] on div "POLS 1101 Fall 2025 Stephen McKelvey Lion King" at bounding box center [155, 321] width 253 height 13
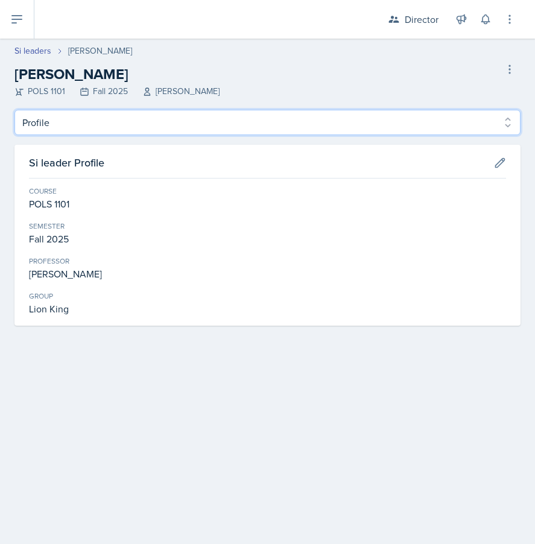
click at [191, 124] on select "Profile Planning Sheets Observation Forms Uploads" at bounding box center [267, 122] width 506 height 25
select select "Planning Sheets"
click at [14, 110] on select "Profile Planning Sheets Observation Forms Uploads" at bounding box center [267, 122] width 506 height 25
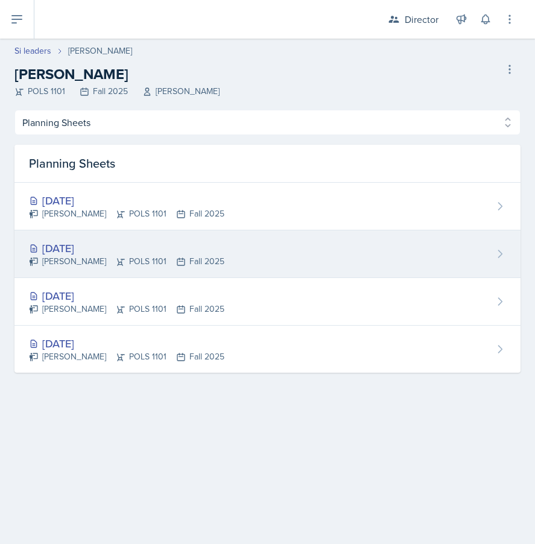
click at [146, 250] on div "[DATE]" at bounding box center [126, 248] width 195 height 16
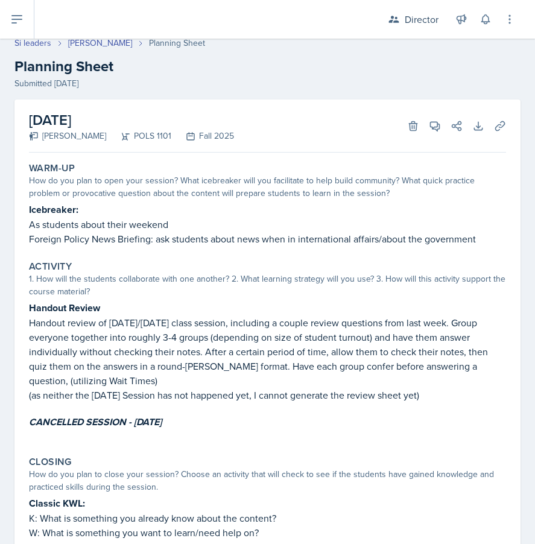
scroll to position [8, 0]
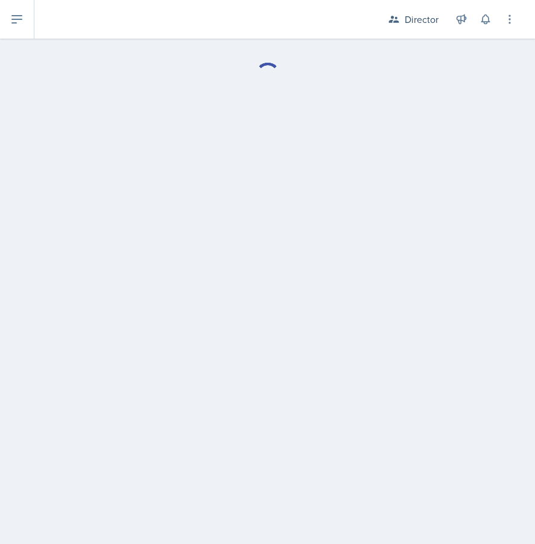
select select "Planning Sheets"
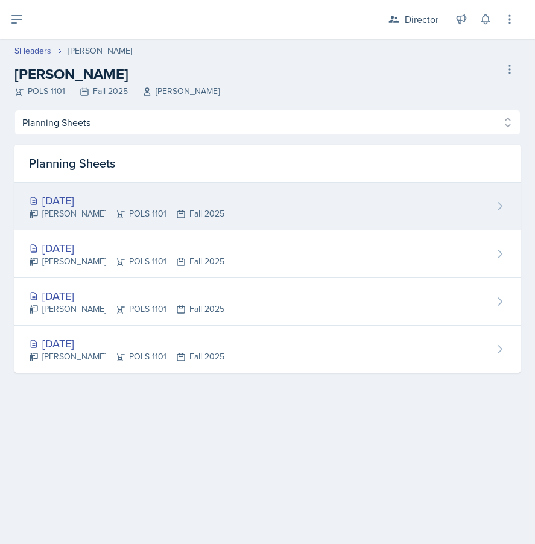
click at [91, 205] on div "[DATE]" at bounding box center [126, 200] width 195 height 16
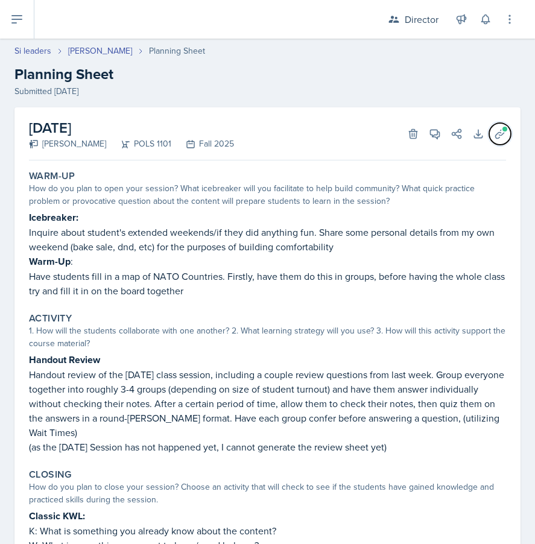
click at [497, 137] on icon at bounding box center [500, 134] width 12 height 12
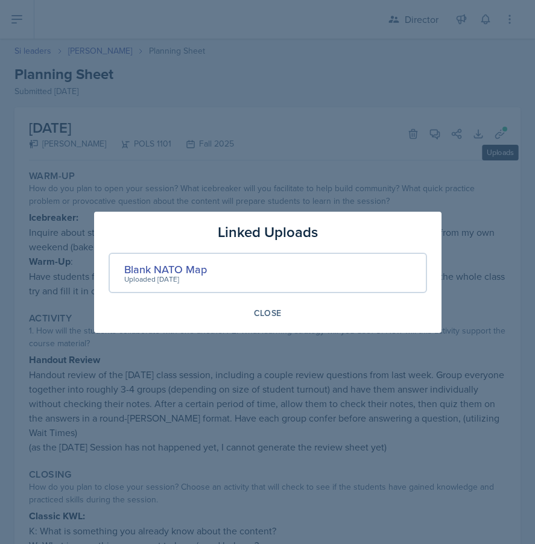
click at [497, 137] on div at bounding box center [267, 272] width 535 height 544
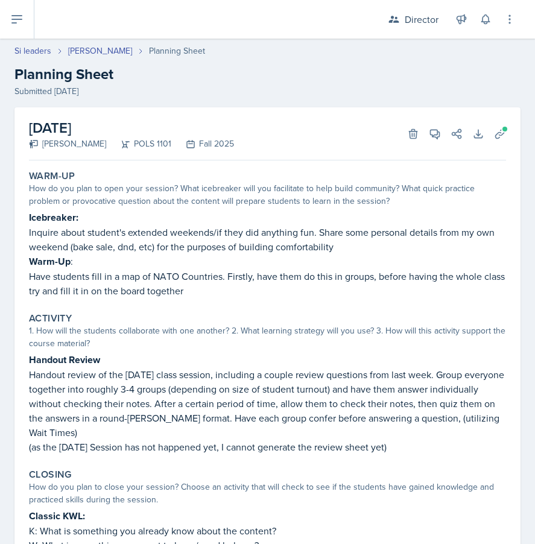
click at [509, 125] on div "September 3rd, 2025 Ross Carman POLS 1101 Fall 2025 Delete View Comments Commen…" at bounding box center [267, 408] width 506 height 602
click at [502, 128] on span at bounding box center [504, 128] width 7 height 7
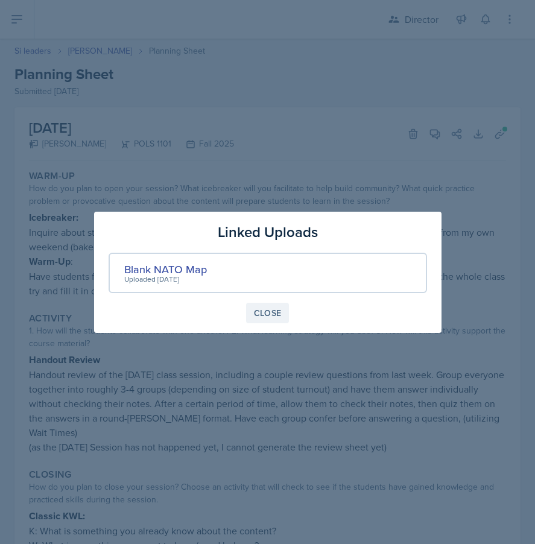
click at [263, 311] on div "Close" at bounding box center [268, 313] width 28 height 10
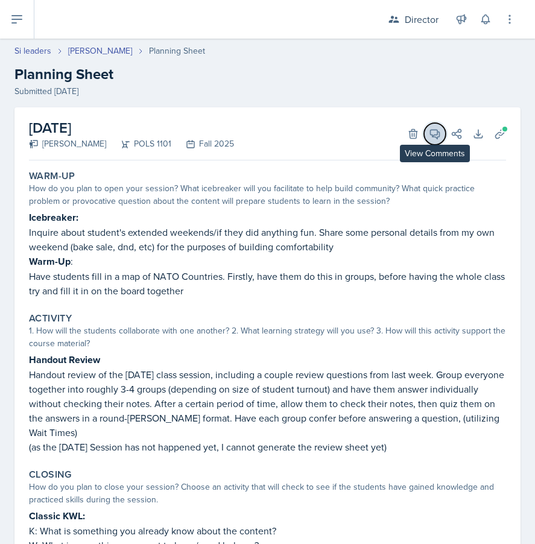
click at [438, 139] on button "View Comments" at bounding box center [435, 134] width 22 height 22
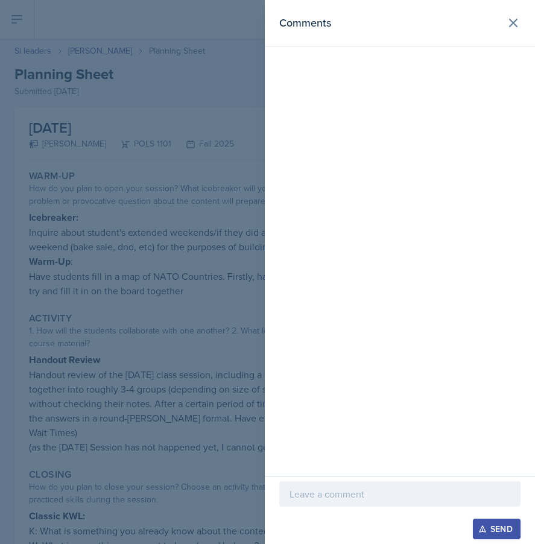
click at [327, 477] on div "Send" at bounding box center [400, 510] width 270 height 68
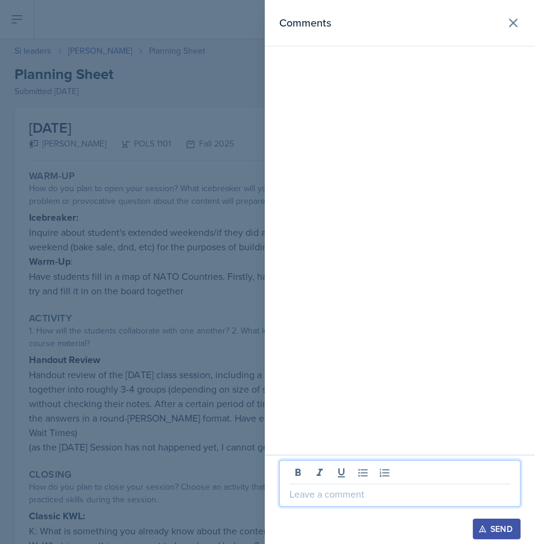
click at [329, 490] on p at bounding box center [399, 494] width 221 height 14
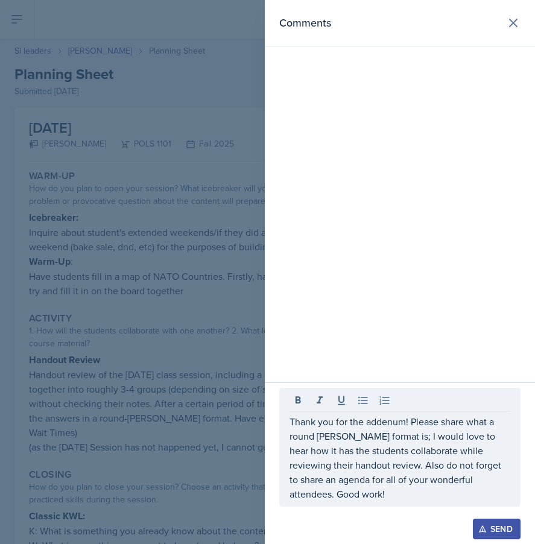
click at [183, 404] on div at bounding box center [267, 272] width 535 height 544
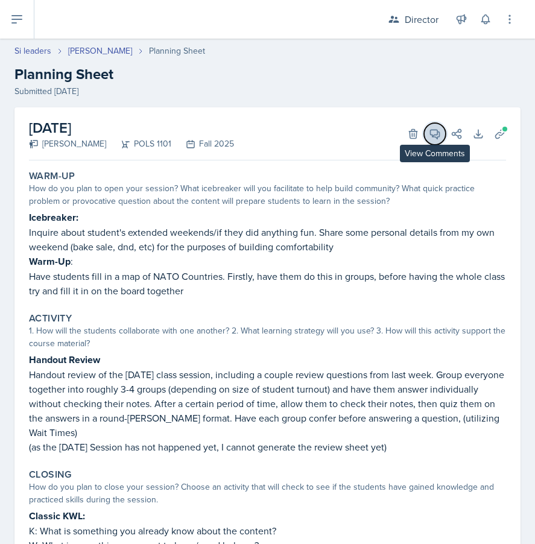
click at [433, 134] on icon at bounding box center [434, 134] width 9 height 9
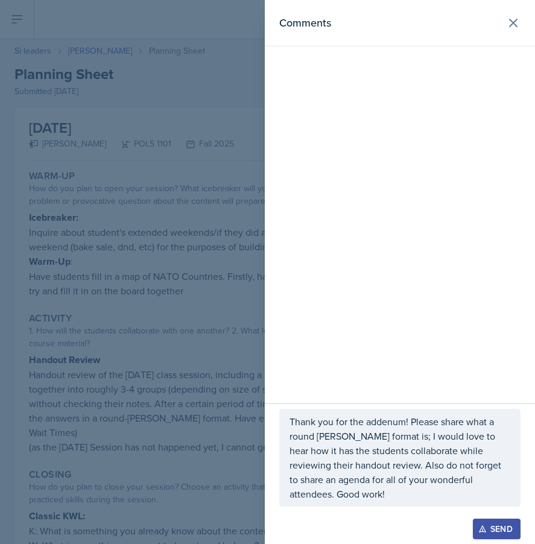
click at [416, 511] on div at bounding box center [399, 512] width 241 height 12
click at [403, 487] on p "Thank you for the addenum! Please share what a round robin format is; I would l…" at bounding box center [399, 457] width 221 height 87
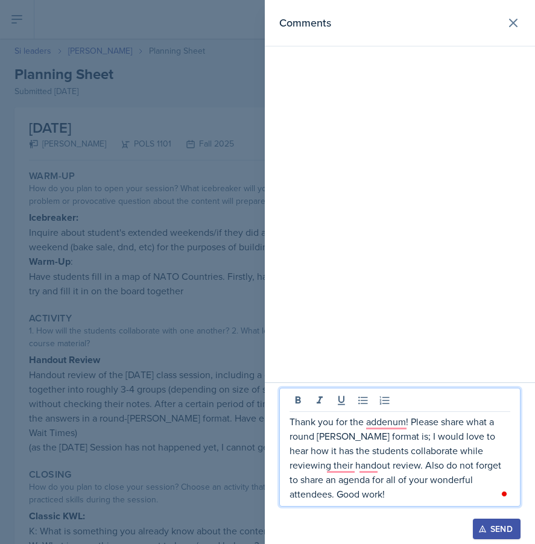
click at [503, 490] on div "Open Grammarly." at bounding box center [504, 494] width 10 height 10
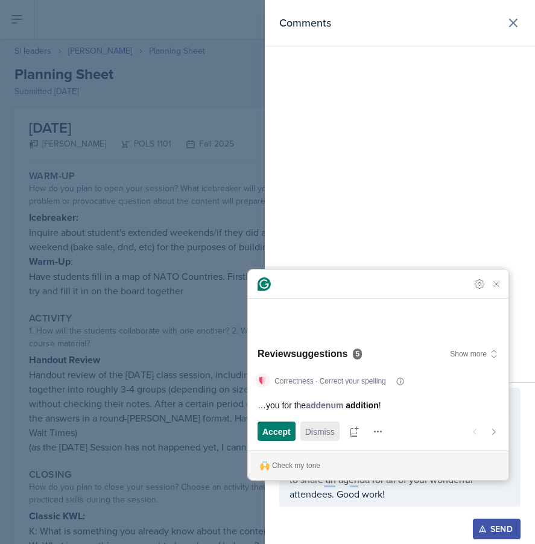
click at [316, 432] on span "Dismiss" at bounding box center [320, 431] width 30 height 13
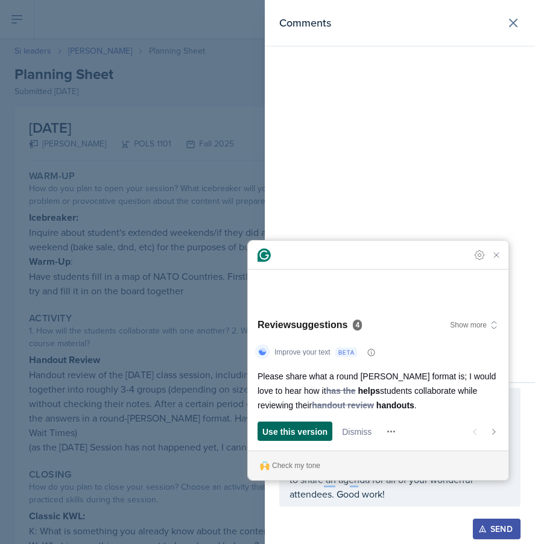
scroll to position [123, 0]
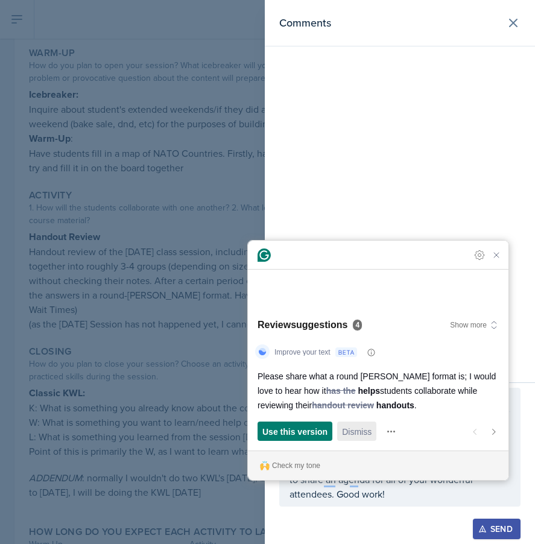
click at [345, 429] on span "Dismiss" at bounding box center [357, 431] width 30 height 13
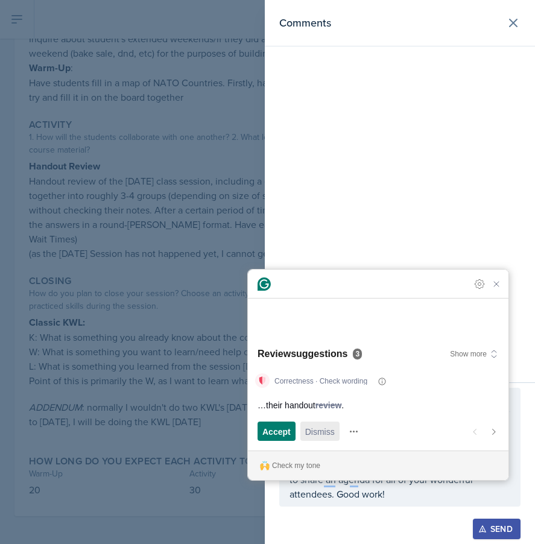
click at [330, 436] on span "Dismiss" at bounding box center [320, 431] width 30 height 13
click at [280, 433] on span "Accept" at bounding box center [276, 431] width 28 height 13
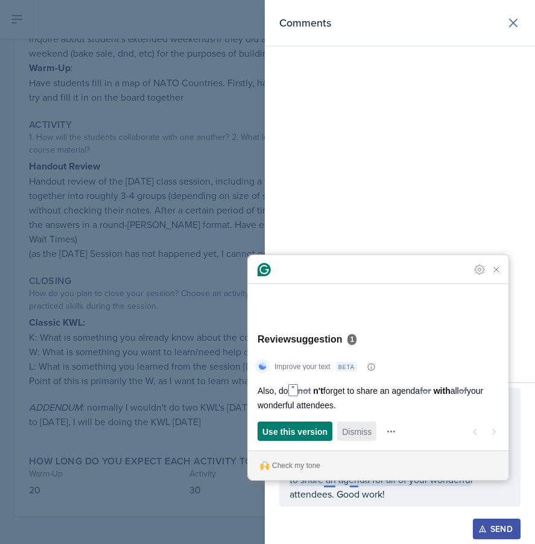
click at [348, 435] on span "Dismiss" at bounding box center [357, 431] width 30 height 13
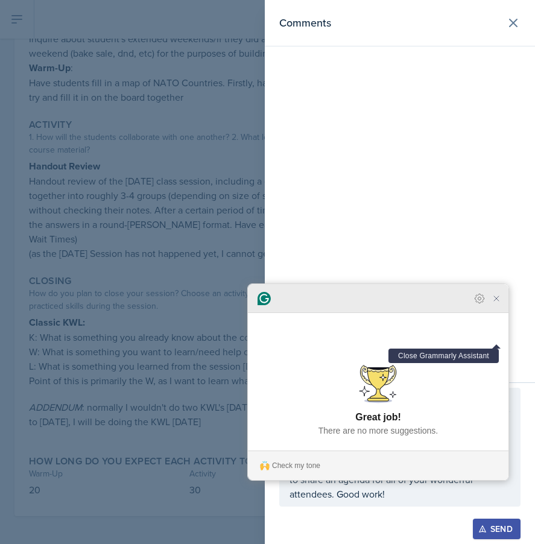
click at [494, 303] on icon "Close Grammarly Assistant" at bounding box center [496, 299] width 10 height 10
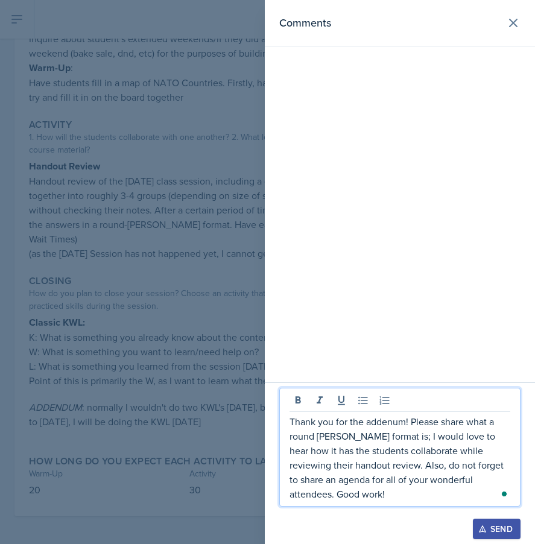
click at [384, 490] on p "Thank you for the addenum! Please share what a round robin format is; I would l…" at bounding box center [399, 457] width 221 height 87
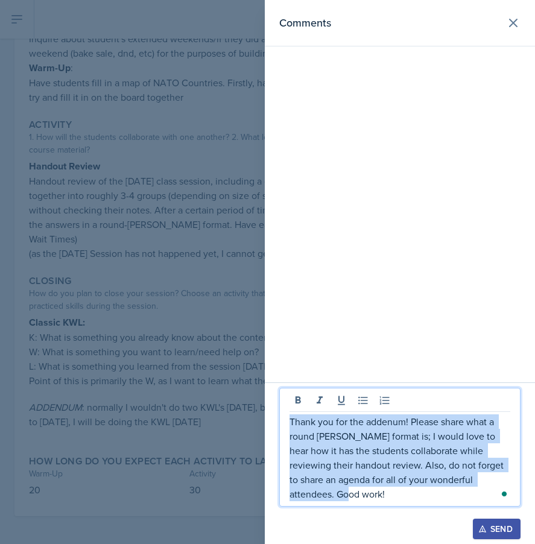
drag, startPoint x: 384, startPoint y: 490, endPoint x: 303, endPoint y: 327, distance: 182.3
click at [303, 327] on div "Comments Thank you for the addenum! Please share what a round robin format is; …" at bounding box center [400, 272] width 270 height 544
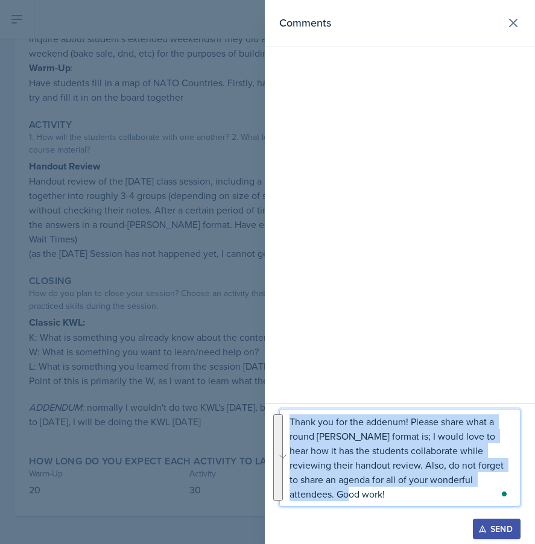
copy p "Thank you for the addenum! Please share what a round robin format is; I would l…"
click at [498, 530] on div "Send" at bounding box center [496, 529] width 32 height 10
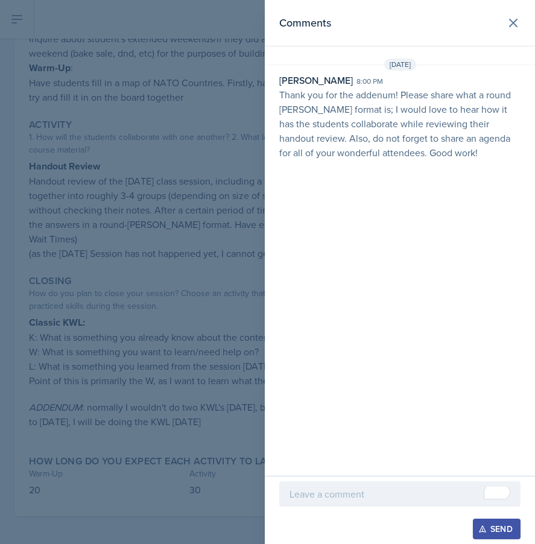
click at [171, 263] on div at bounding box center [267, 272] width 535 height 544
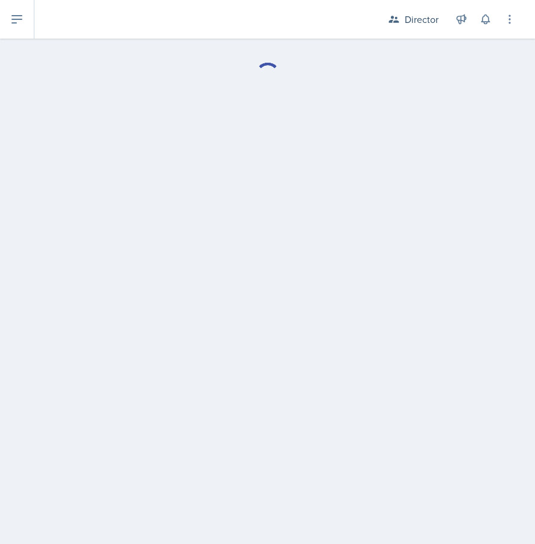
select select "Planning Sheets"
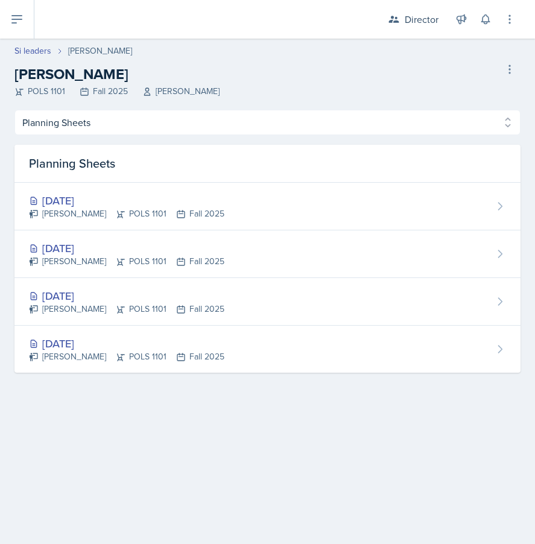
select select "2bed604d-1099-4043-b1bc-2365e8740244"
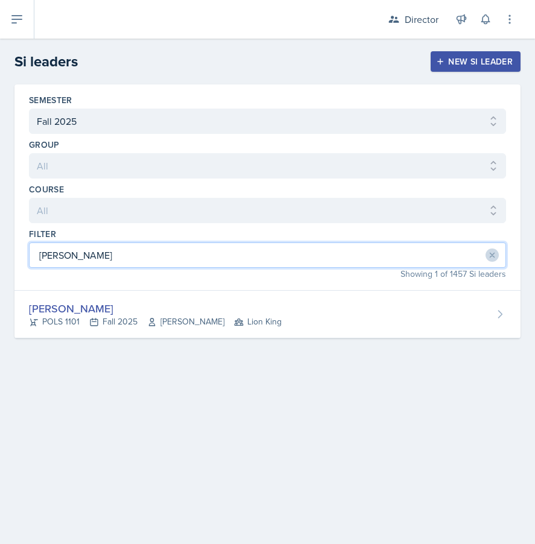
drag, startPoint x: 119, startPoint y: 264, endPoint x: 0, endPoint y: 228, distance: 124.6
click at [0, 228] on div "Semester All Fall 2025 Summer 2025 Spring 2025 Fall 2024 Summer 2024 Spring 202…" at bounding box center [267, 225] width 535 height 283
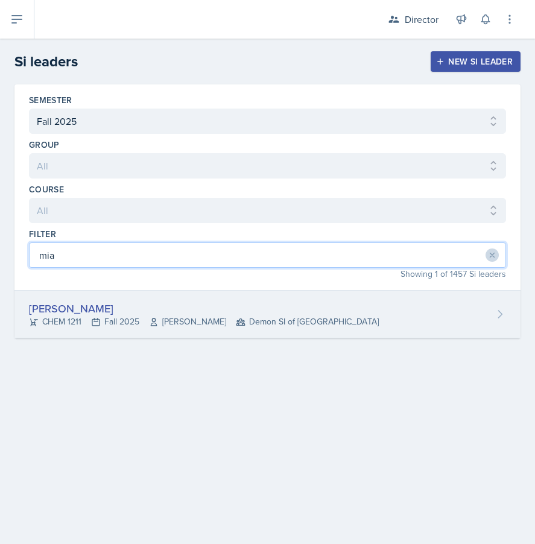
type input "mia"
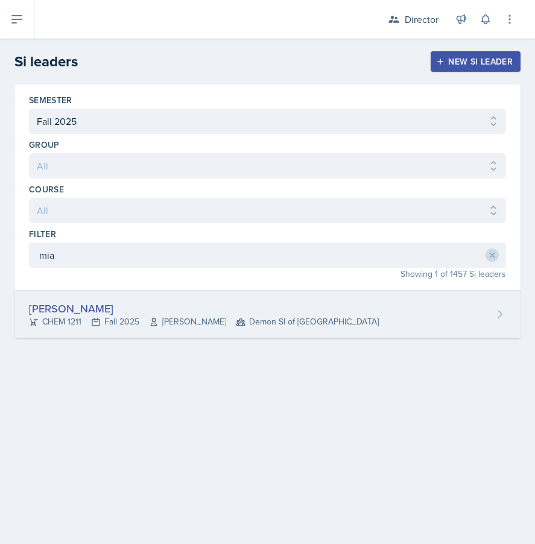
click at [226, 324] on span "[PERSON_NAME]" at bounding box center [187, 321] width 77 height 13
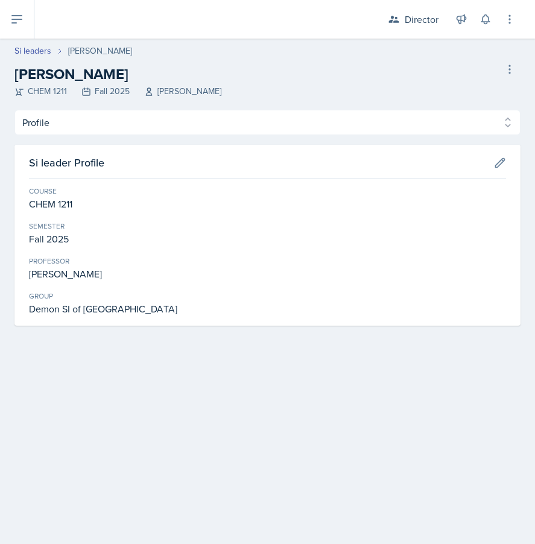
click at [227, 139] on div "Profile Planning Sheets Observation Forms Uploads Profile Planning Sheets Obser…" at bounding box center [267, 218] width 506 height 216
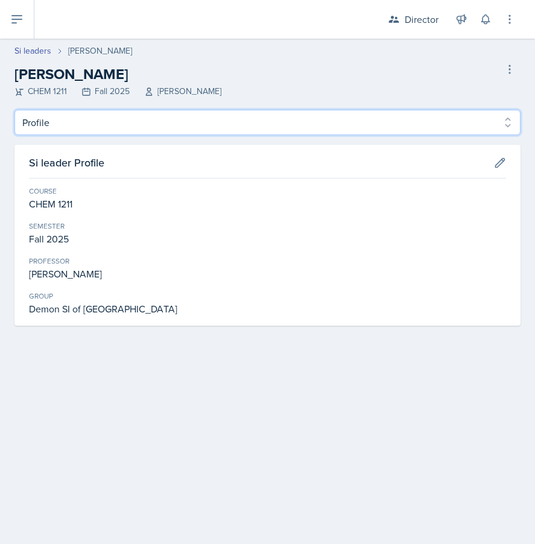
click at [228, 121] on select "Profile Planning Sheets Observation Forms Uploads" at bounding box center [267, 122] width 506 height 25
select select "Planning Sheets"
click at [14, 110] on select "Profile Planning Sheets Observation Forms Uploads" at bounding box center [267, 122] width 506 height 25
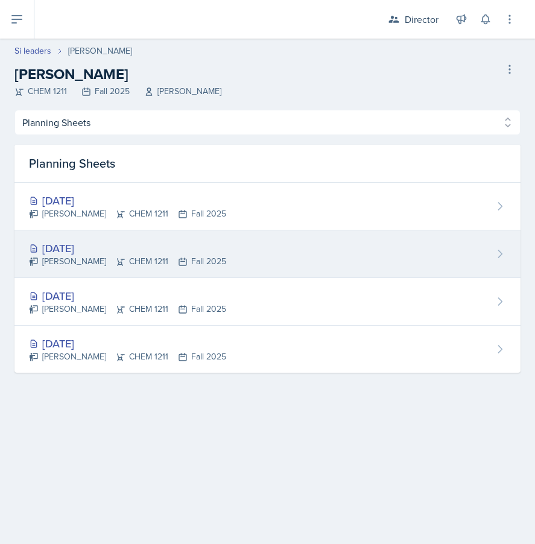
click at [170, 271] on div "Sep 2nd, 2025 Mia Burford CHEM 1211 Fall 2025" at bounding box center [267, 254] width 506 height 48
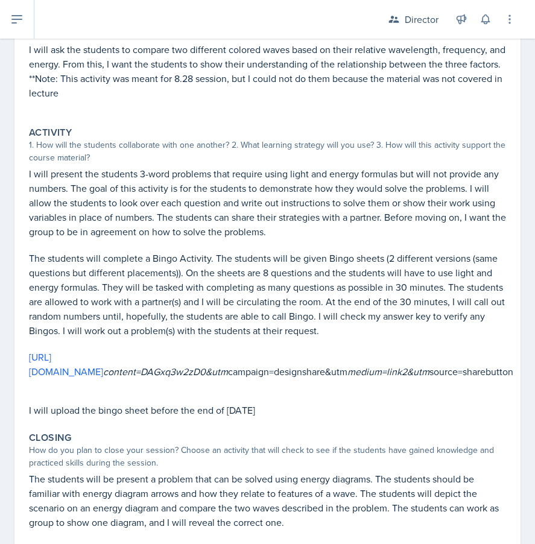
scroll to position [172, 0]
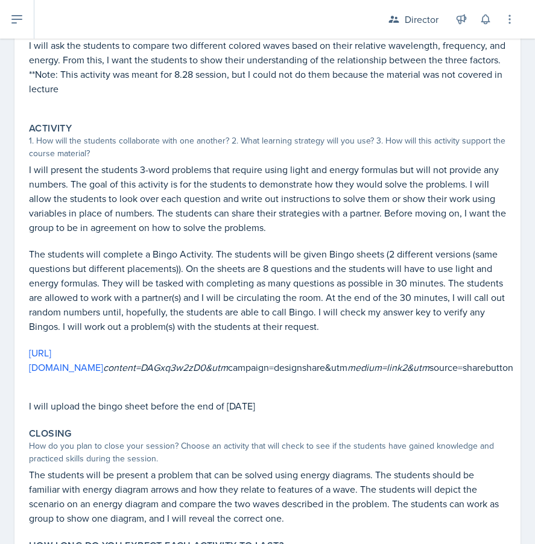
click at [241, 148] on div "1. How will the students collaborate with one another? 2. What learning strateg…" at bounding box center [267, 146] width 477 height 25
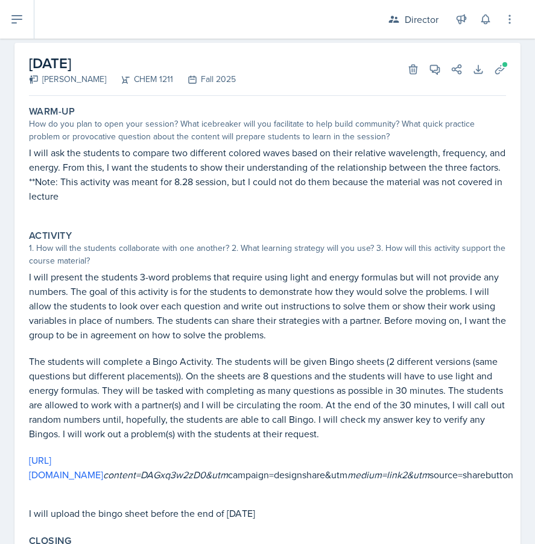
scroll to position [0, 0]
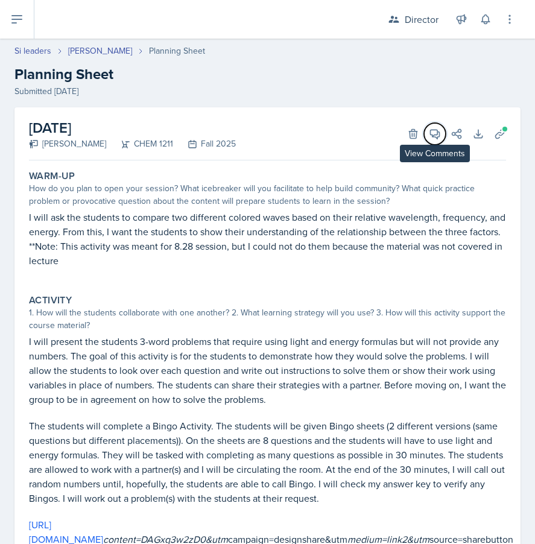
click at [439, 134] on icon at bounding box center [434, 134] width 9 height 9
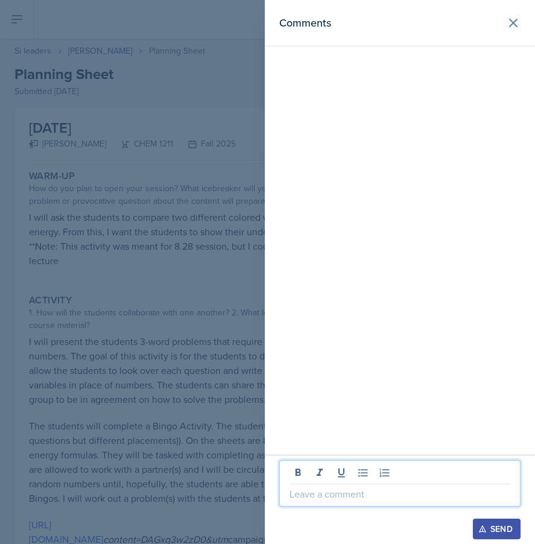
click at [306, 497] on p at bounding box center [399, 494] width 221 height 14
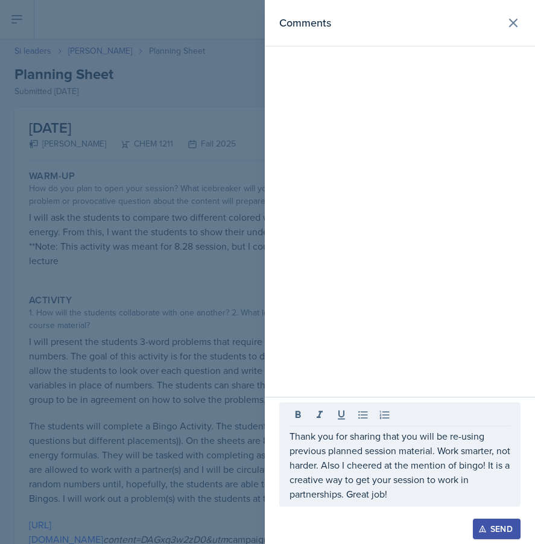
click at [180, 368] on div at bounding box center [267, 272] width 535 height 544
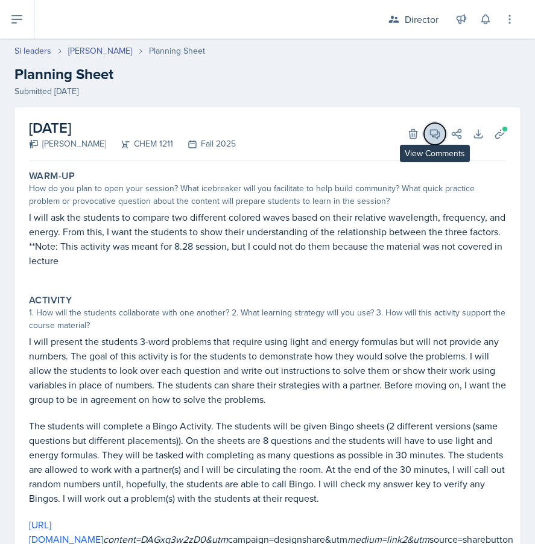
click at [433, 125] on button "View Comments" at bounding box center [435, 134] width 22 height 22
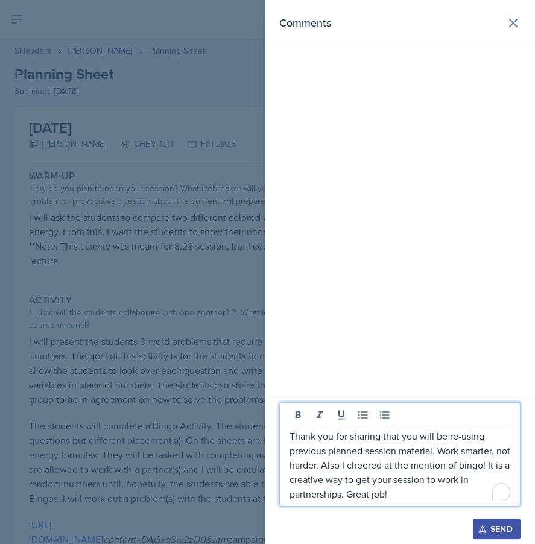
click at [392, 481] on p "Thank you for sharing that you will be re-using previous planned session materi…" at bounding box center [399, 465] width 221 height 72
click at [505, 494] on html "SI Documents Director Dashboard Calendar Reports Users All Users Si leaders Tea…" at bounding box center [267, 272] width 535 height 544
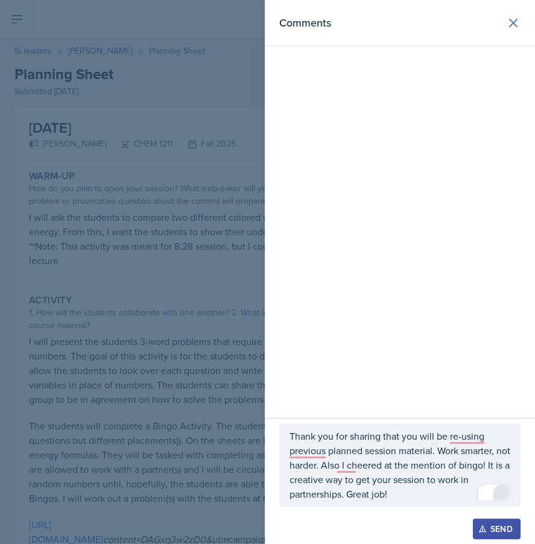
click at [500, 491] on div "2" at bounding box center [500, 491] width 13 height 13
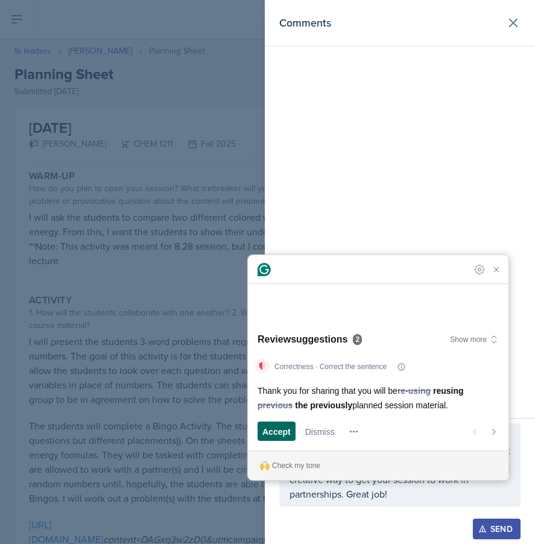
click at [280, 430] on span "Accept" at bounding box center [276, 431] width 28 height 13
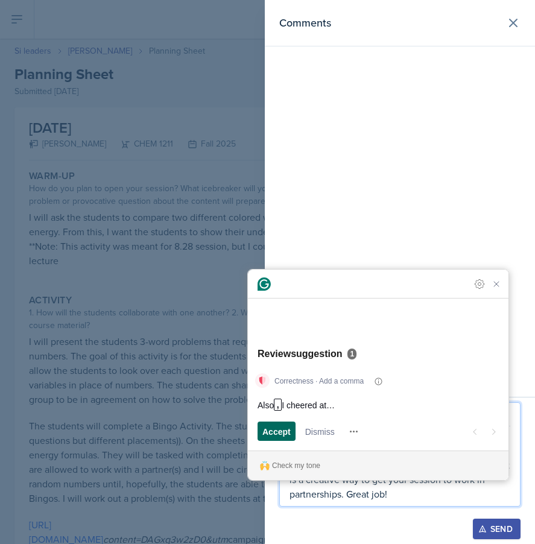
scroll to position [166, 0]
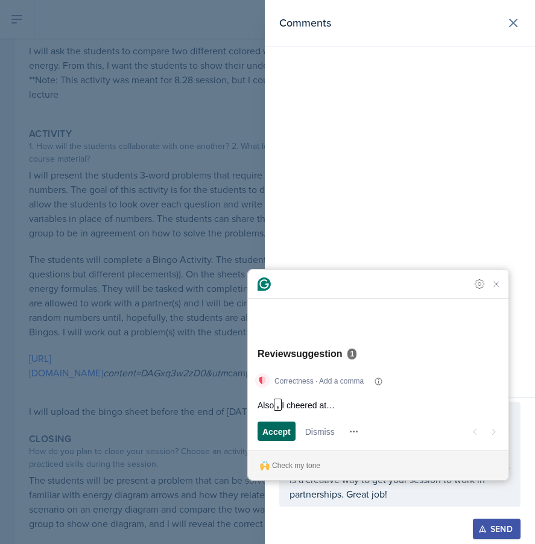
click at [288, 433] on span "Accept" at bounding box center [276, 431] width 28 height 13
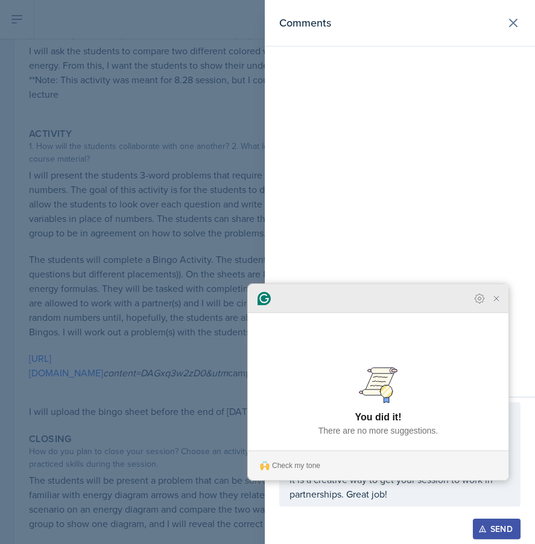
click at [499, 303] on icon "Close Grammarly Assistant" at bounding box center [496, 299] width 10 height 10
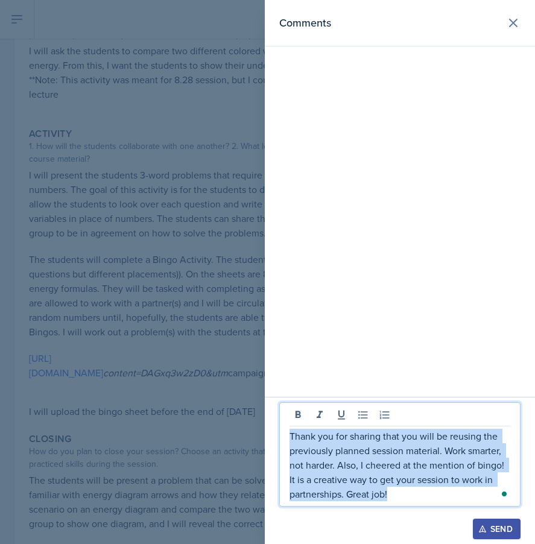
drag, startPoint x: 402, startPoint y: 490, endPoint x: 259, endPoint y: 309, distance: 230.5
click at [259, 309] on div "Comments Thank you for sharing that you will be reusing the previously planned …" at bounding box center [267, 272] width 535 height 544
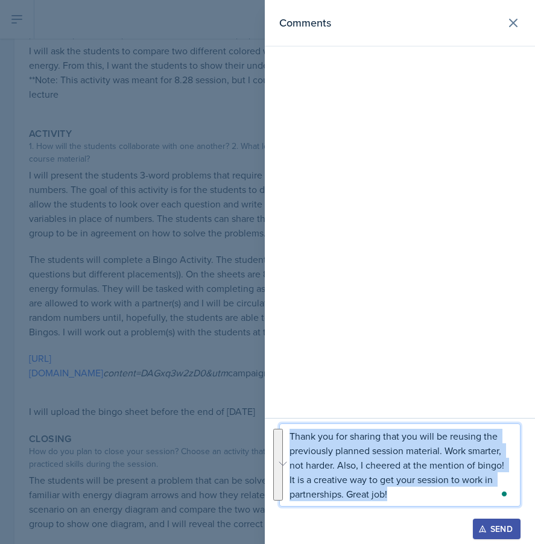
copy p "Thank you for sharing that you will be reusing the previously planned session m…"
click at [491, 529] on div "Send" at bounding box center [496, 529] width 32 height 10
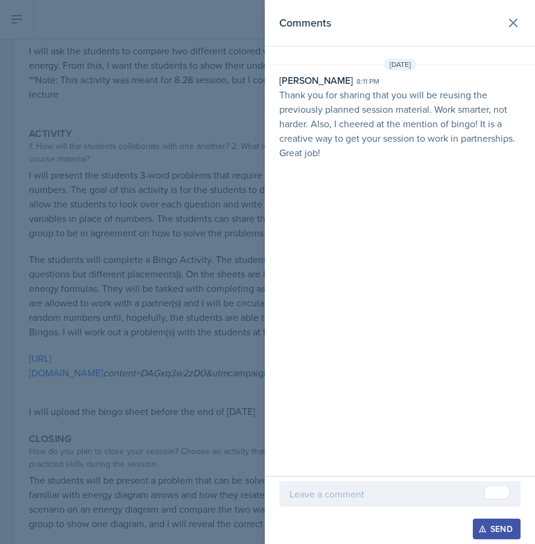
click at [158, 244] on div at bounding box center [267, 272] width 535 height 544
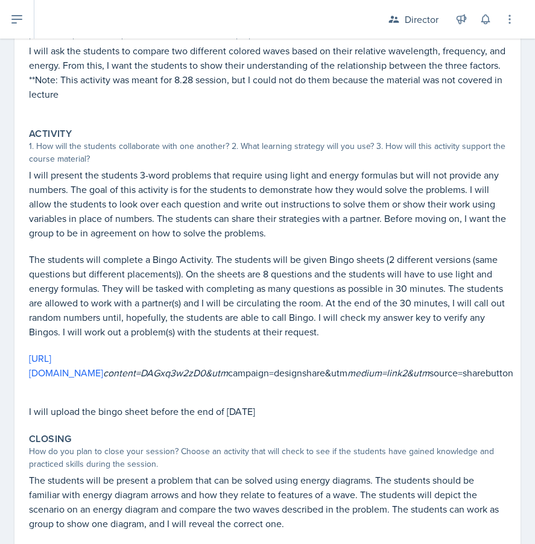
scroll to position [166, 0]
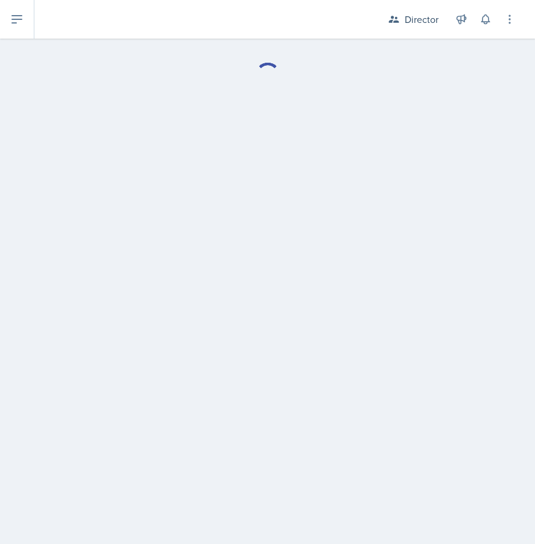
select select "Planning Sheets"
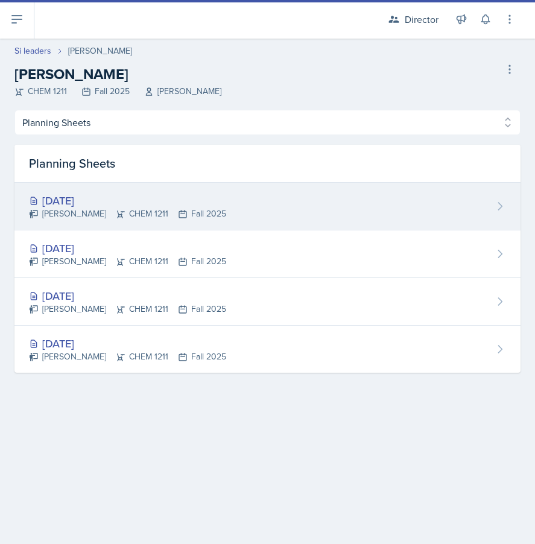
click at [109, 207] on div "Mia Burford CHEM 1211 Fall 2025" at bounding box center [127, 213] width 197 height 13
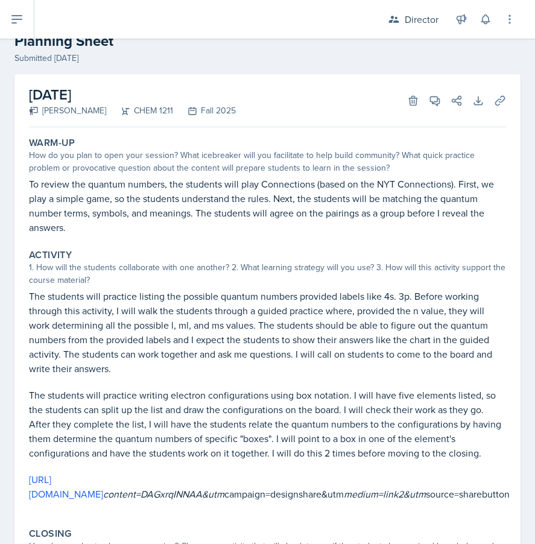
scroll to position [36, 0]
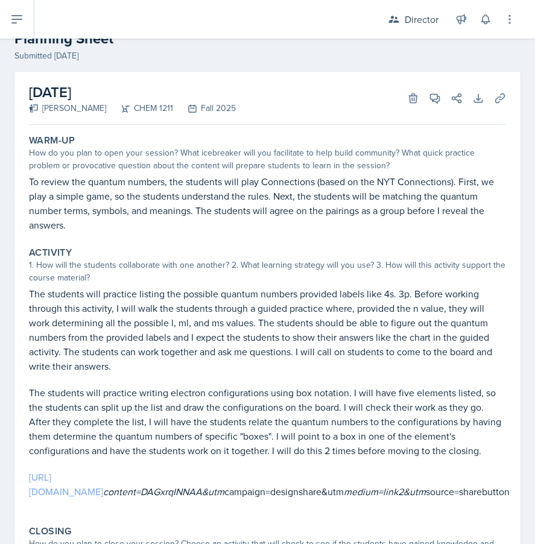
click at [76, 480] on link "[URL][DOMAIN_NAME]" at bounding box center [66, 484] width 74 height 28
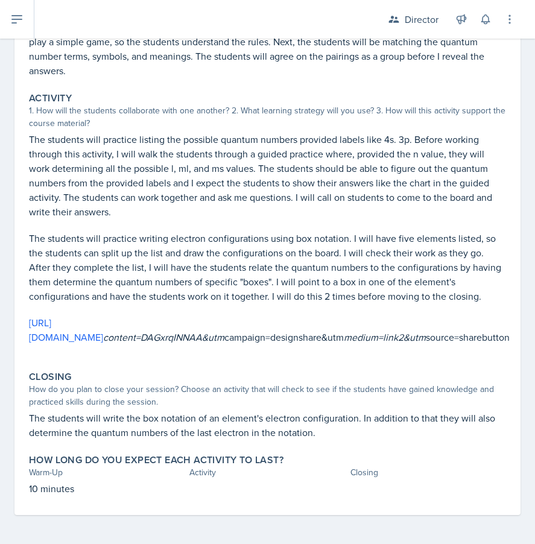
scroll to position [0, 0]
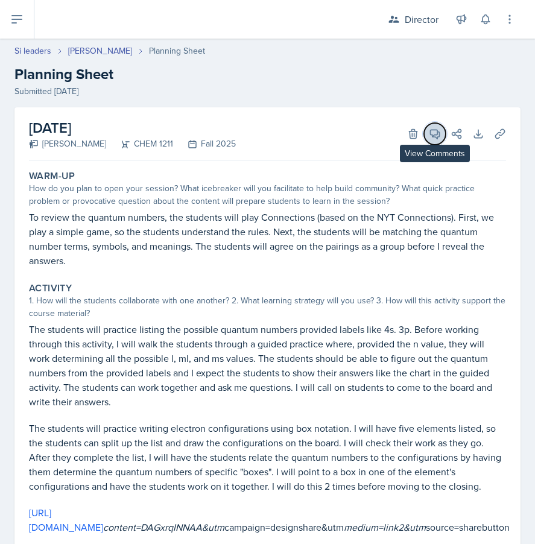
click at [433, 134] on icon at bounding box center [435, 134] width 12 height 12
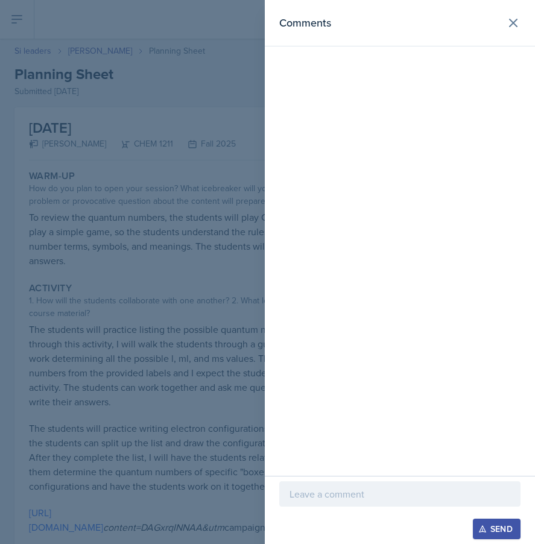
click at [353, 473] on div "Comments" at bounding box center [400, 238] width 270 height 476
click at [377, 489] on p at bounding box center [399, 494] width 221 height 14
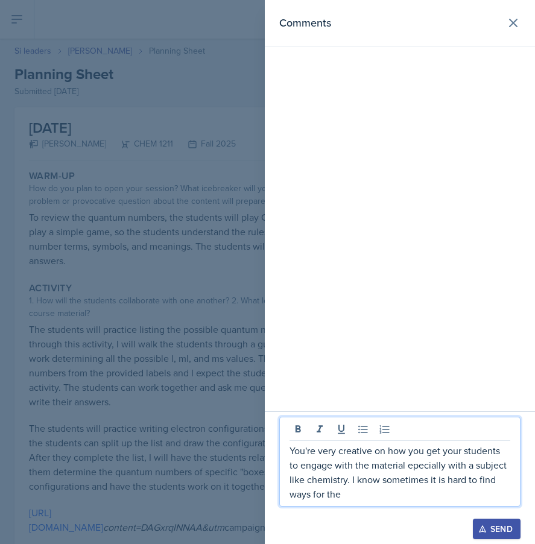
click at [425, 461] on p "You're very creative on how you get your students to engage with the material e…" at bounding box center [399, 472] width 221 height 58
click at [341, 509] on div at bounding box center [399, 512] width 241 height 12
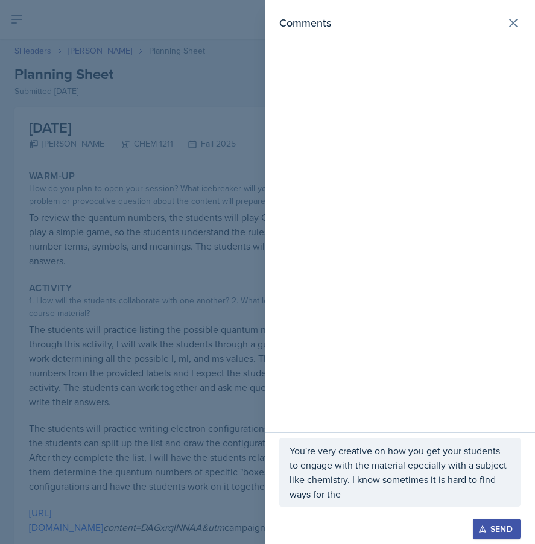
click at [348, 494] on p "You're very creative on how you get your students to engage with the material e…" at bounding box center [399, 472] width 221 height 58
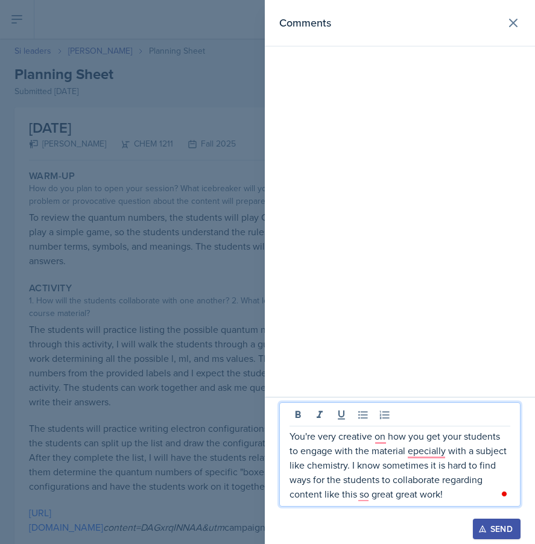
click at [122, 355] on div at bounding box center [267, 272] width 535 height 544
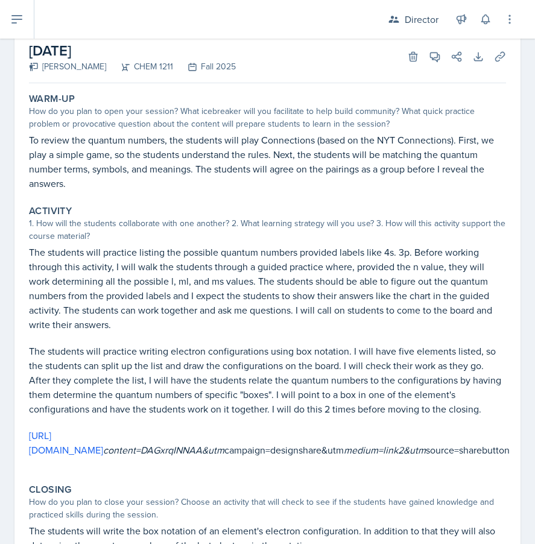
scroll to position [78, 0]
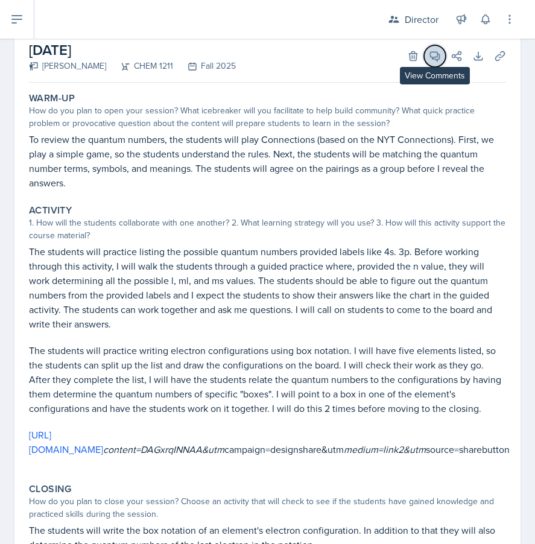
click at [439, 55] on icon at bounding box center [434, 56] width 9 height 9
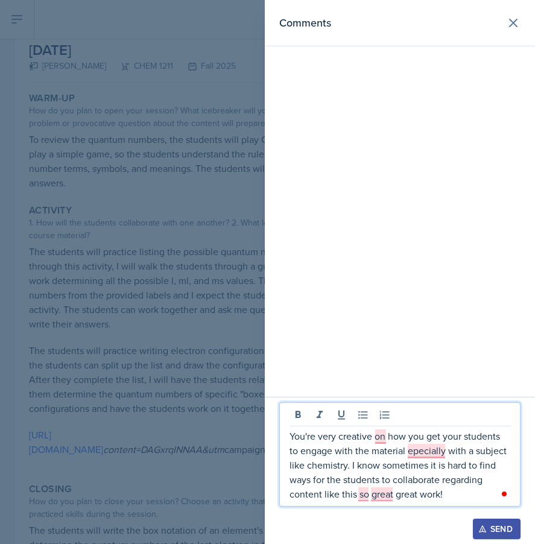
click at [474, 492] on p "You're very creative on how you get your students to engage with the material e…" at bounding box center [399, 465] width 221 height 72
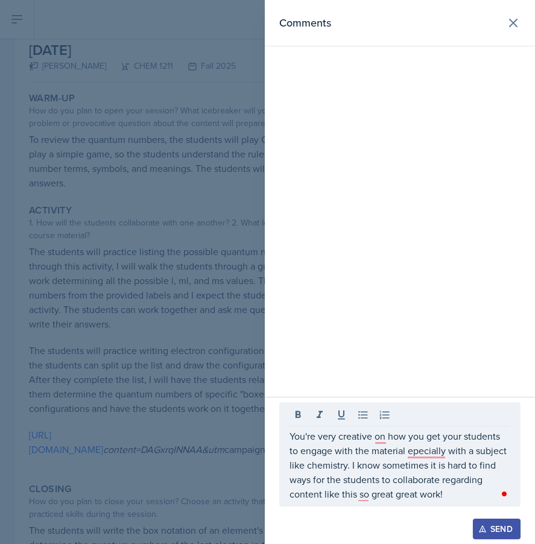
click at [507, 498] on button "Open Grammarly. 2 suggestions." at bounding box center [504, 494] width 10 height 10
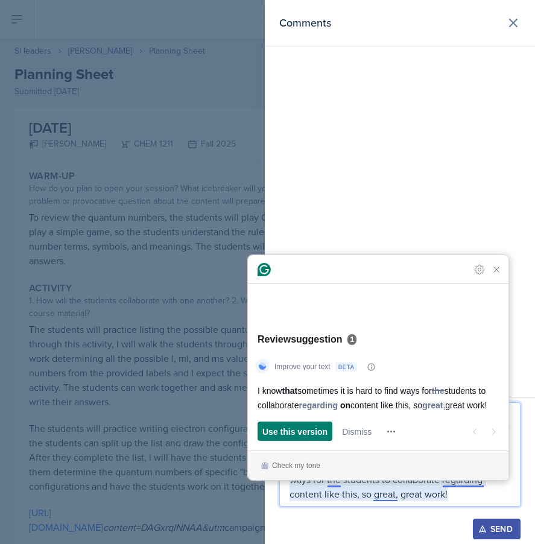
scroll to position [190, 0]
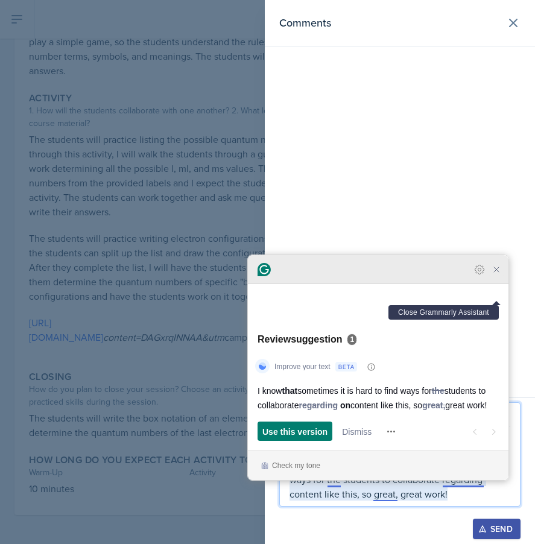
click at [496, 274] on icon "Close Grammarly Assistant" at bounding box center [496, 270] width 10 height 10
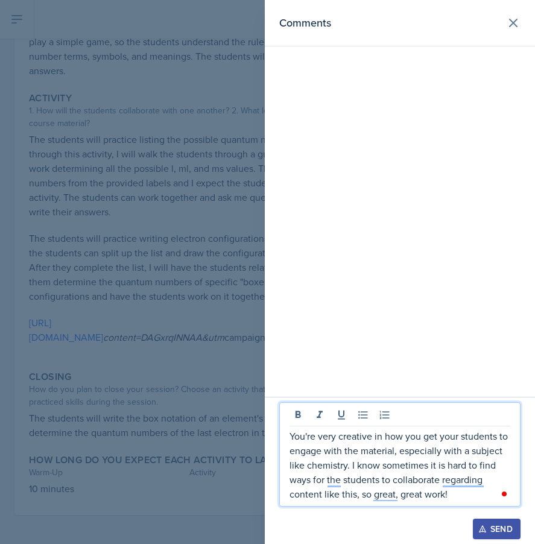
drag, startPoint x: 465, startPoint y: 498, endPoint x: 261, endPoint y: 361, distance: 246.3
click at [261, 361] on div "Comments You're very creative in how you get your students to engage with the m…" at bounding box center [267, 272] width 535 height 544
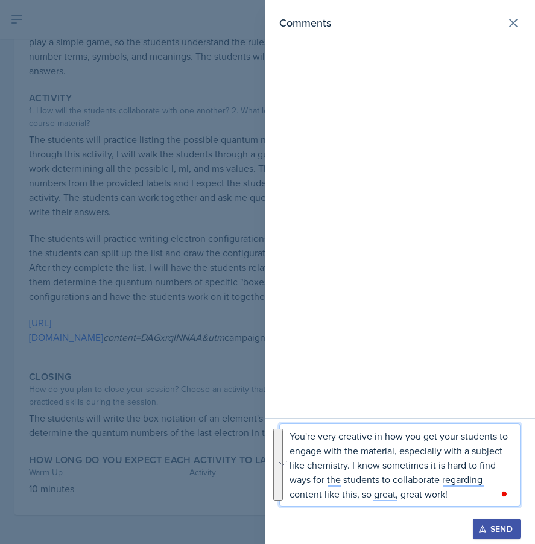
copy p "You're very creative in how you get your students to engage with the material, …"
click at [491, 530] on div "Send" at bounding box center [496, 529] width 32 height 10
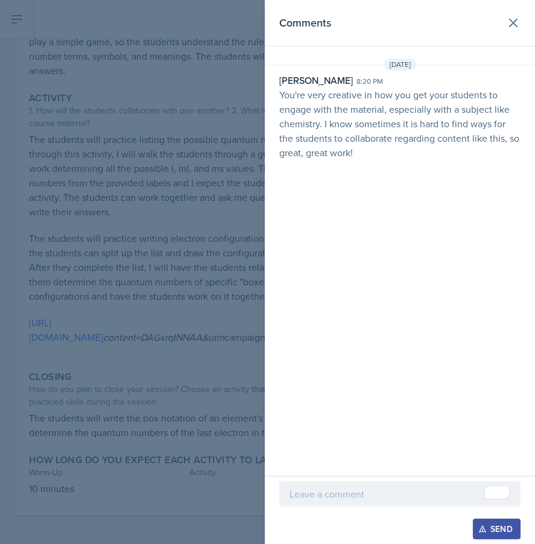
select select "Planning Sheets"
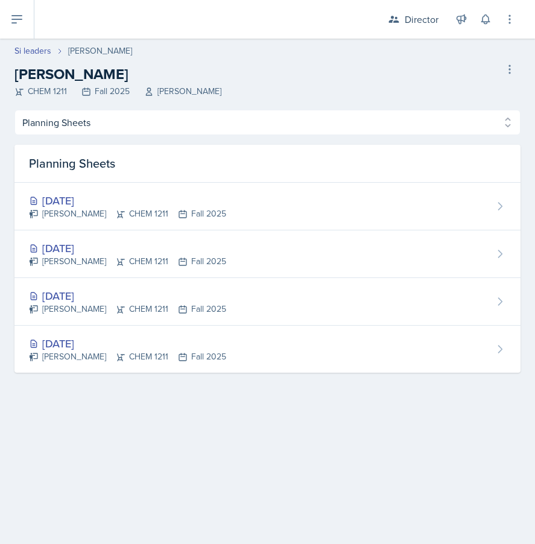
select select "2bed604d-1099-4043-b1bc-2365e8740244"
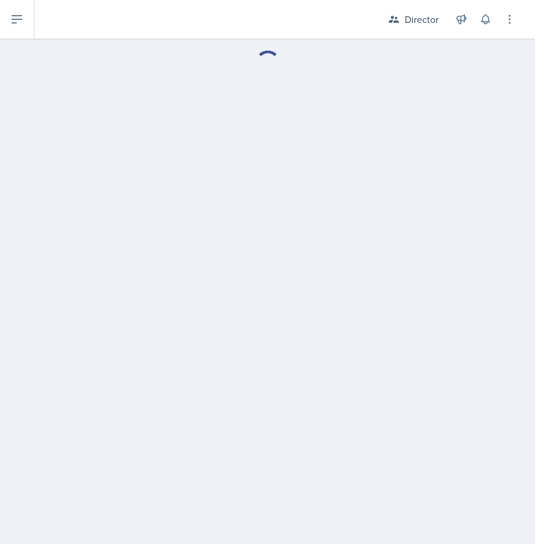
select select "2bed604d-1099-4043-b1bc-2365e8740244"
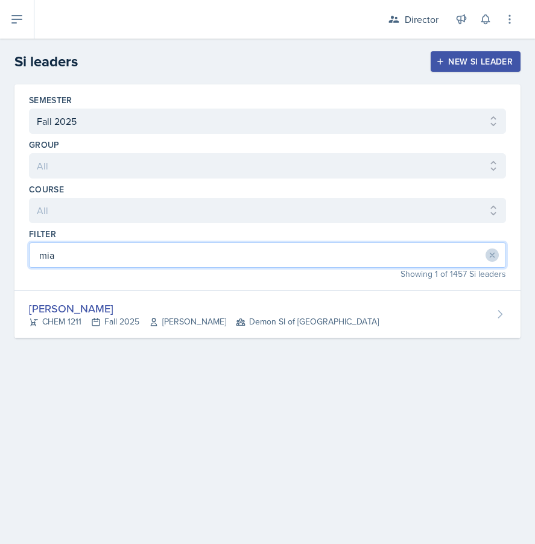
click at [161, 250] on input "mia" at bounding box center [267, 254] width 477 height 25
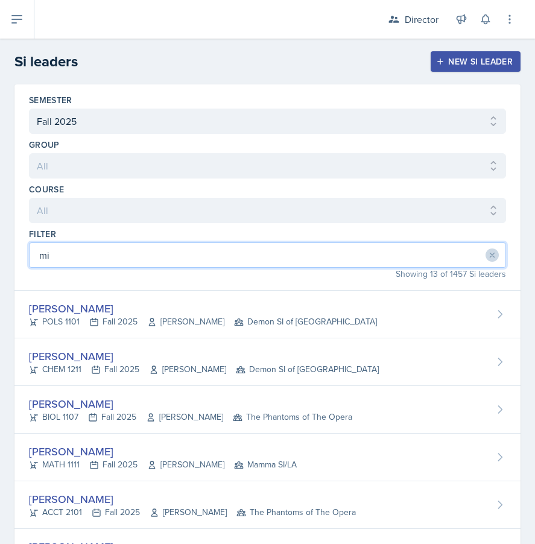
type input "m"
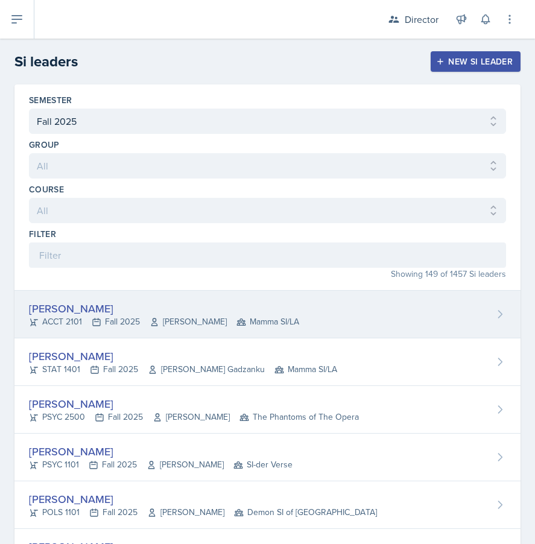
click at [119, 304] on div "[PERSON_NAME]" at bounding box center [164, 308] width 270 height 16
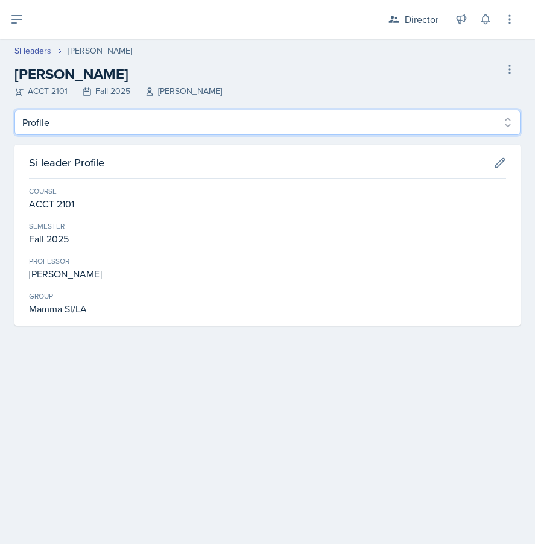
click at [201, 111] on select "Profile Planning Sheets Observation Forms Uploads" at bounding box center [267, 122] width 506 height 25
select select "Planning Sheets"
click at [14, 110] on select "Profile Planning Sheets Observation Forms Uploads" at bounding box center [267, 122] width 506 height 25
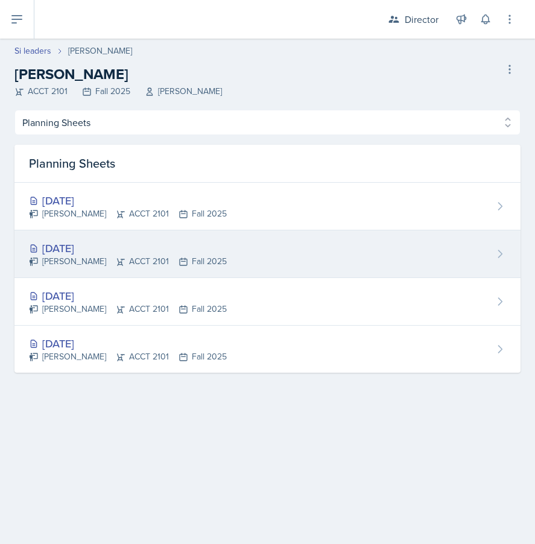
click at [122, 253] on div "[DATE]" at bounding box center [128, 248] width 198 height 16
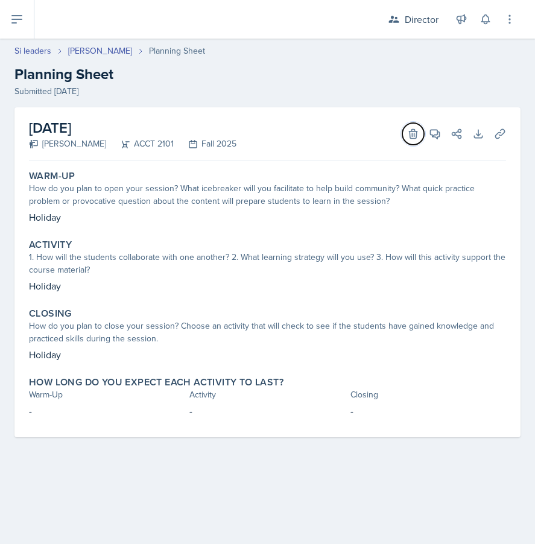
drag, startPoint x: 412, startPoint y: 140, endPoint x: 318, endPoint y: 315, distance: 198.2
click at [318, 315] on div "[DATE] [PERSON_NAME] ACCT 2101 Fall 2025 Delete View Comments Comments Send Sha…" at bounding box center [267, 272] width 506 height 330
click at [429, 131] on icon at bounding box center [435, 134] width 12 height 12
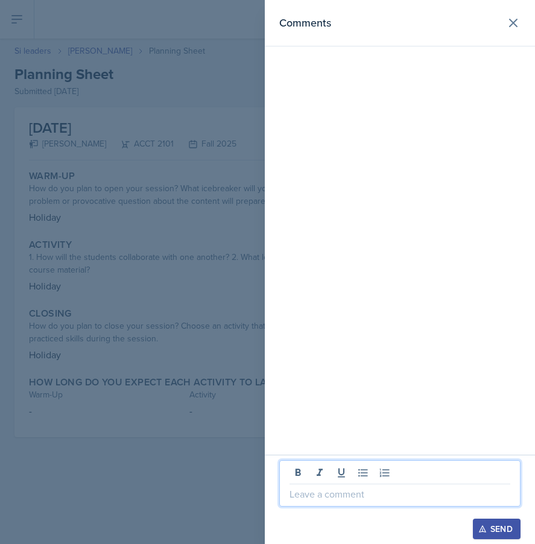
click at [373, 499] on p at bounding box center [399, 494] width 221 height 14
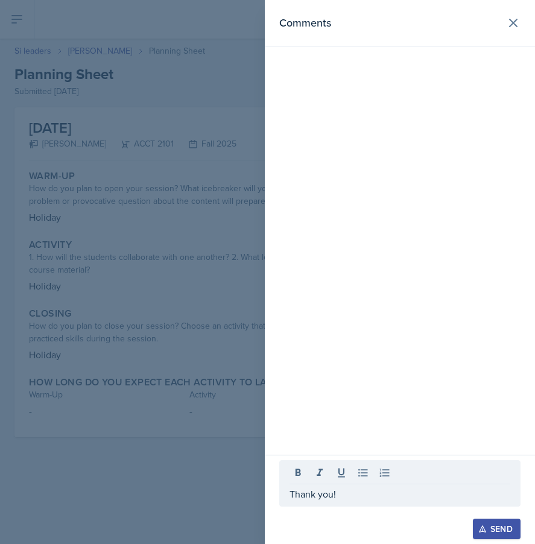
click at [488, 531] on div "Send" at bounding box center [496, 529] width 32 height 10
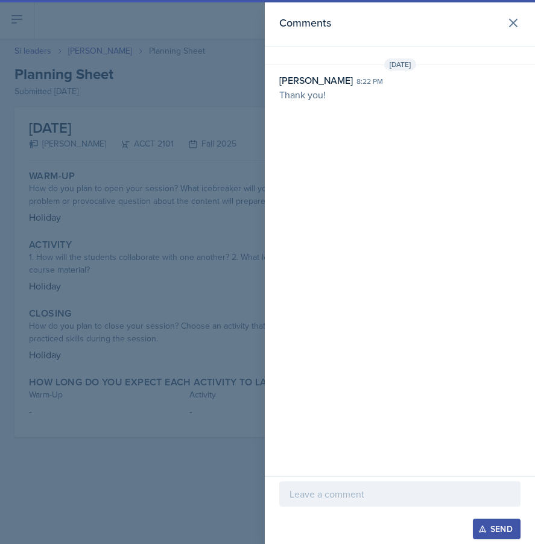
click at [91, 312] on div at bounding box center [267, 272] width 535 height 544
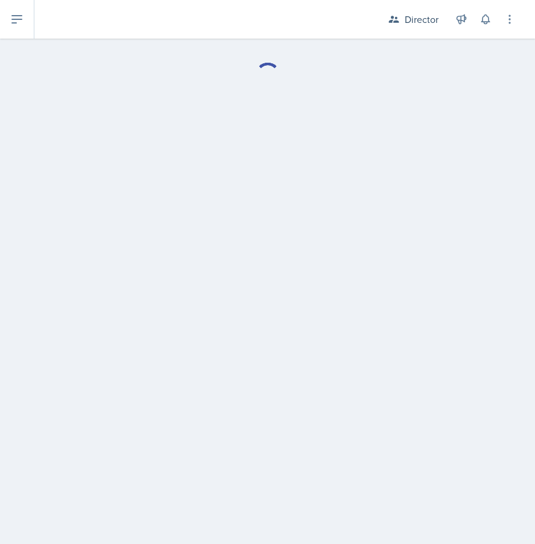
select select "Planning Sheets"
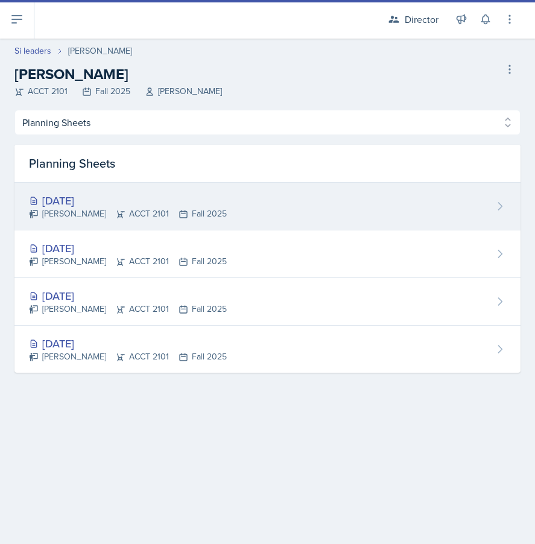
click at [97, 205] on div "[DATE]" at bounding box center [128, 200] width 198 height 16
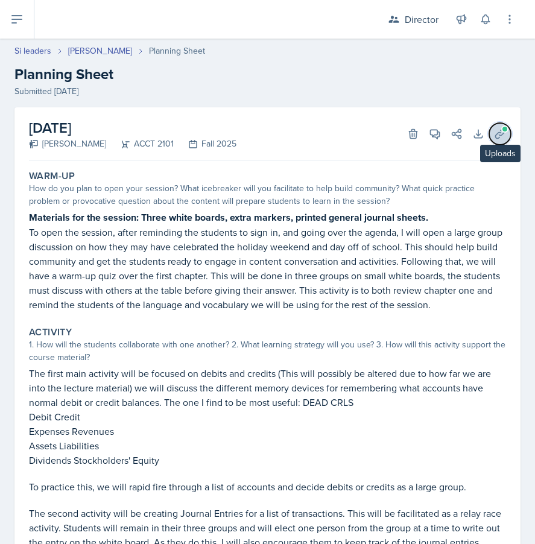
click at [500, 130] on icon at bounding box center [499, 133] width 9 height 9
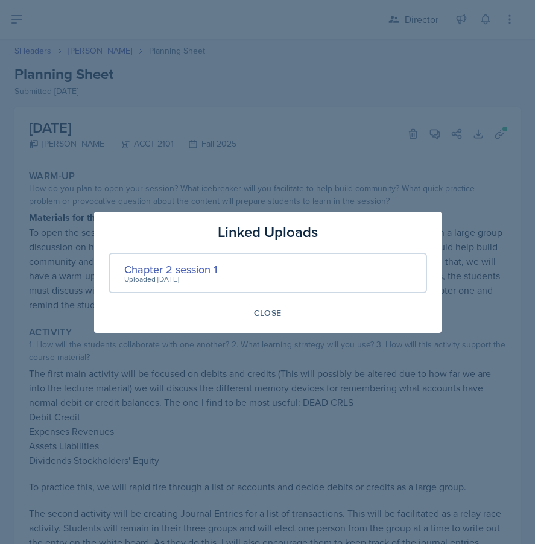
click at [206, 262] on div "Chapter 2 session 1" at bounding box center [170, 269] width 93 height 16
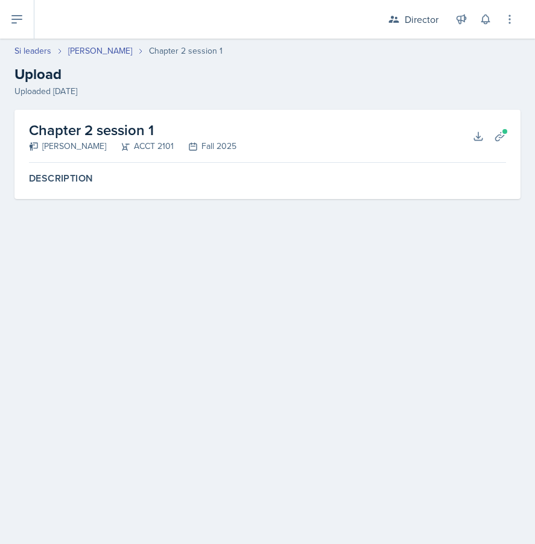
click at [480, 150] on div "Chapter 2 session 1 [PERSON_NAME] ACCT 2101 Fall 2025 Download Planning Sheets" at bounding box center [267, 136] width 477 height 53
click at [480, 141] on icon at bounding box center [478, 136] width 12 height 12
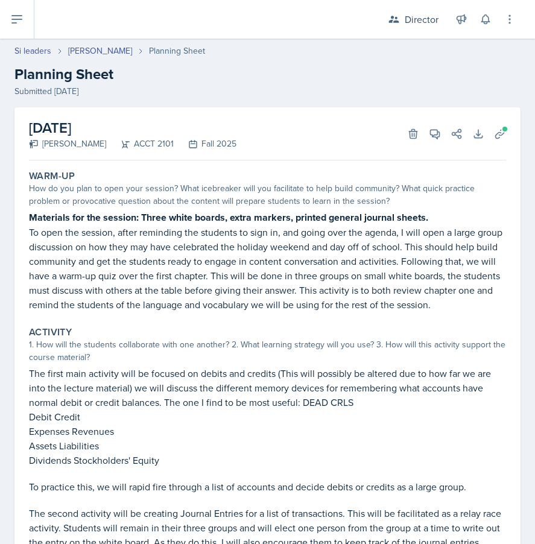
click at [433, 151] on div "[DATE] [PERSON_NAME] ACCT 2101 Fall 2025 Delete View Comments Comments Send Sha…" at bounding box center [267, 133] width 477 height 53
click at [433, 139] on icon at bounding box center [435, 134] width 12 height 12
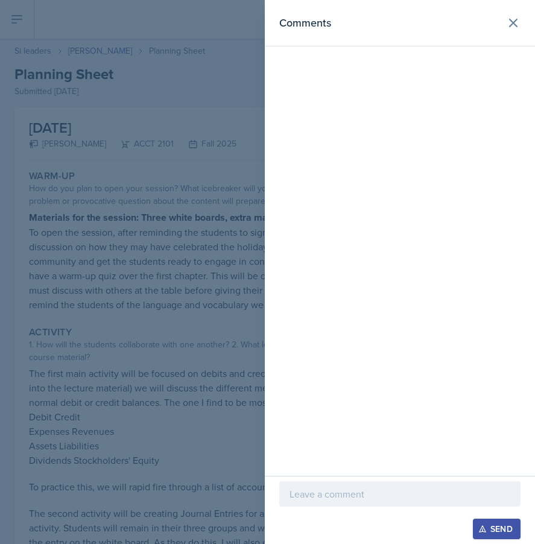
click at [348, 496] on p at bounding box center [399, 494] width 221 height 14
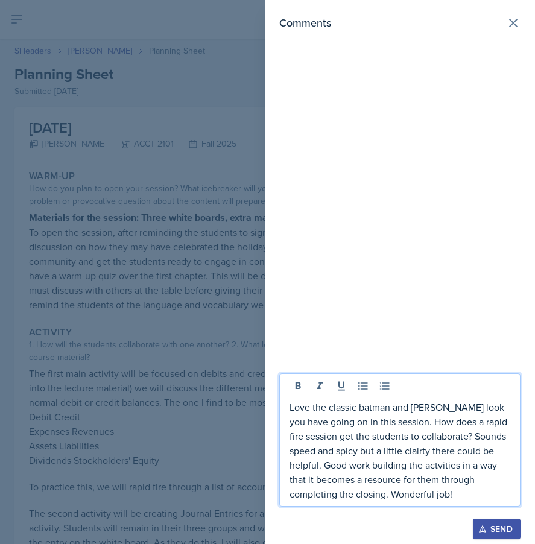
click at [166, 397] on div at bounding box center [267, 272] width 535 height 544
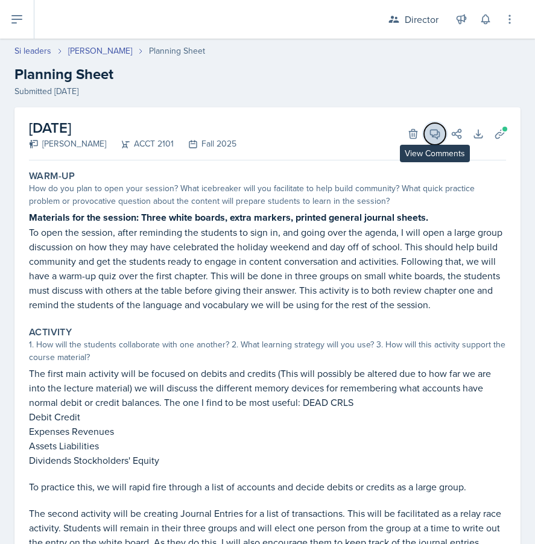
click at [438, 137] on icon at bounding box center [435, 134] width 12 height 12
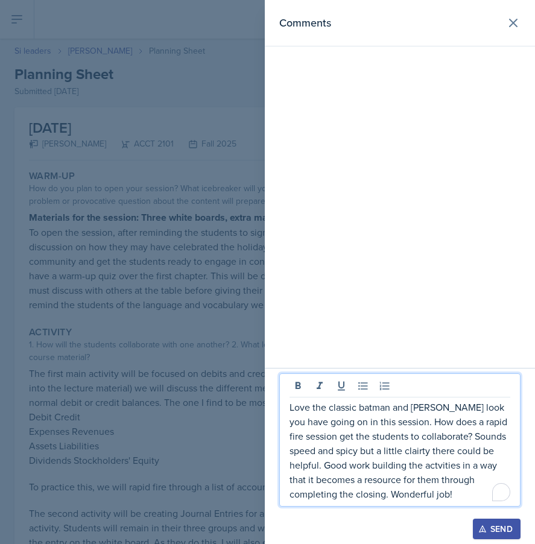
click at [377, 459] on p "Love the classic batman and [PERSON_NAME] look you have going on in this sessio…" at bounding box center [399, 450] width 221 height 101
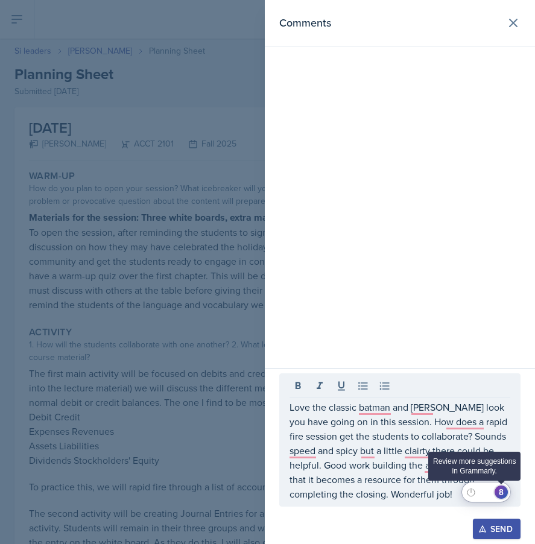
click at [500, 491] on div "8" at bounding box center [500, 491] width 13 height 13
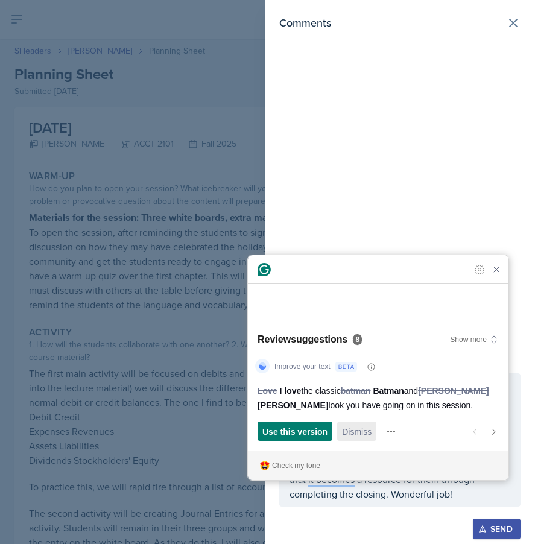
click at [359, 433] on span "Dismiss" at bounding box center [357, 431] width 30 height 13
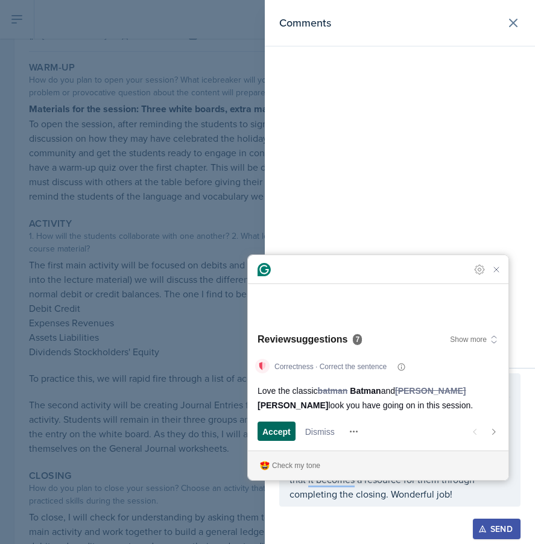
click at [287, 422] on div "Accept" at bounding box center [276, 430] width 28 height 19
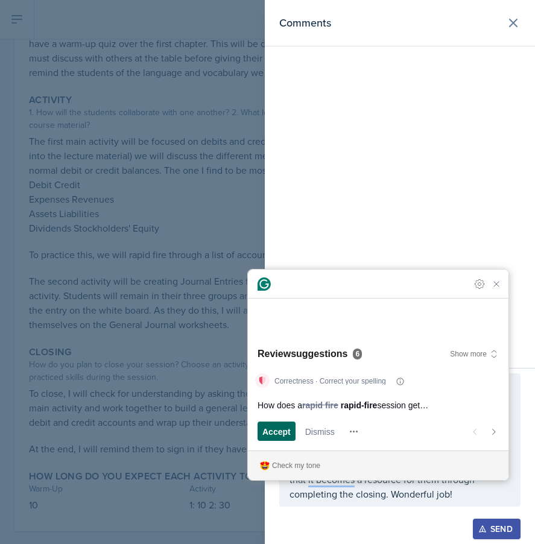
click at [285, 423] on div "Accept" at bounding box center [276, 430] width 28 height 19
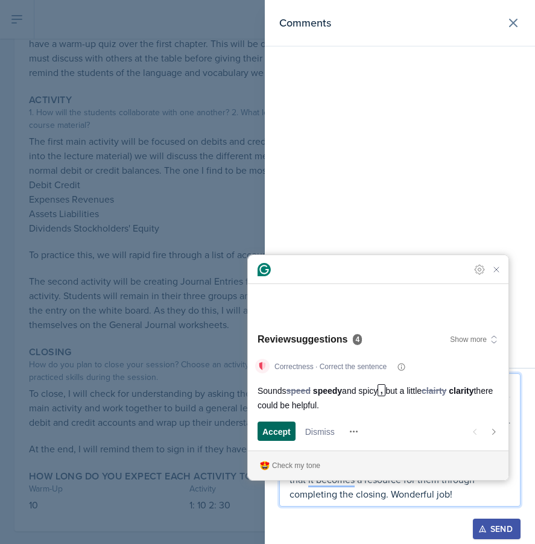
scroll to position [248, 0]
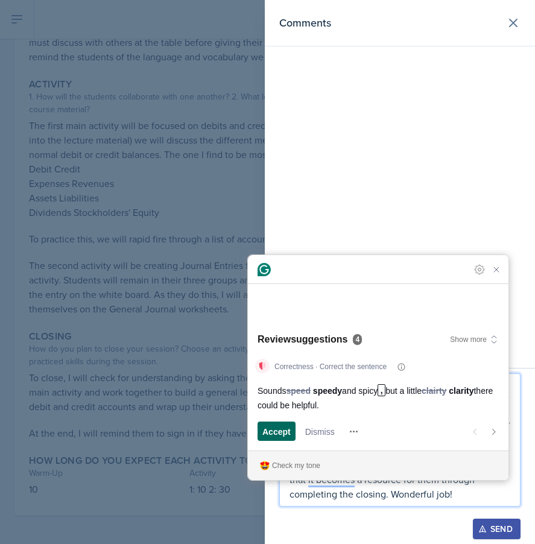
click at [280, 430] on span "Accept" at bounding box center [276, 431] width 28 height 13
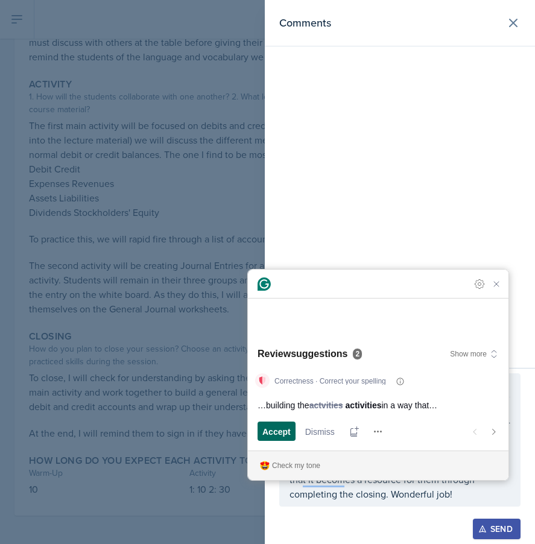
click at [289, 435] on span "Accept" at bounding box center [276, 431] width 28 height 13
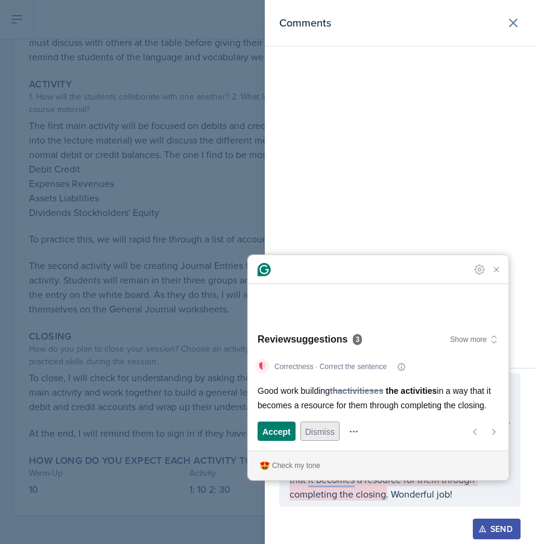
click at [312, 427] on div "Accept and open next suggestion Dismiss and open next suggestion" at bounding box center [312, 430] width 111 height 19
click at [277, 436] on span "Accept" at bounding box center [276, 431] width 28 height 13
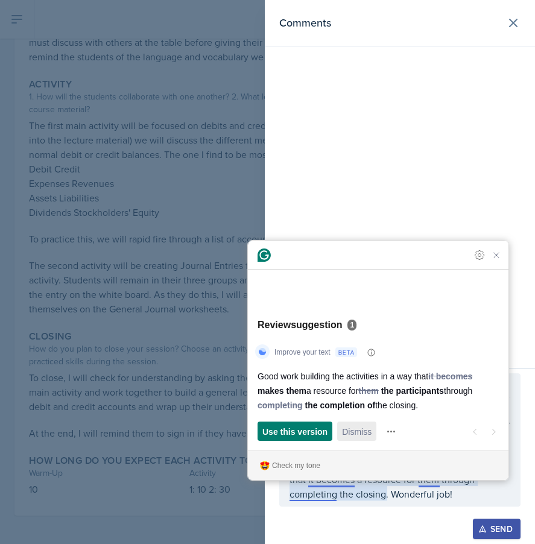
click at [358, 428] on span "Dismiss" at bounding box center [357, 431] width 30 height 13
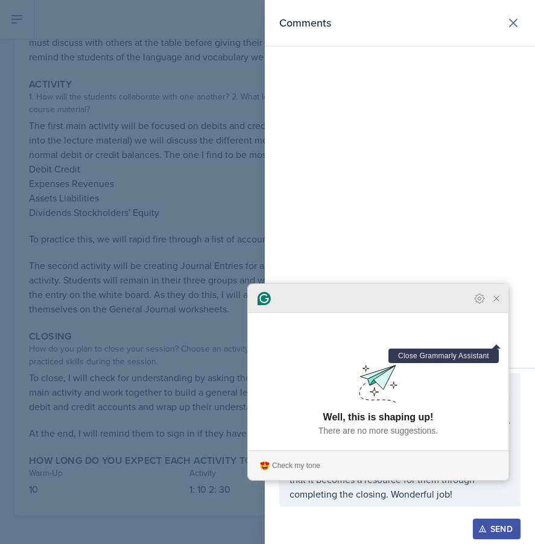
click at [501, 306] on icon "Close Grammarly Assistant" at bounding box center [496, 298] width 14 height 14
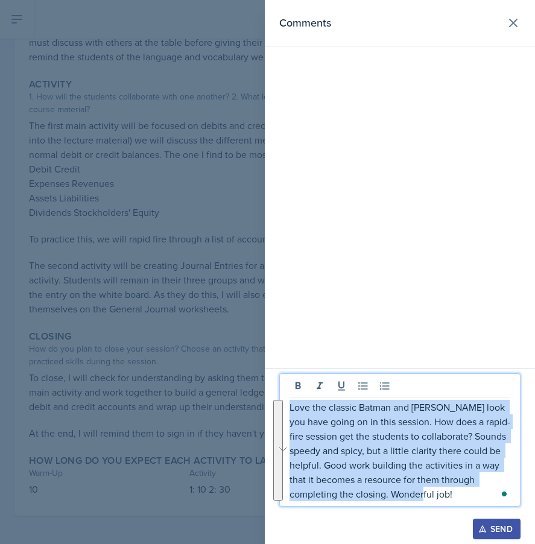
drag, startPoint x: 464, startPoint y: 497, endPoint x: 218, endPoint y: 375, distance: 274.2
click at [218, 375] on div "Comments Love the classic Batman and [PERSON_NAME] look you have going on in th…" at bounding box center [267, 272] width 535 height 544
copy p "Love the classic Batman and [PERSON_NAME] look you have going on in this sessio…"
click at [486, 531] on div "Send" at bounding box center [496, 529] width 32 height 10
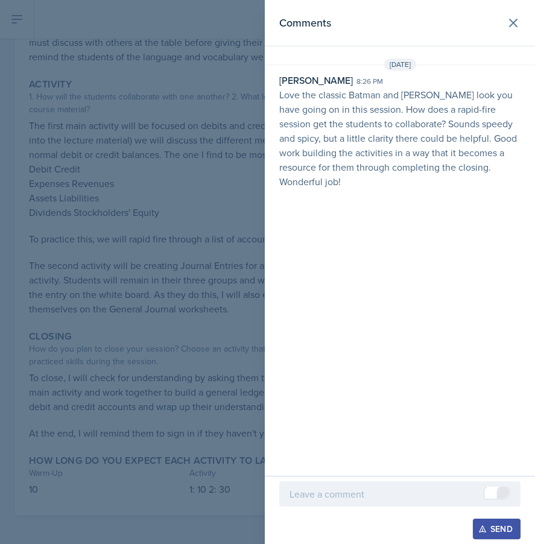
click at [197, 150] on div at bounding box center [267, 272] width 535 height 544
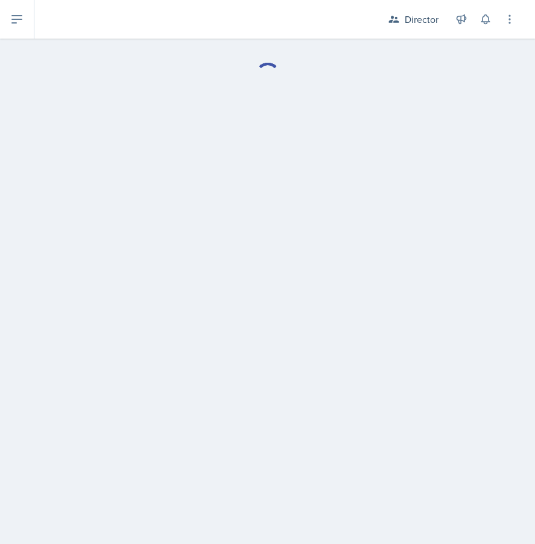
select select "Planning Sheets"
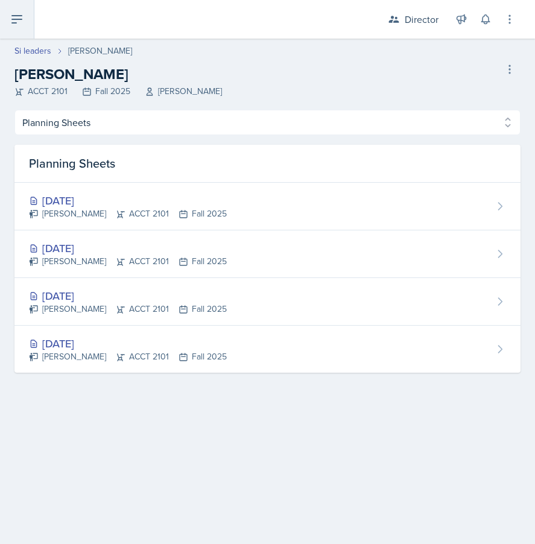
click at [22, 34] on button at bounding box center [17, 19] width 34 height 39
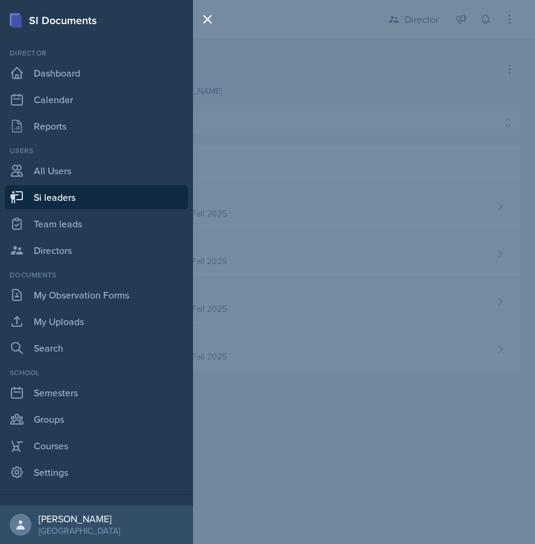
click at [76, 203] on link "Si leaders" at bounding box center [96, 197] width 183 height 24
select select "2bed604d-1099-4043-b1bc-2365e8740244"
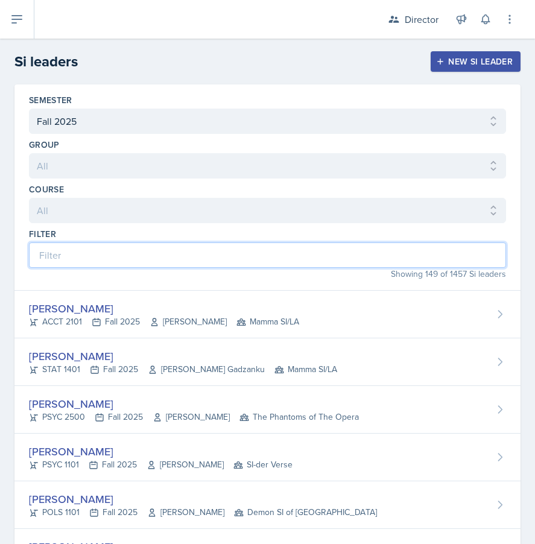
click at [135, 252] on input at bounding box center [267, 254] width 477 height 25
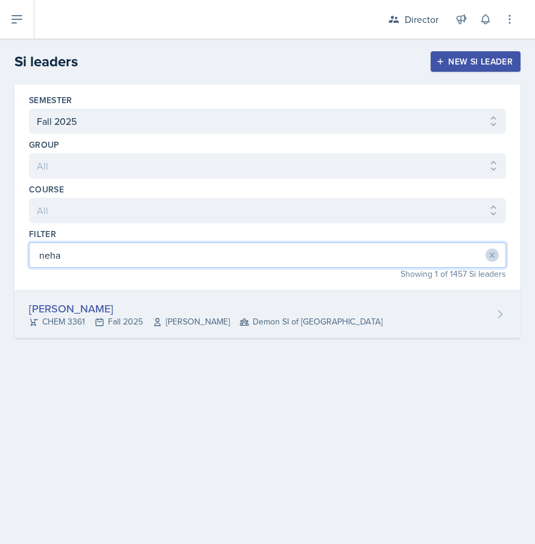
type input "neha"
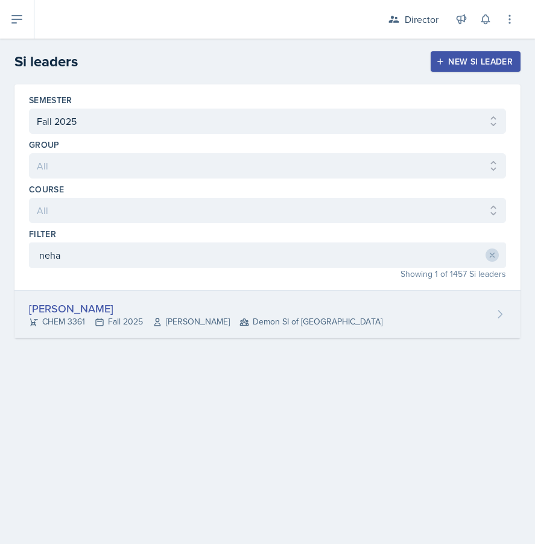
click at [80, 315] on div "CHEM 3361 Fall 2025 [PERSON_NAME] Demon SI of [GEOGRAPHIC_DATA]" at bounding box center [205, 321] width 353 height 13
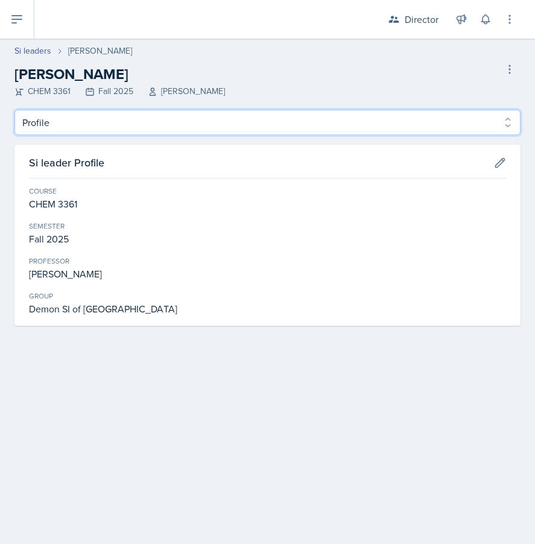
click at [166, 127] on select "Profile Planning Sheets Observation Forms Uploads" at bounding box center [267, 122] width 506 height 25
select select "Planning Sheets"
click at [14, 110] on select "Profile Planning Sheets Observation Forms Uploads" at bounding box center [267, 122] width 506 height 25
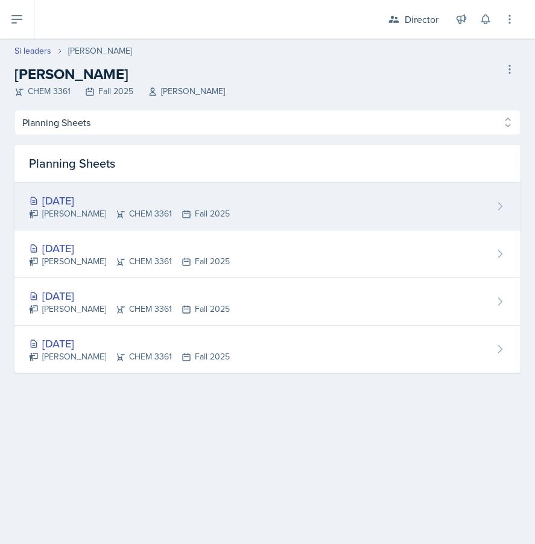
click at [165, 217] on div "[PERSON_NAME] CHEM 3361 Fall 2025" at bounding box center [129, 213] width 201 height 13
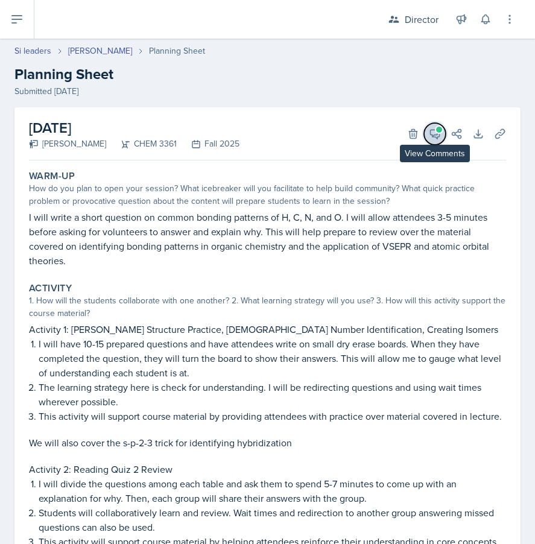
click at [436, 137] on icon at bounding box center [434, 134] width 9 height 9
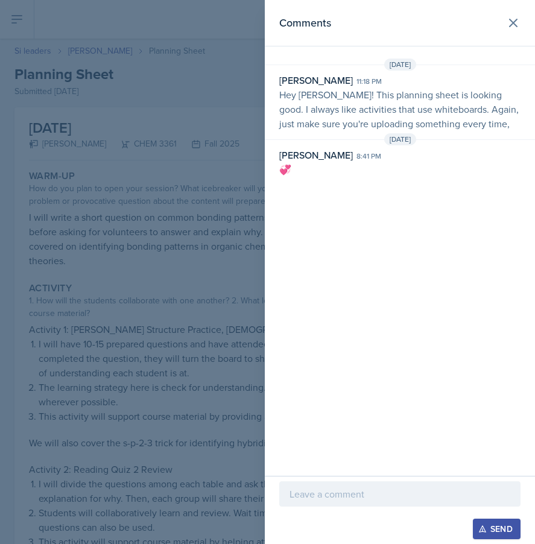
click at [154, 243] on div at bounding box center [267, 272] width 535 height 544
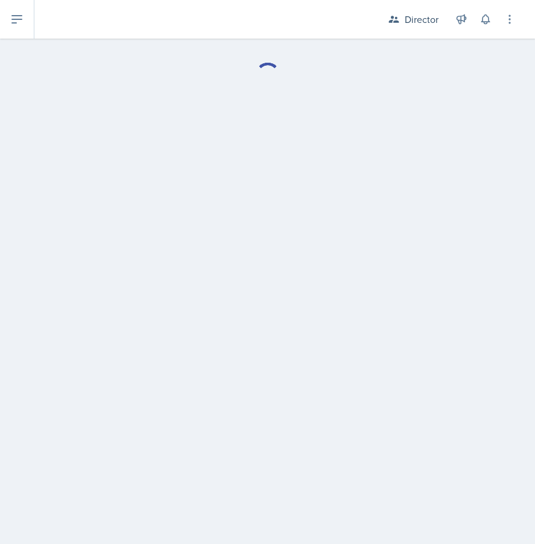
select select "Planning Sheets"
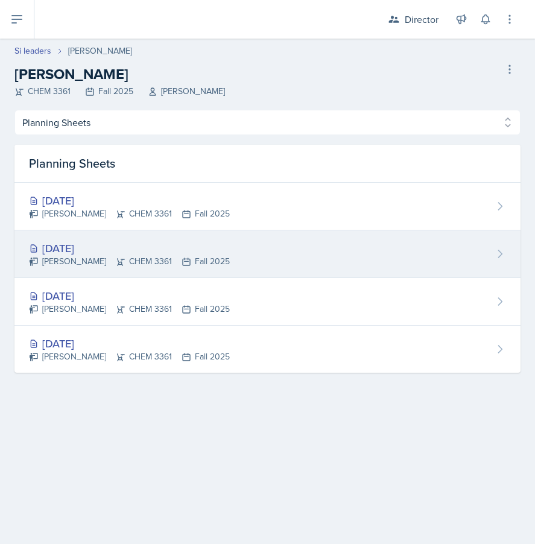
click at [127, 259] on div "[PERSON_NAME] CHEM 3361 Fall 2025" at bounding box center [129, 261] width 201 height 13
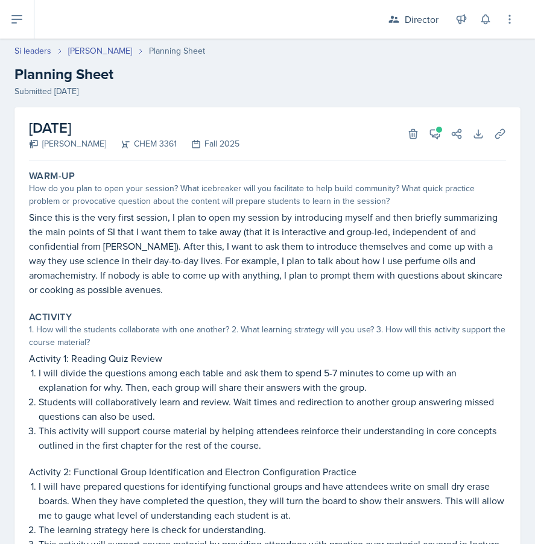
select select "Planning Sheets"
